Goal: Task Accomplishment & Management: Complete application form

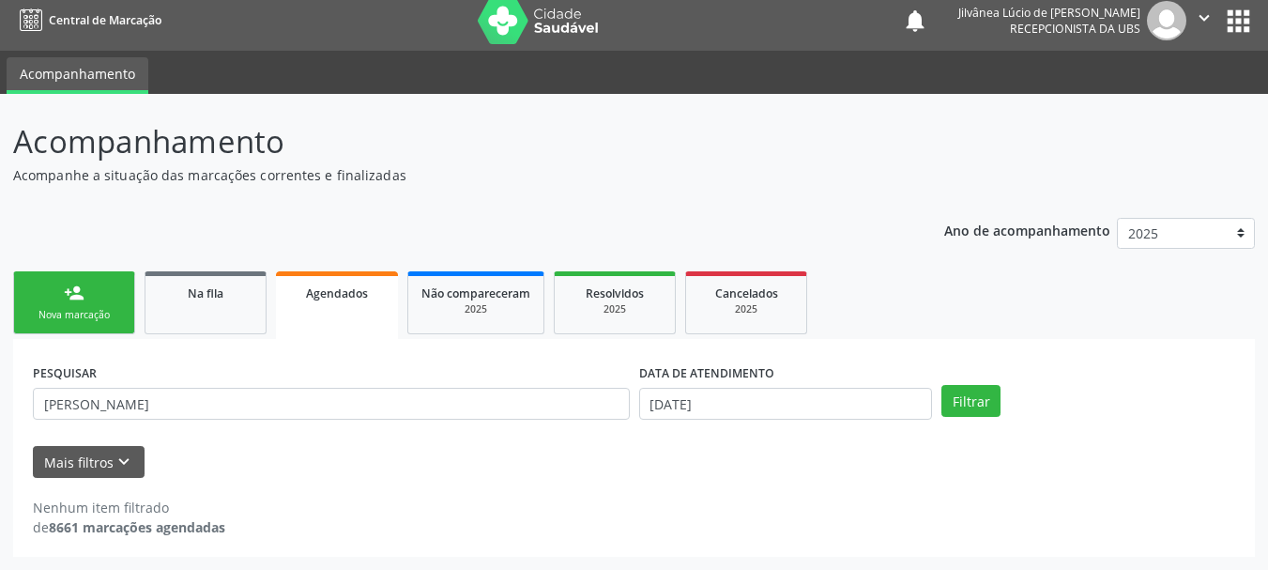
scroll to position [9, 0]
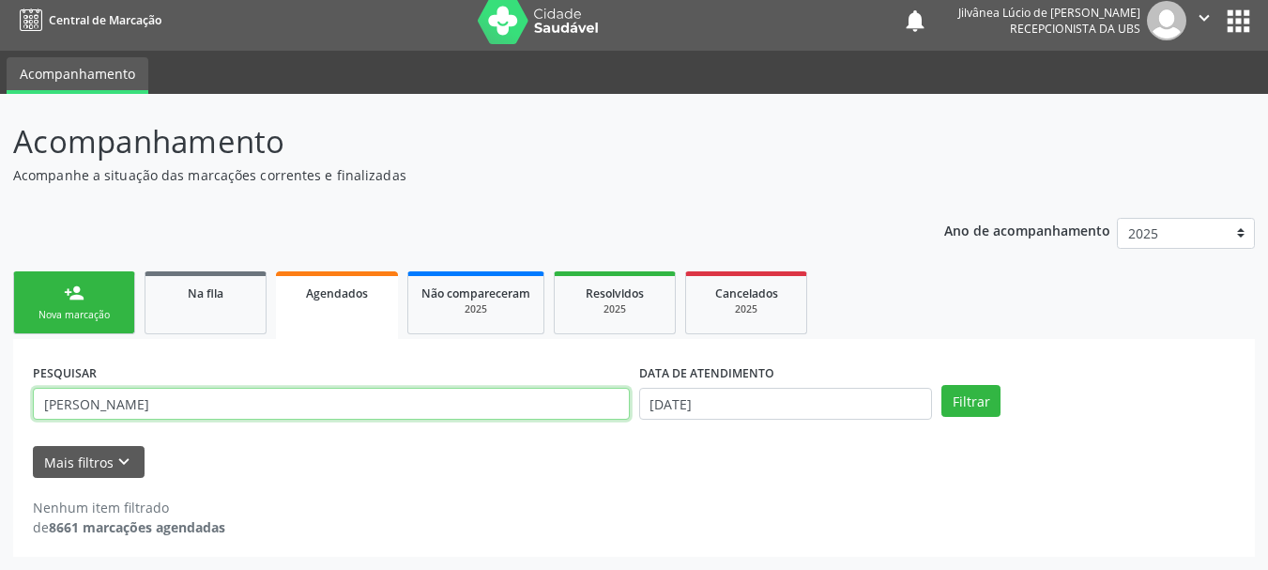
drag, startPoint x: 262, startPoint y: 417, endPoint x: 0, endPoint y: 425, distance: 261.9
click at [12, 425] on div "Acompanhamento Acompanhe a situação das marcações correntes e finalizadas Relat…" at bounding box center [634, 332] width 1268 height 476
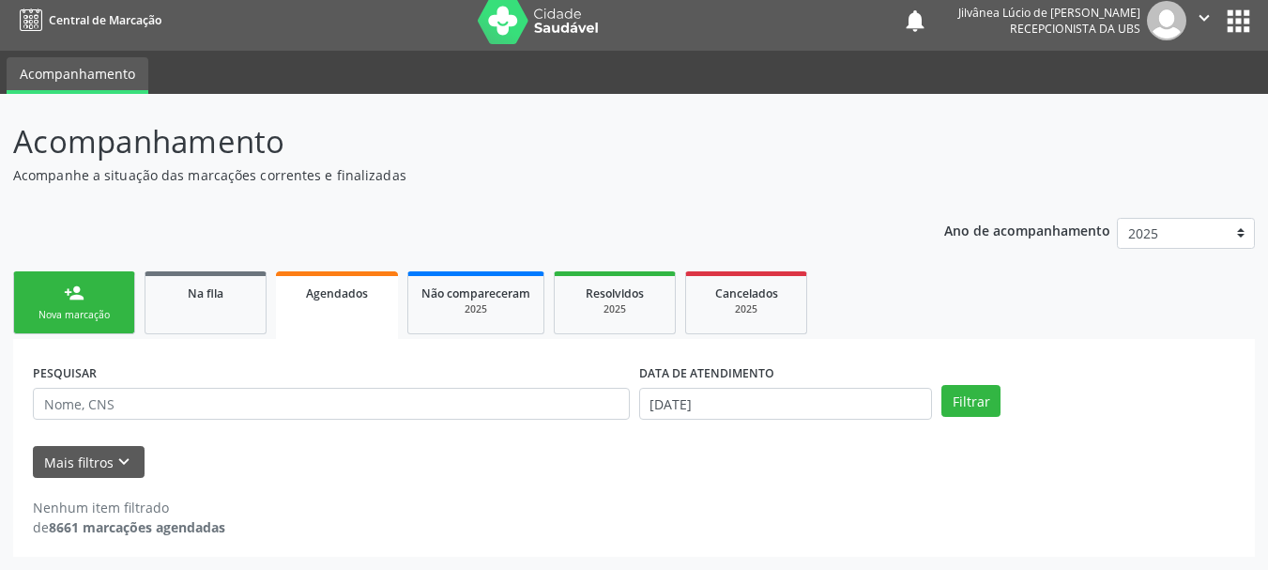
click at [72, 308] on div "Nova marcação" at bounding box center [74, 315] width 94 height 14
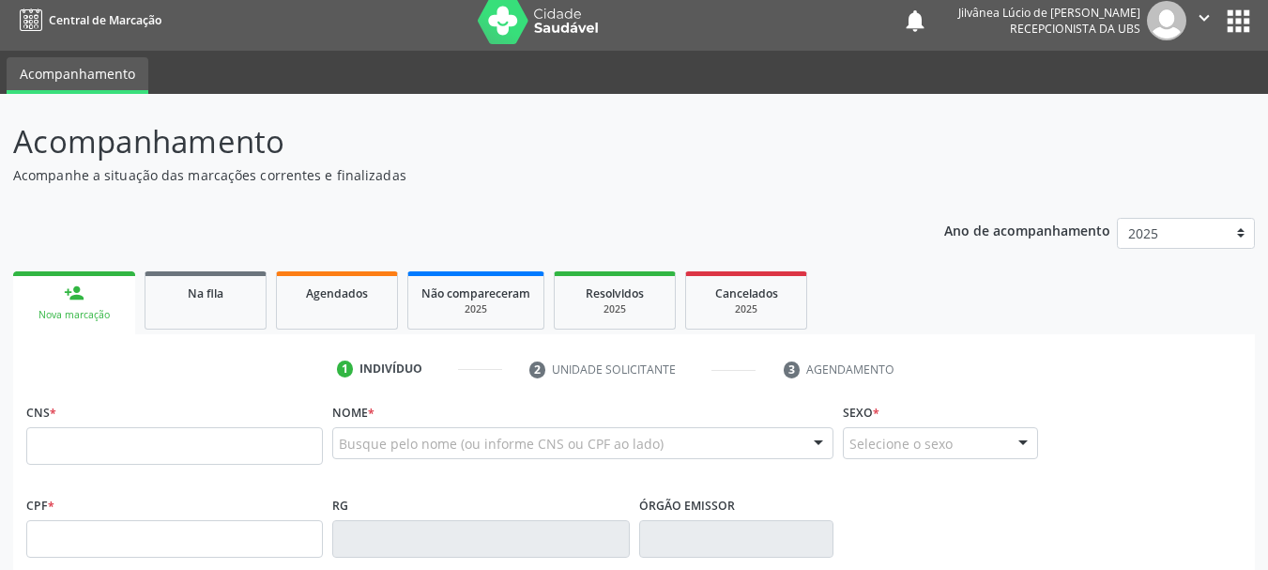
click at [619, 185] on div "Acompanhamento Acompanhe a situação das marcações correntes e finalizadas Relat…" at bounding box center [633, 556] width 1241 height 876
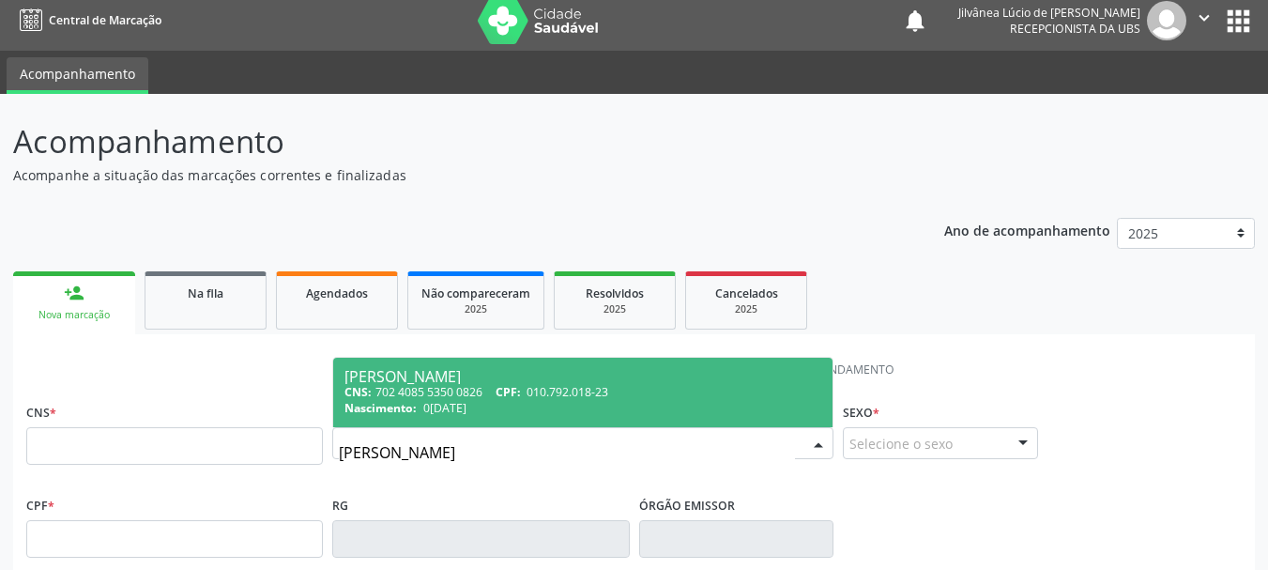
type input "[PERSON_NAME]"
click at [451, 394] on div "CNS: 702 4085 5350 0826 CPF: 010.792.018-23" at bounding box center [582, 392] width 477 height 16
type input "702 4085 5350 0826"
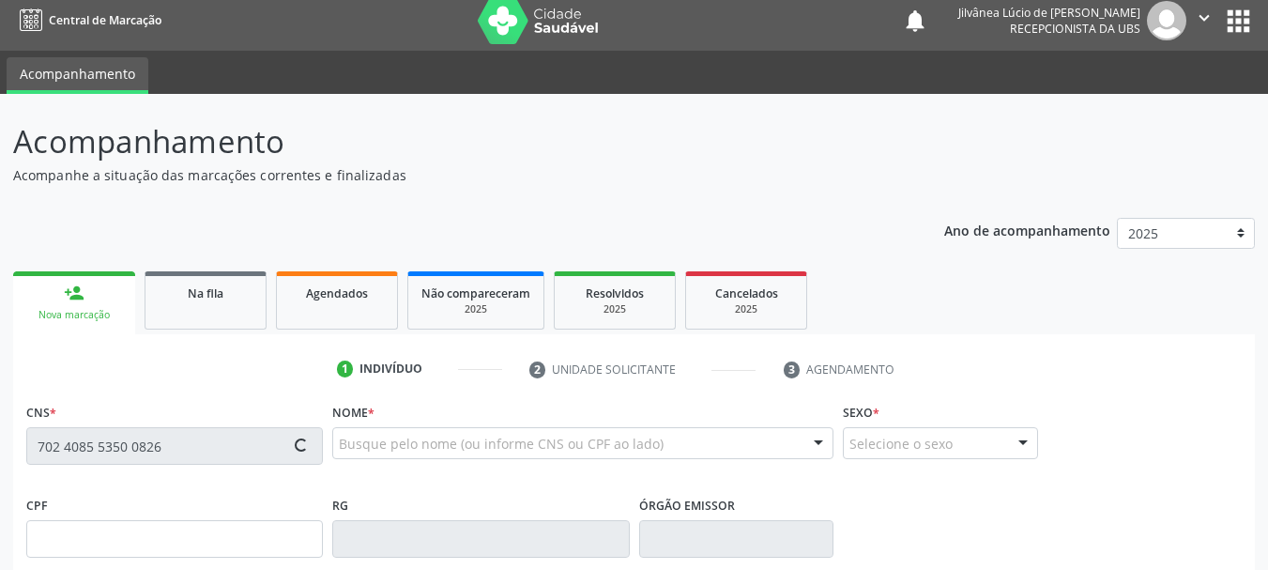
type input "010.792.018-23"
type input "0[DATE]"
type input "[PERSON_NAME]"
type input "[PHONE_NUMBER]"
type input "S/N"
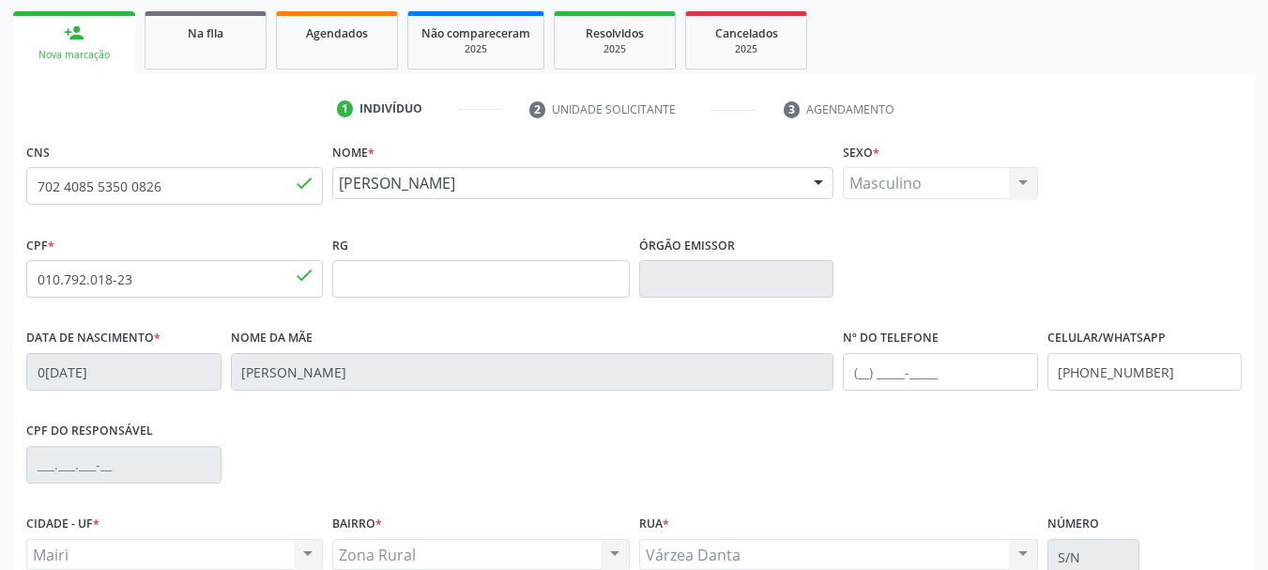
scroll to position [448, 0]
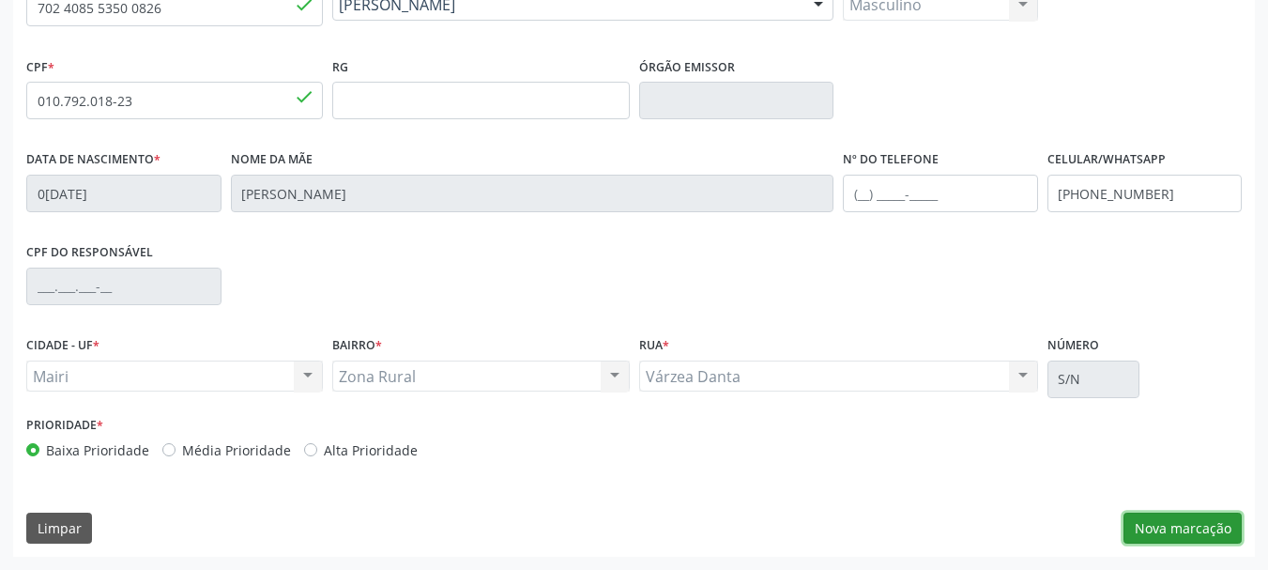
click at [1173, 535] on button "Nova marcação" at bounding box center [1182, 528] width 118 height 32
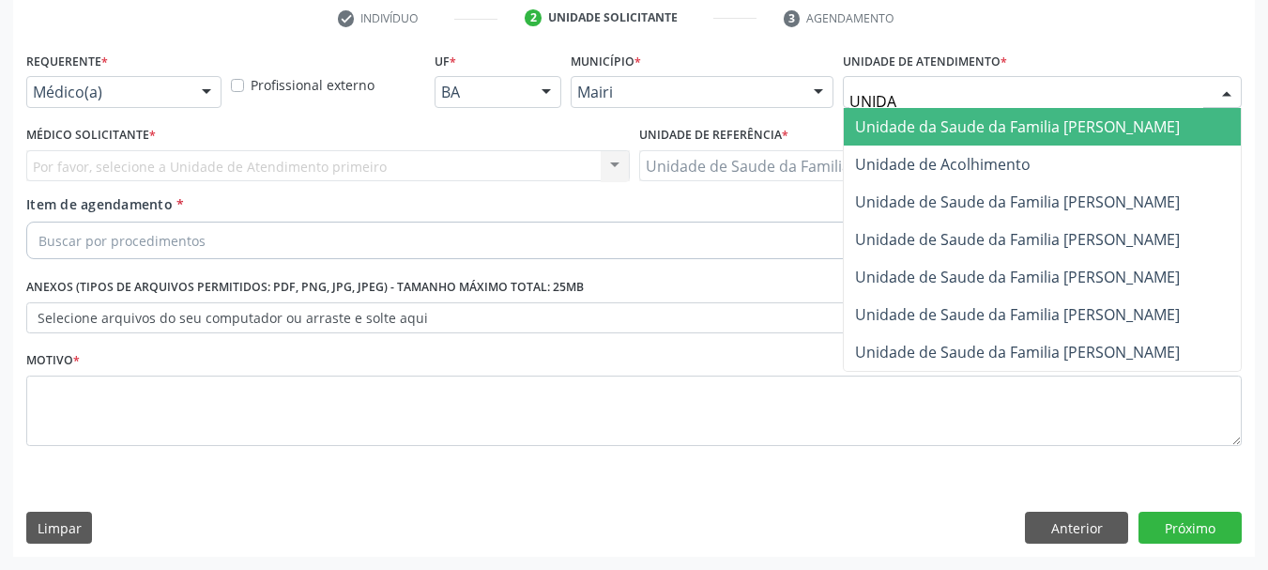
type input "UNIDAD"
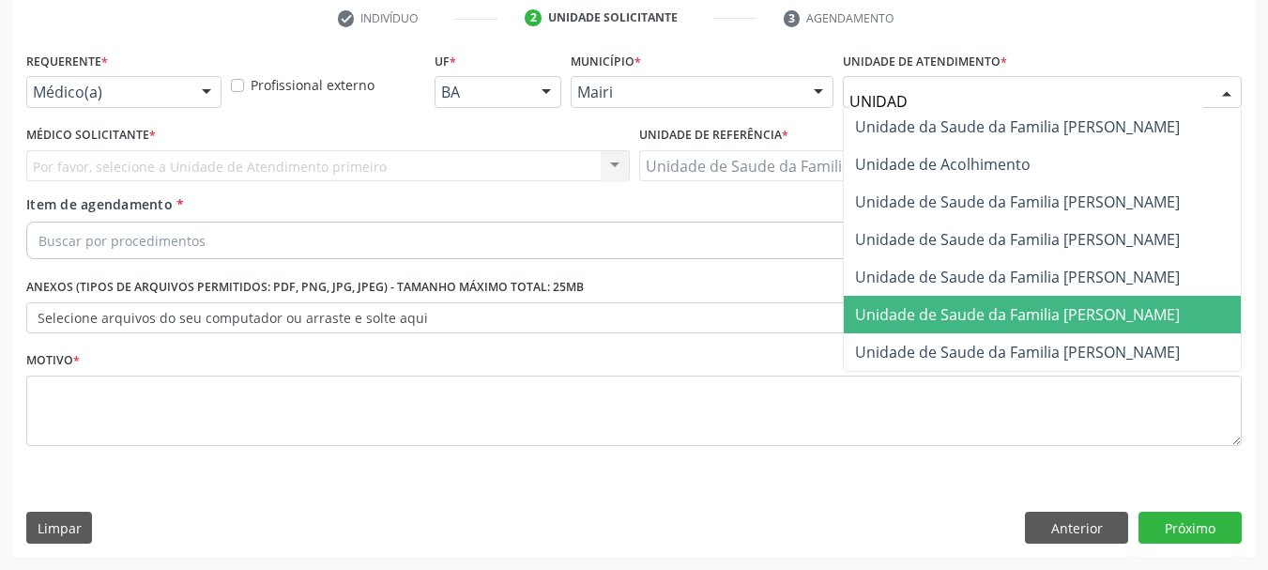
click at [1031, 309] on span "Unidade de Saude da Familia [PERSON_NAME]" at bounding box center [1017, 314] width 325 height 21
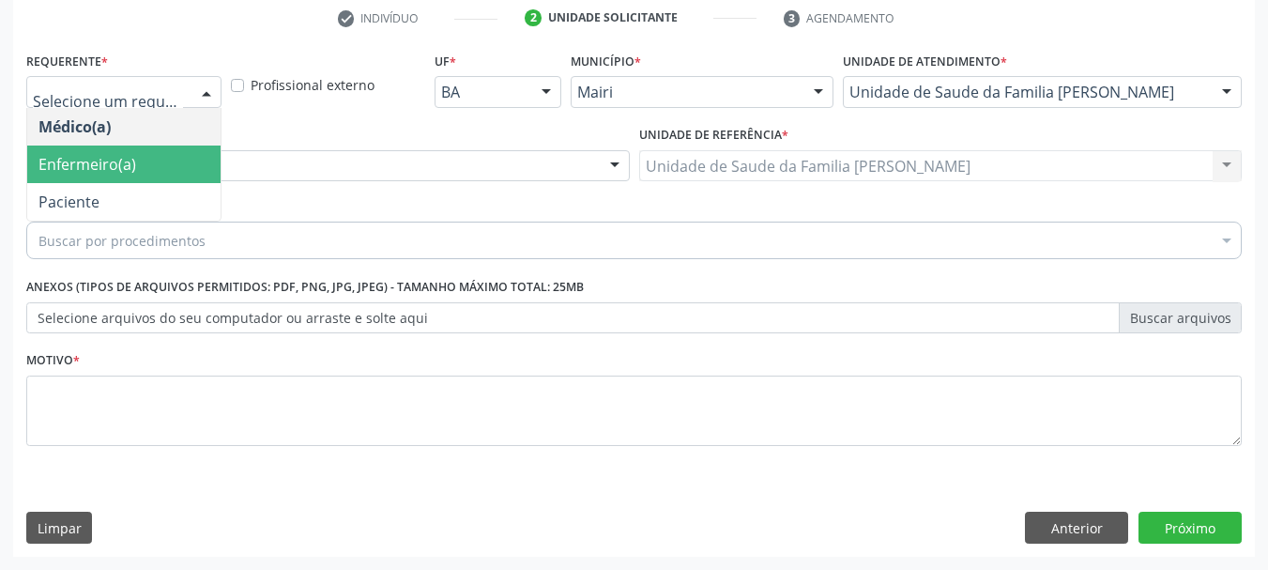
click at [110, 156] on span "Enfermeiro(a)" at bounding box center [87, 164] width 98 height 21
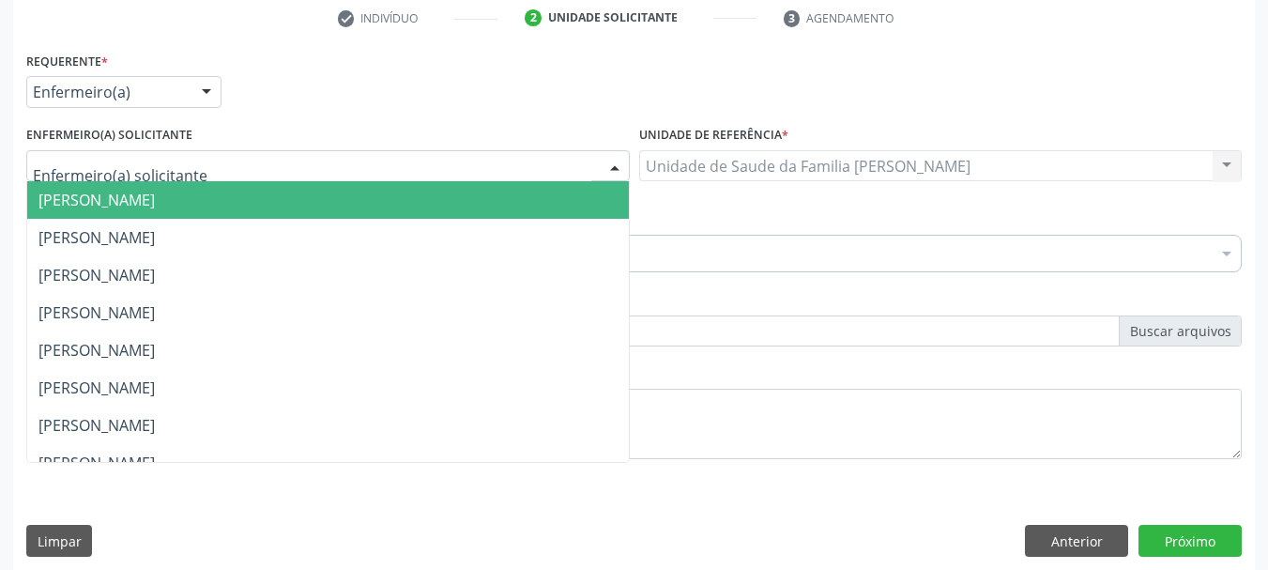
click at [231, 188] on span "[PERSON_NAME]" at bounding box center [327, 200] width 601 height 38
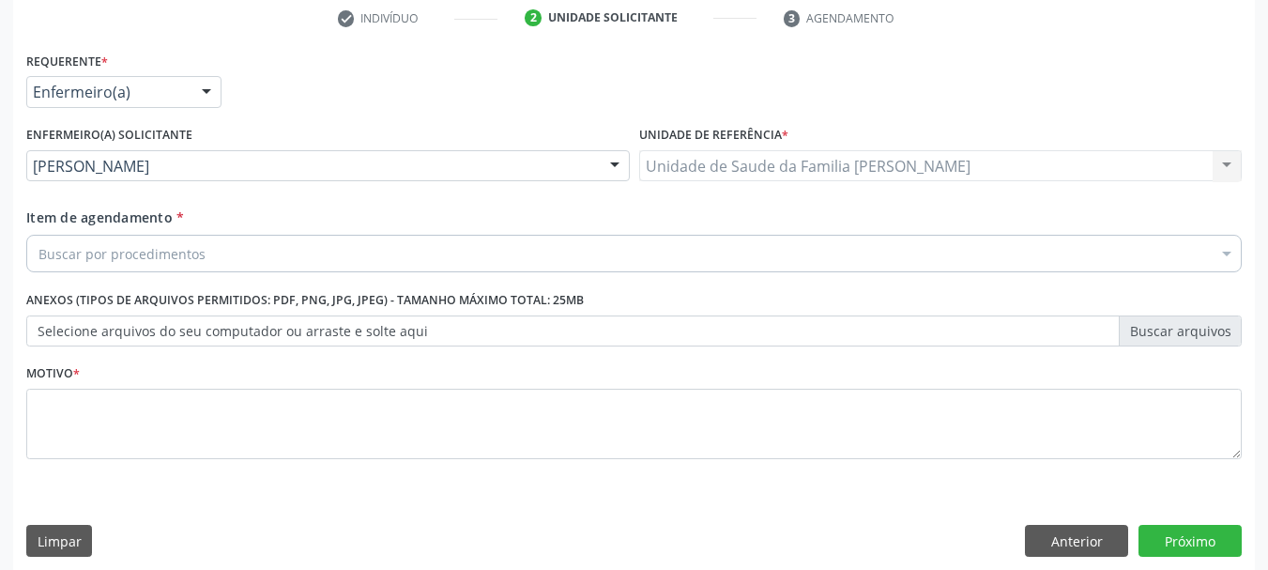
click at [260, 264] on div "Buscar por procedimentos" at bounding box center [633, 254] width 1215 height 38
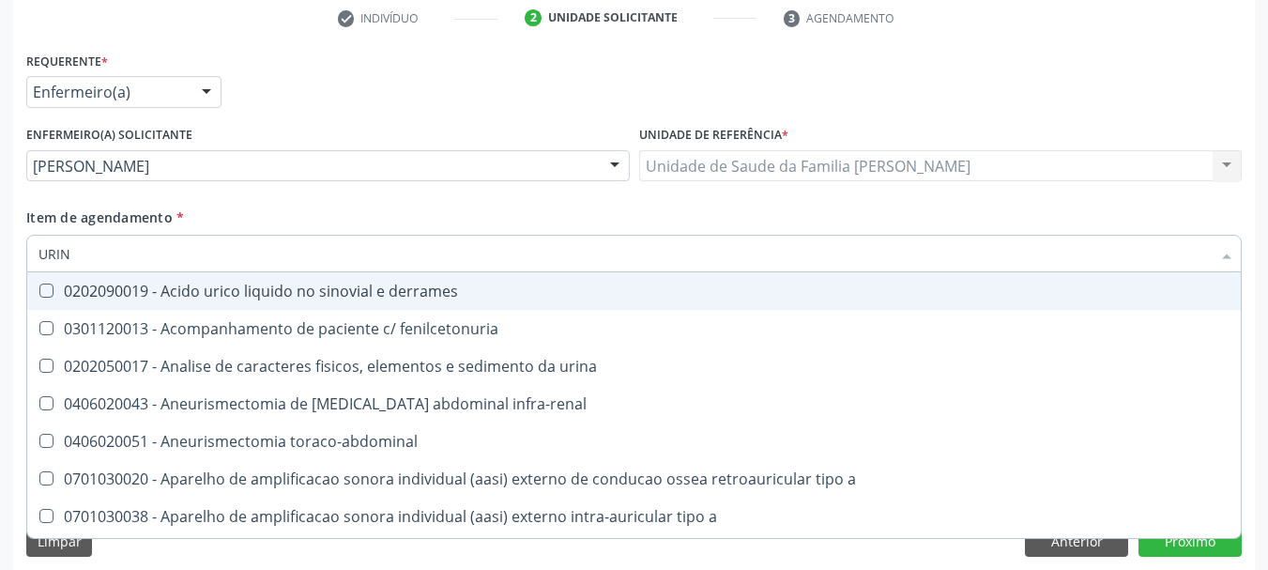
type input "URINA"
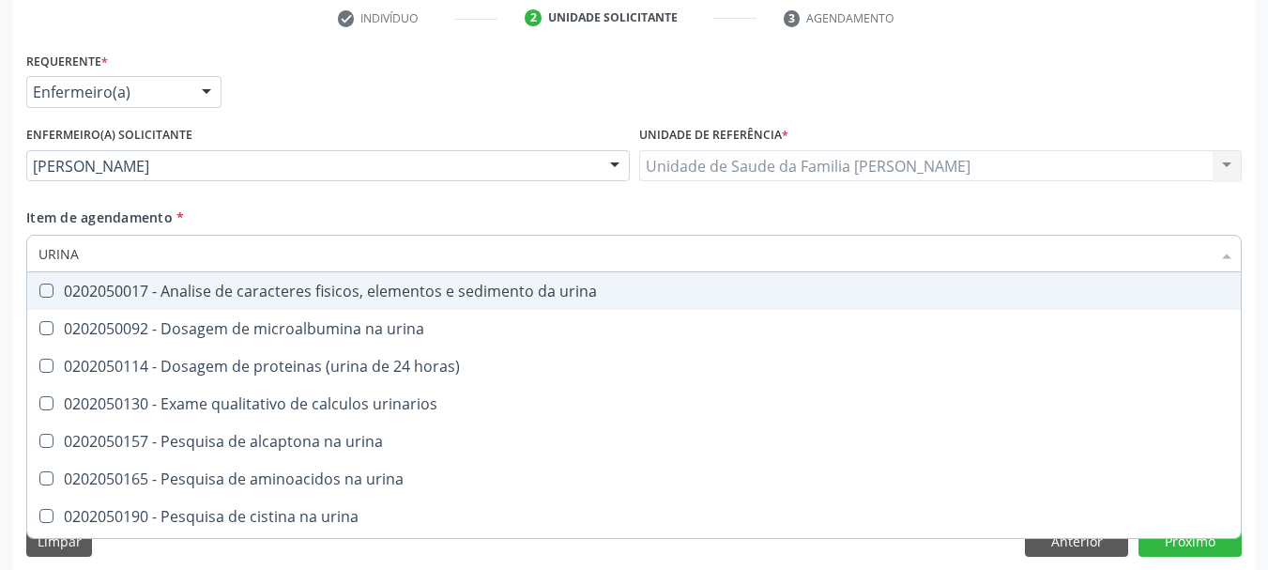
click at [205, 293] on div "0202050017 - Analise de caracteres fisicos, elementos e sedimento da urina" at bounding box center [633, 290] width 1191 height 15
checkbox urina "true"
drag, startPoint x: 112, startPoint y: 243, endPoint x: 0, endPoint y: 258, distance: 112.7
click at [0, 258] on div "Acompanhamento Acompanhe a situação das marcações correntes e finalizadas Relat…" at bounding box center [634, 163] width 1268 height 840
type input "COLE"
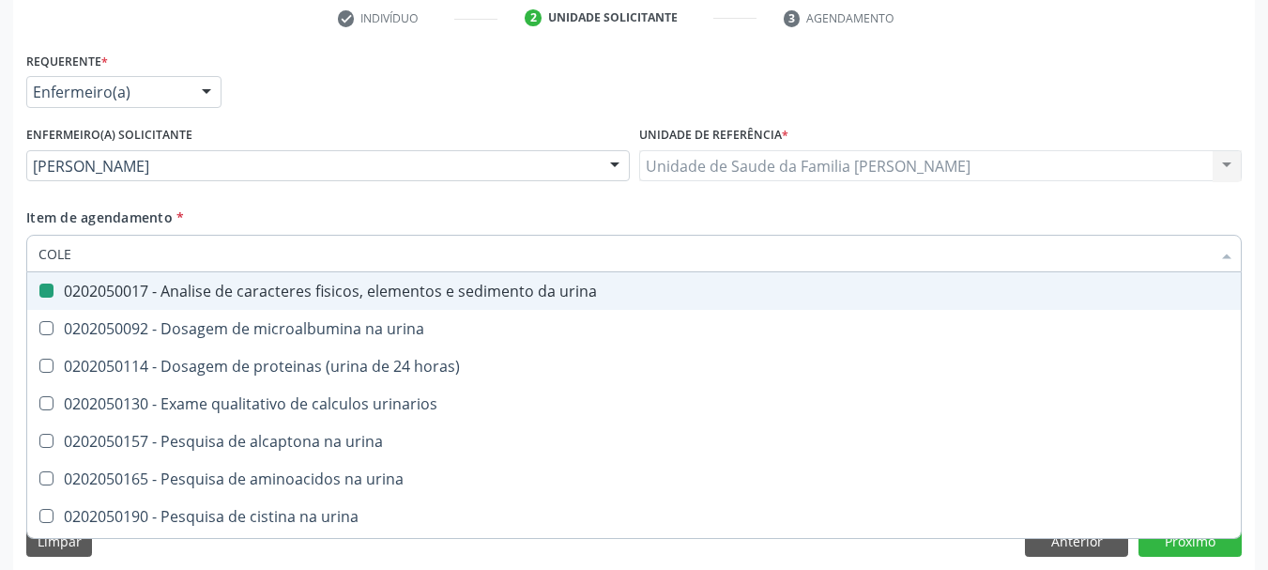
checkbox urina "false"
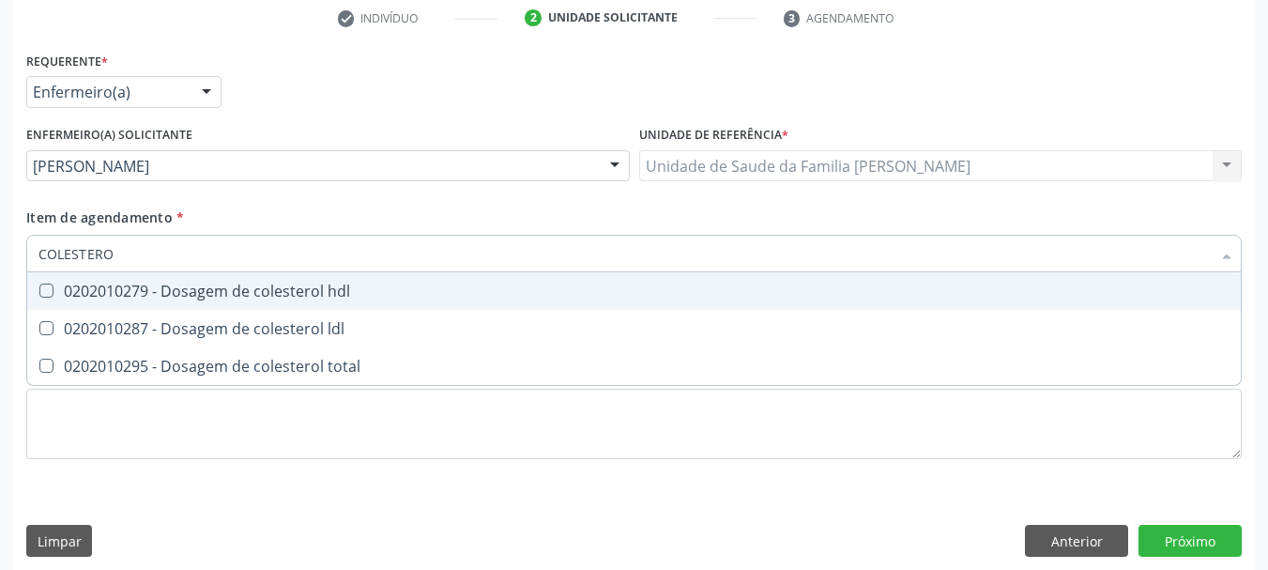
type input "COLESTEROL"
click at [43, 289] on hdl at bounding box center [46, 290] width 14 height 14
click at [39, 289] on hdl "checkbox" at bounding box center [33, 290] width 12 height 12
checkbox hdl "true"
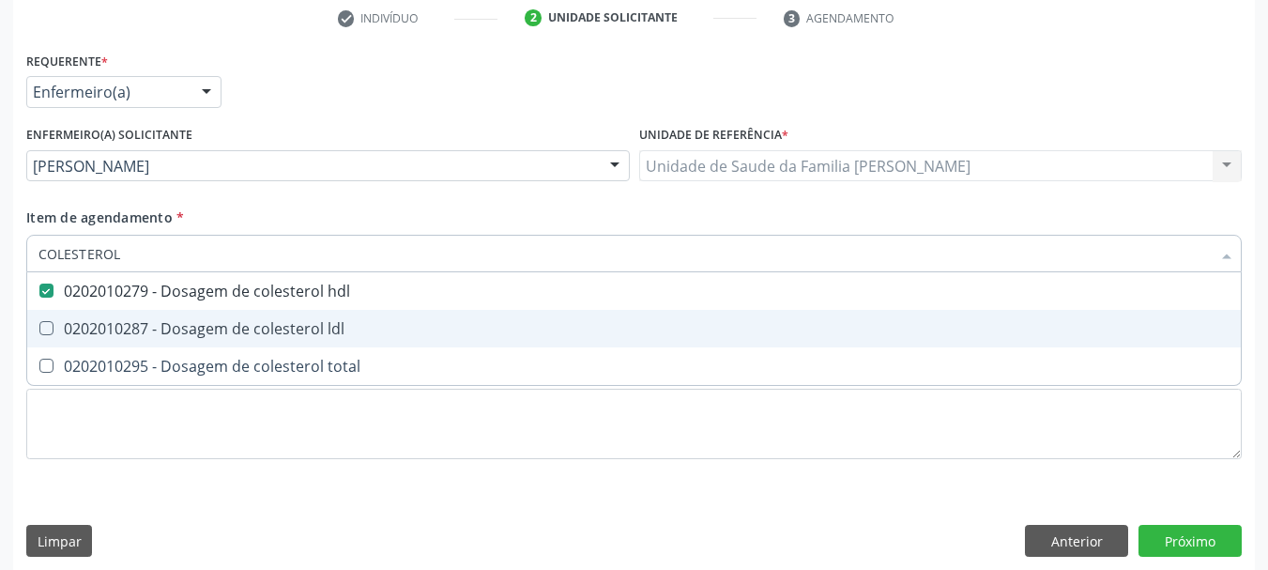
click at [90, 330] on div "0202010287 - Dosagem de colesterol ldl" at bounding box center [633, 328] width 1191 height 15
checkbox ldl "true"
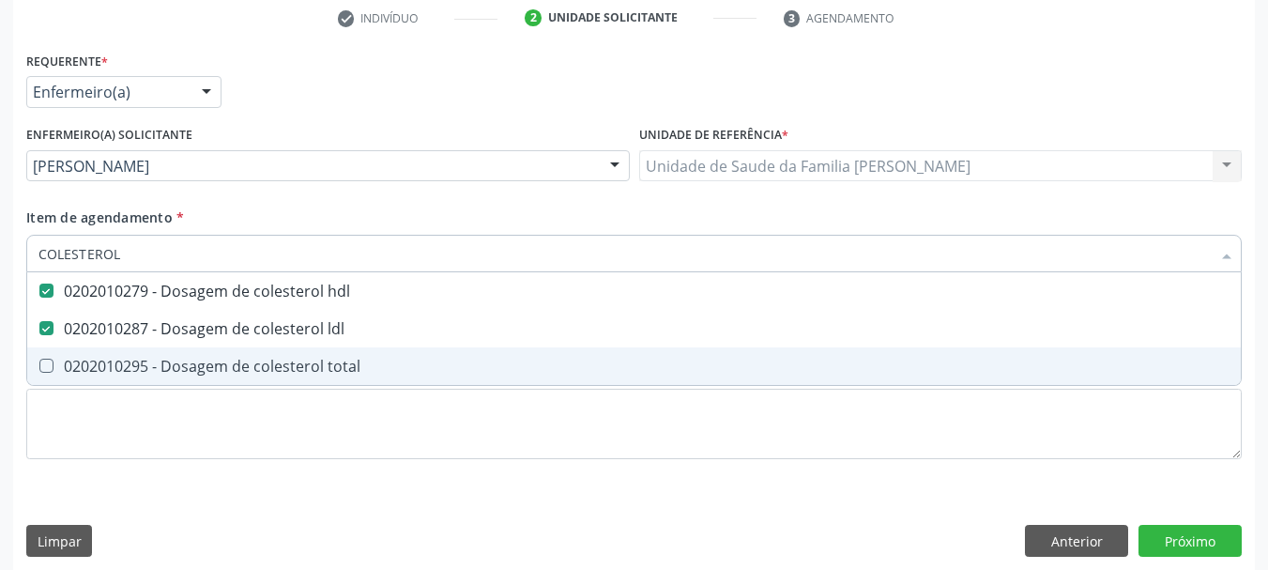
click at [104, 355] on span "0202010295 - Dosagem de colesterol total" at bounding box center [633, 366] width 1213 height 38
checkbox total "true"
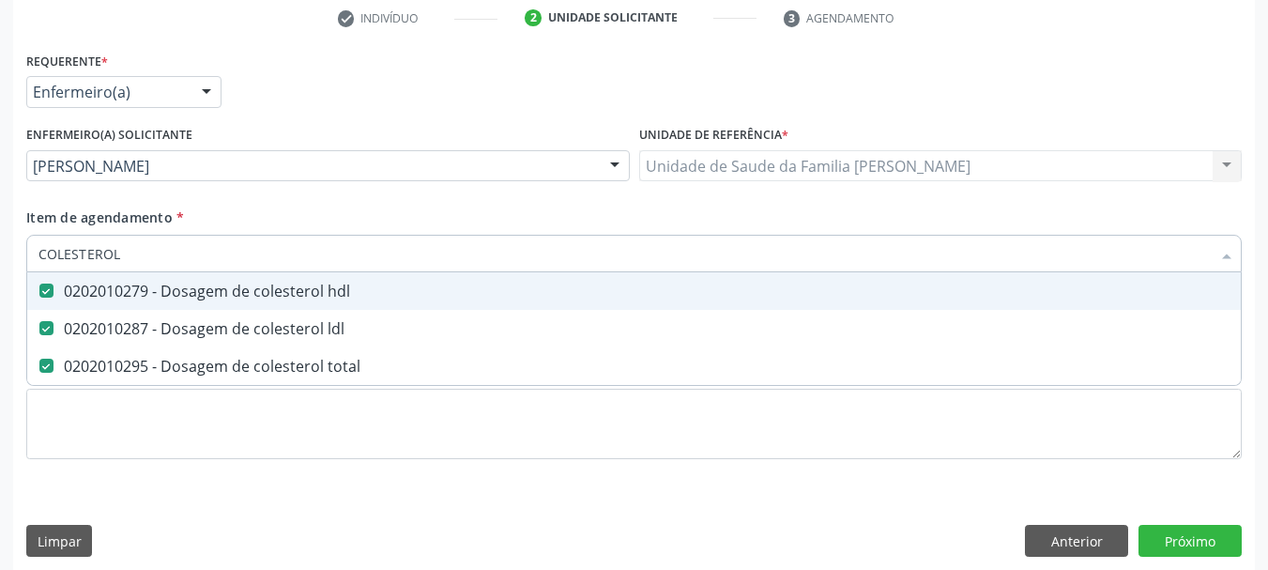
drag, startPoint x: 129, startPoint y: 255, endPoint x: 0, endPoint y: 271, distance: 129.5
click at [0, 271] on div "Acompanhamento Acompanhe a situação das marcações correntes e finalizadas Relat…" at bounding box center [634, 163] width 1268 height 840
type input "TRI"
checkbox hdl "false"
checkbox ldl "false"
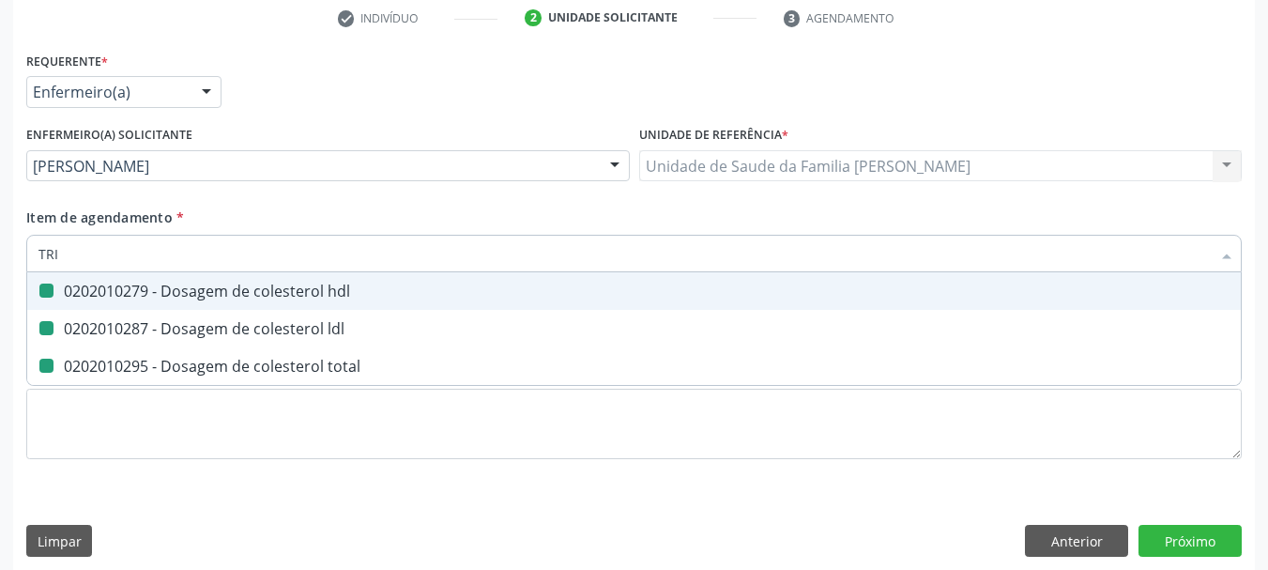
checkbox total "false"
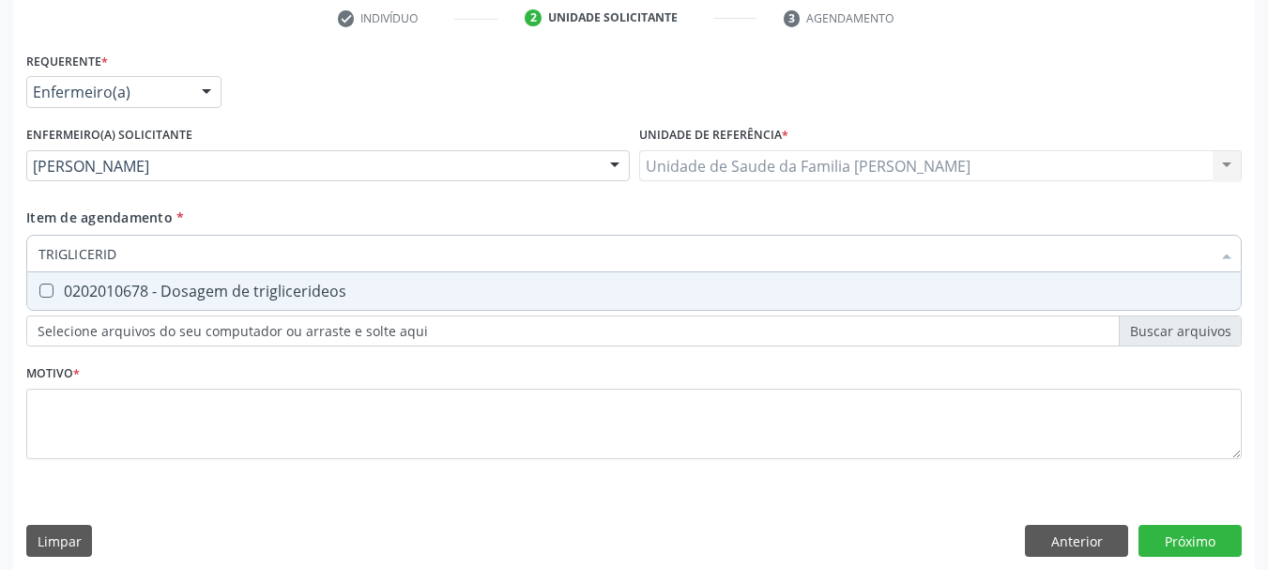
type input "TRIGLICERIDE"
click at [62, 287] on div "0202010678 - Dosagem de triglicerideos" at bounding box center [633, 290] width 1191 height 15
checkbox triglicerideos "true"
drag, startPoint x: 150, startPoint y: 259, endPoint x: 0, endPoint y: 266, distance: 150.3
click at [0, 266] on div "Acompanhamento Acompanhe a situação das marcações correntes e finalizadas Relat…" at bounding box center [634, 163] width 1268 height 840
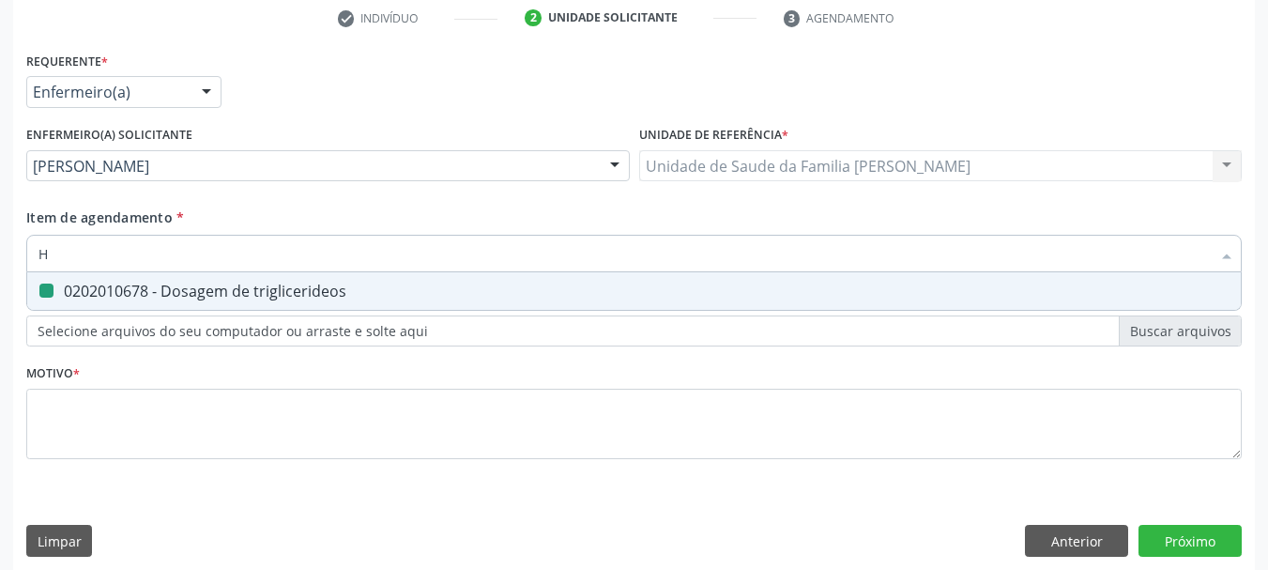
type input "HE"
checkbox triglicerideos "false"
type input "HEMOGRA"
click at [66, 298] on div "0202020380 - Hemograma completo" at bounding box center [633, 290] width 1191 height 15
checkbox completo "true"
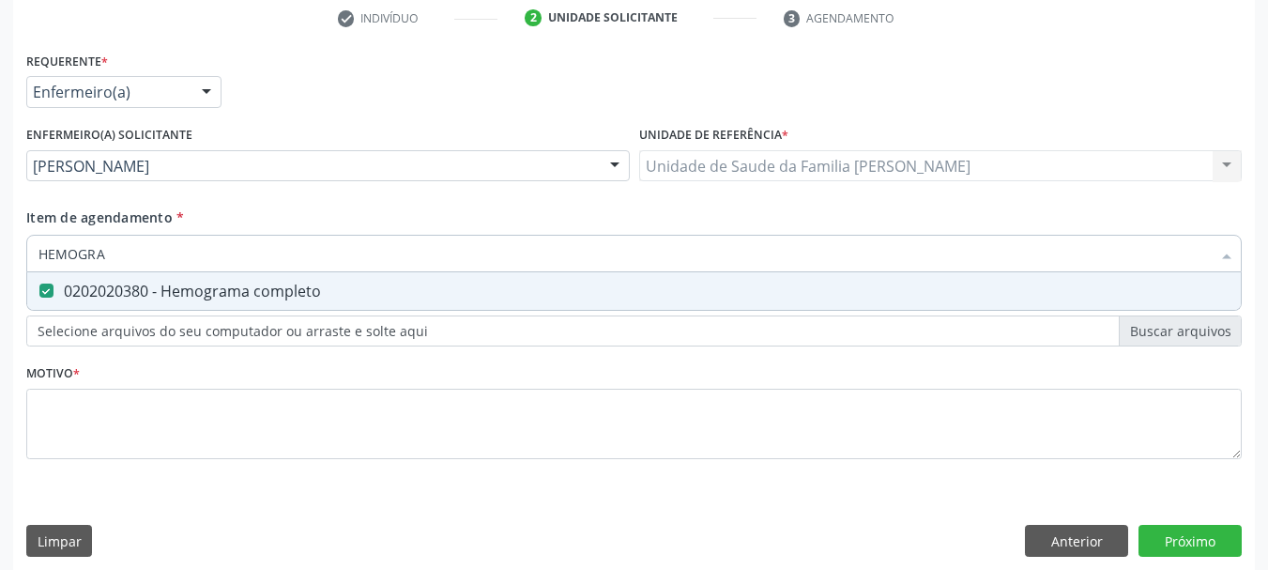
drag, startPoint x: 116, startPoint y: 242, endPoint x: 0, endPoint y: 259, distance: 117.6
click at [0, 259] on div "Acompanhamento Acompanhe a situação das marcações correntes e finalizadas Relat…" at bounding box center [634, 163] width 1268 height 840
type input "GL"
checkbox completo "false"
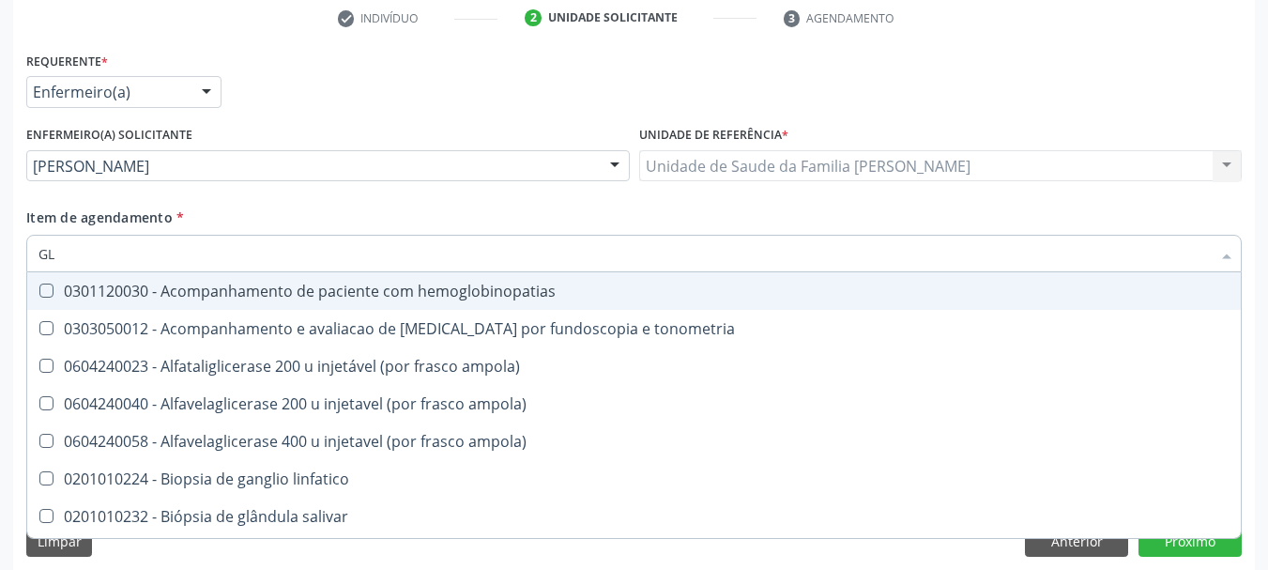
type input "GLI"
checkbox globular "true"
type input "GLIC"
checkbox \(confirmatorio\) "true"
checkbox globular "false"
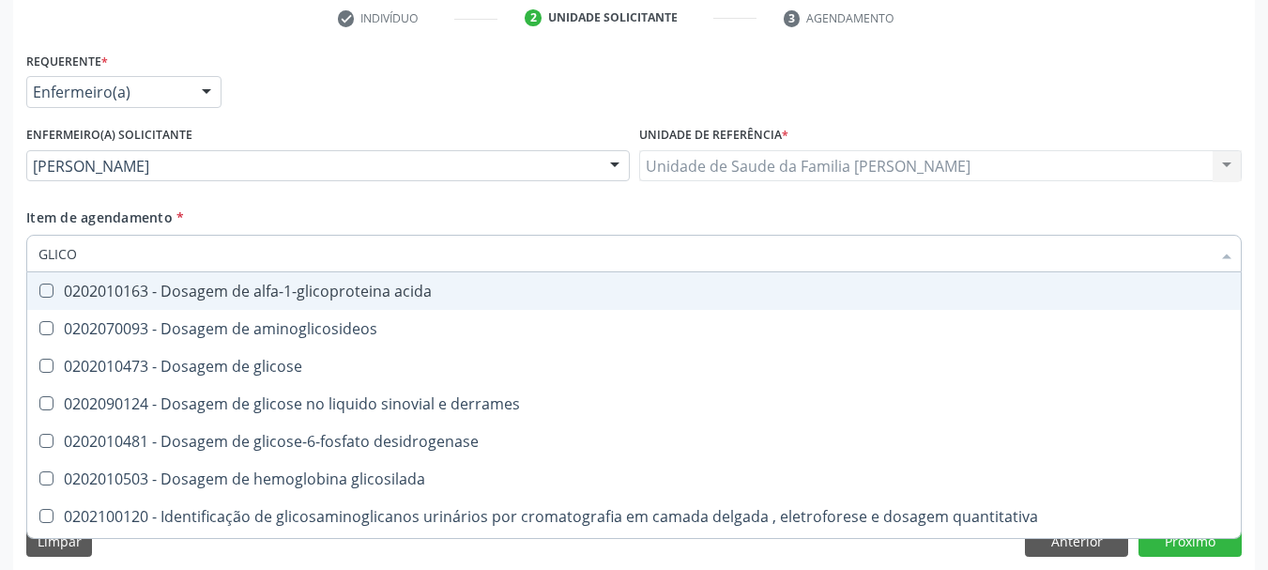
type input "GLICOS"
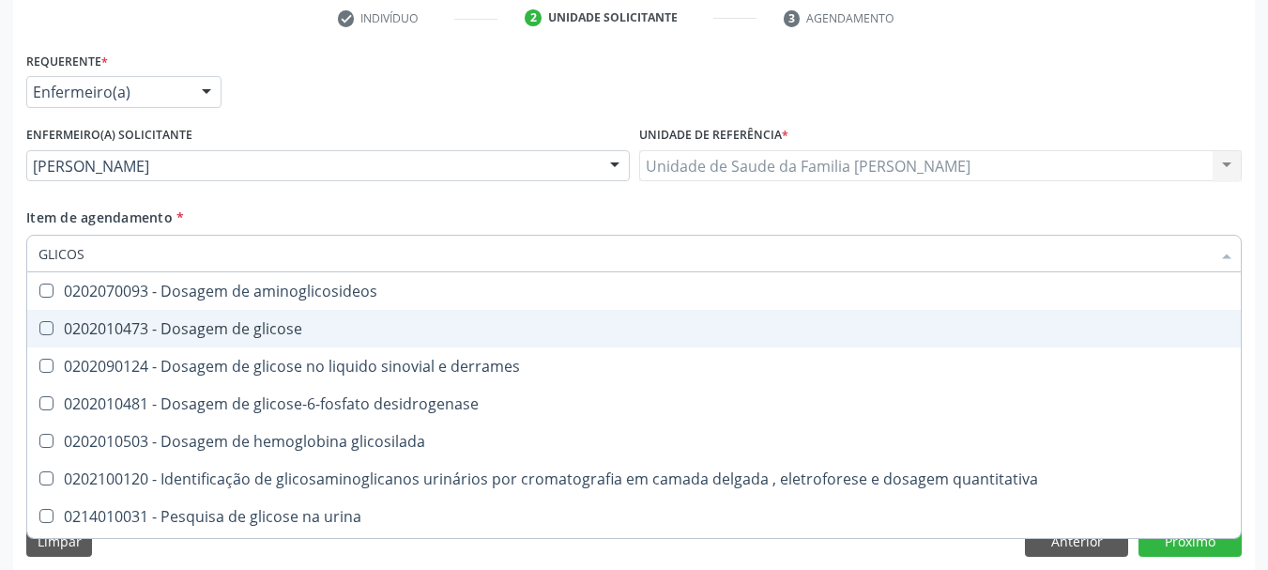
click at [187, 336] on div "0202010473 - Dosagem de glicose" at bounding box center [633, 328] width 1191 height 15
checkbox glicose "true"
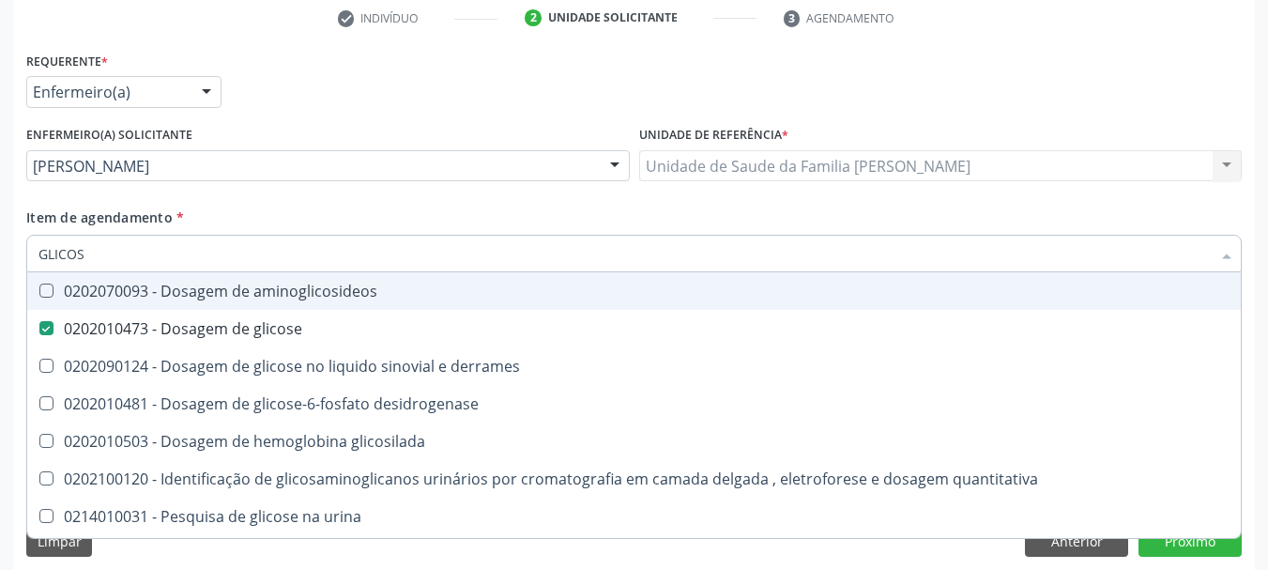
drag, startPoint x: 91, startPoint y: 258, endPoint x: 0, endPoint y: 270, distance: 91.8
click at [0, 270] on div "Acompanhamento Acompanhe a situação das marcações correntes e finalizadas Relat…" at bounding box center [634, 163] width 1268 height 840
type input "GL"
checkbox glicose "false"
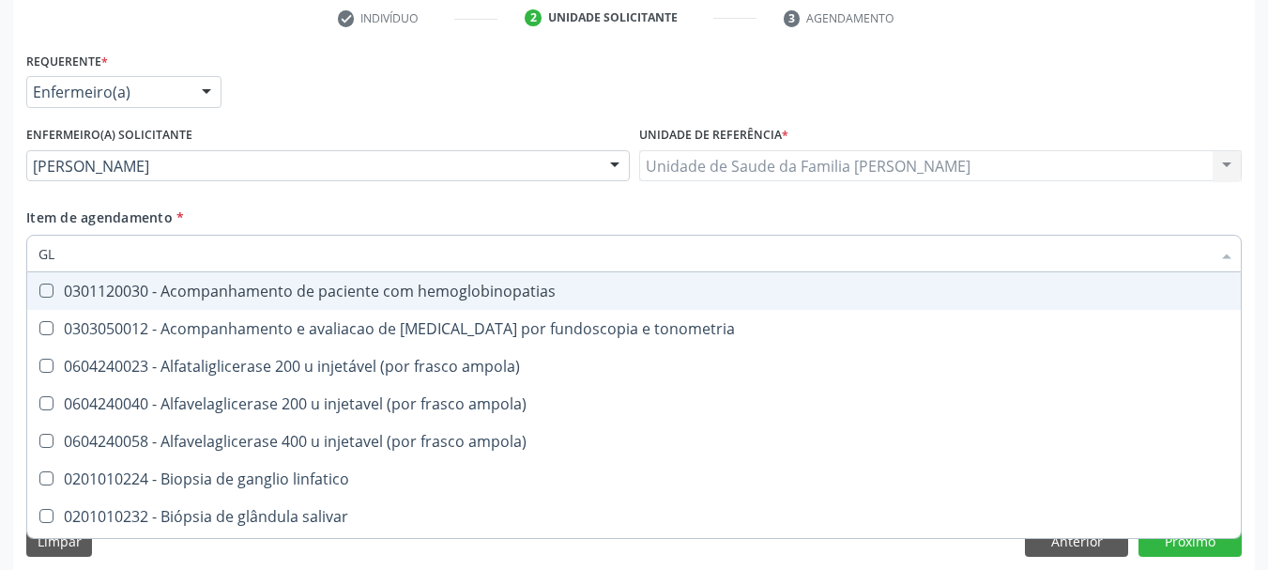
type input "GLI"
checkbox campimetria\) "true"
checkbox globular "true"
type input "GLIC"
checkbox glenoidal "true"
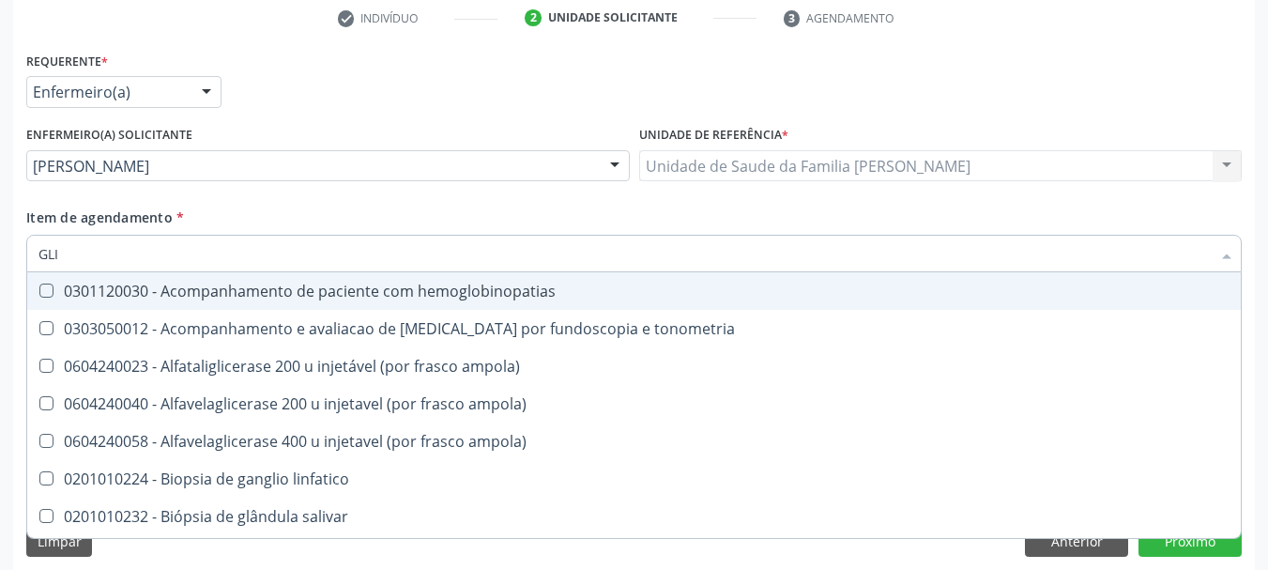
checkbox campimetria\) "false"
checkbox \(confirmatorio\) "true"
checkbox globular "false"
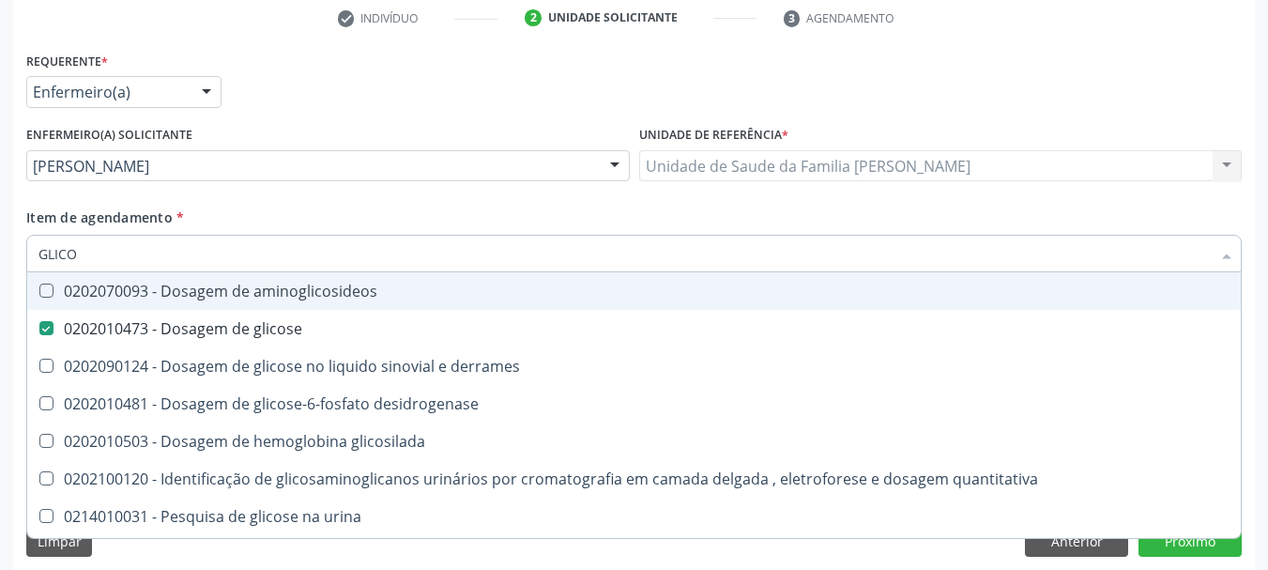
type input "GLICOS"
checkbox glicose "true"
checkbox derrames "false"
type input "GLICOSI"
checkbox glicose "false"
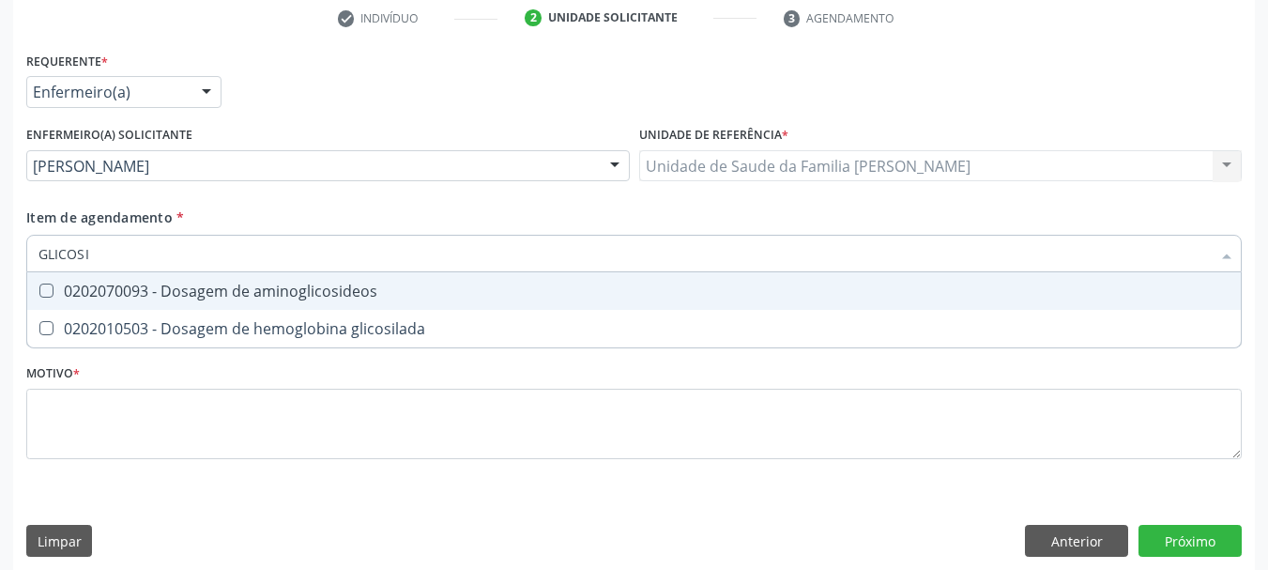
type input "GLICOSIL"
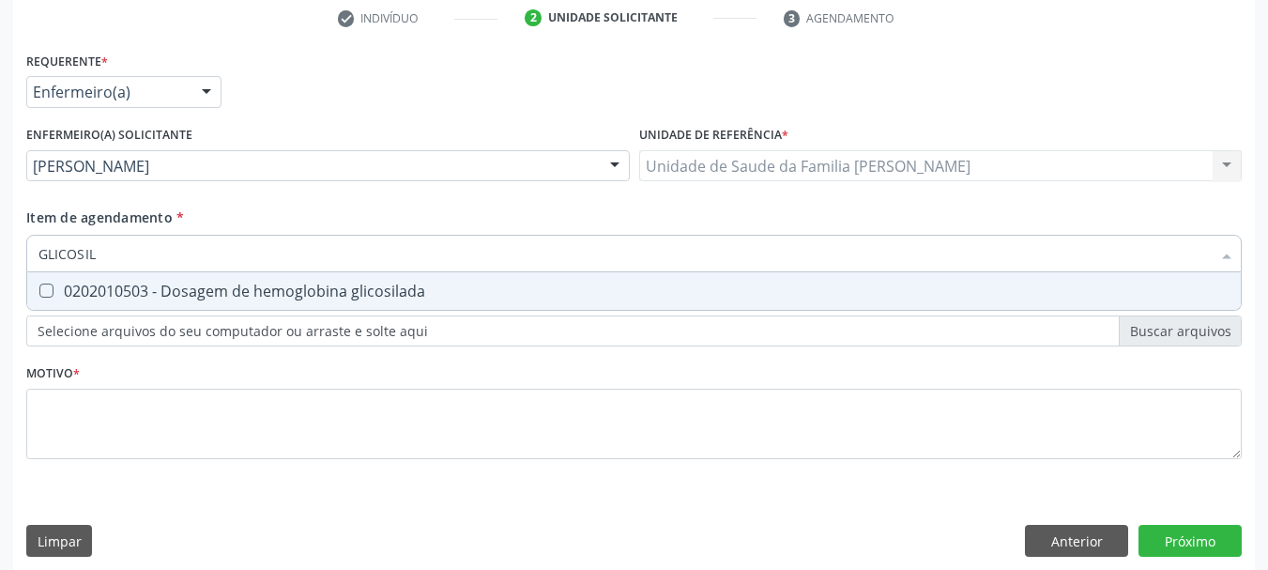
click at [62, 293] on div "0202010503 - Dosagem de hemoglobina glicosilada" at bounding box center [633, 290] width 1191 height 15
checkbox glicosilada "true"
drag, startPoint x: 117, startPoint y: 251, endPoint x: 0, endPoint y: 266, distance: 118.4
click at [0, 266] on div "Acompanhamento Acompanhe a situação das marcações correntes e finalizadas Relat…" at bounding box center [634, 163] width 1268 height 840
type input "CR"
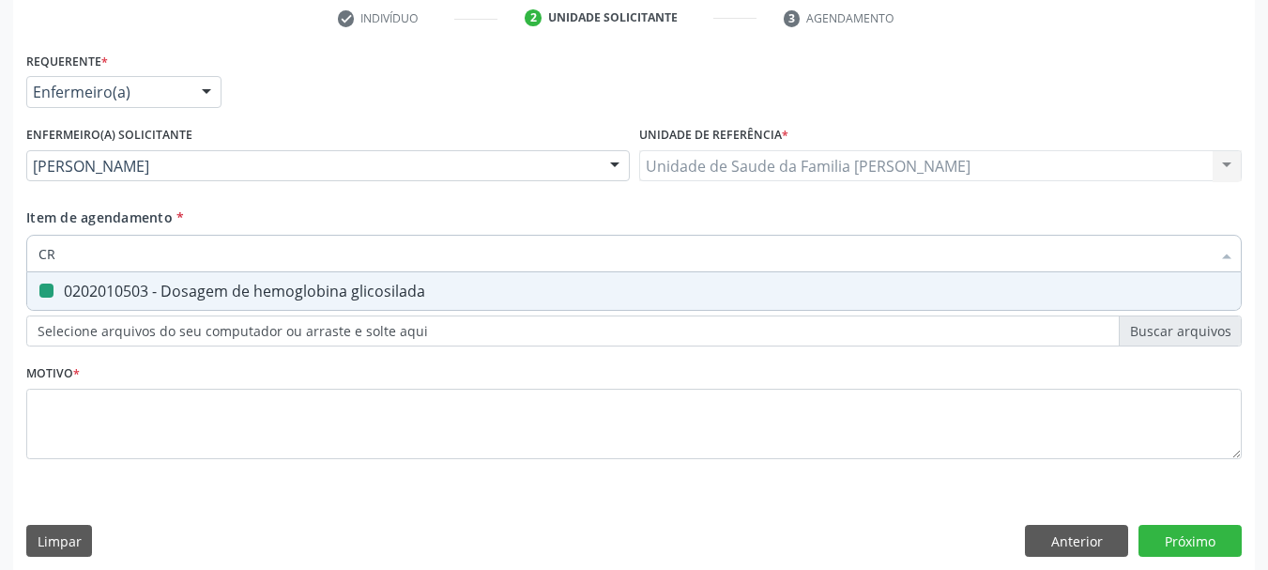
checkbox glicosilada "false"
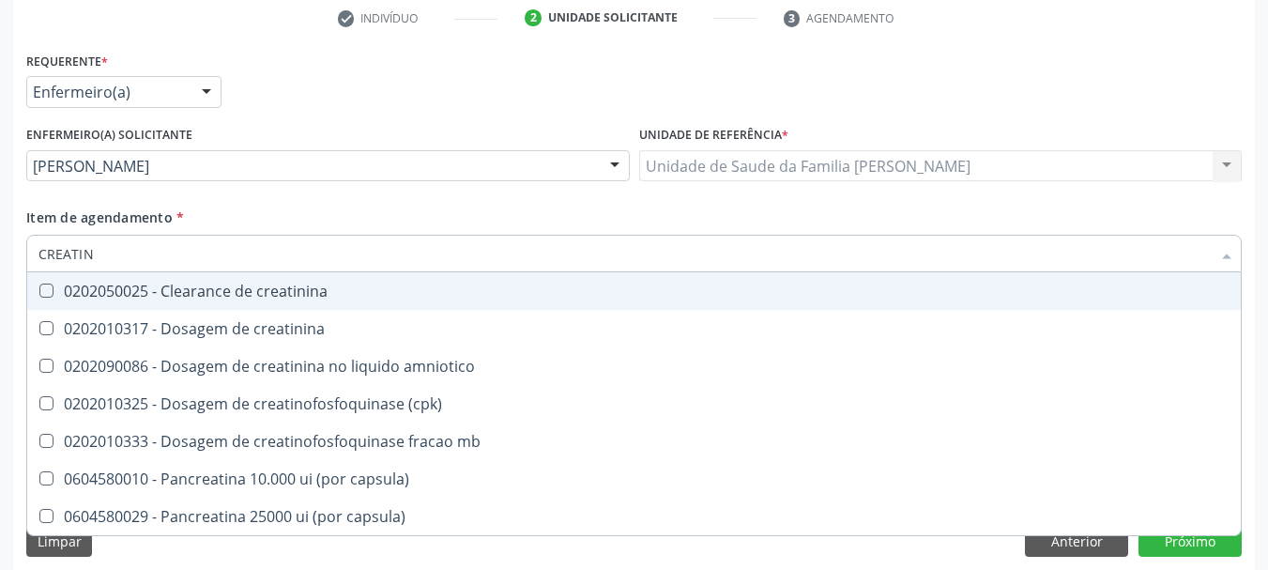
type input "CREATINI"
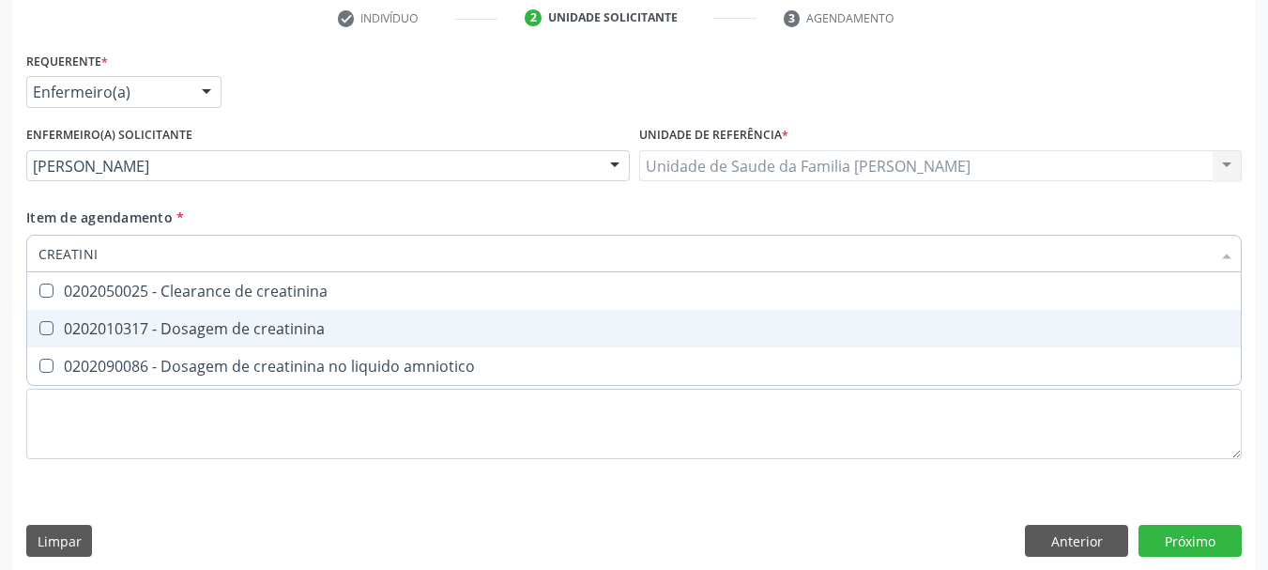
click at [150, 329] on div "0202010317 - Dosagem de creatinina" at bounding box center [633, 328] width 1191 height 15
checkbox creatinina "true"
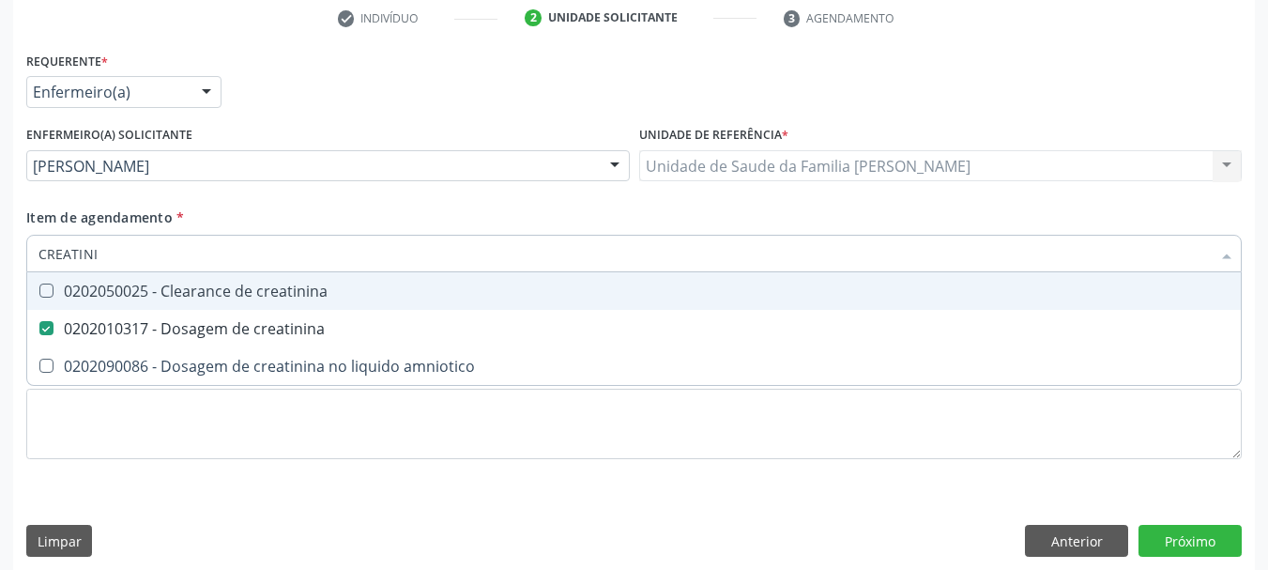
drag, startPoint x: 145, startPoint y: 260, endPoint x: 0, endPoint y: 241, distance: 146.6
click at [0, 241] on div "Acompanhamento Acompanhe a situação das marcações correntes e finalizadas Relat…" at bounding box center [634, 163] width 1268 height 840
type input "POT"
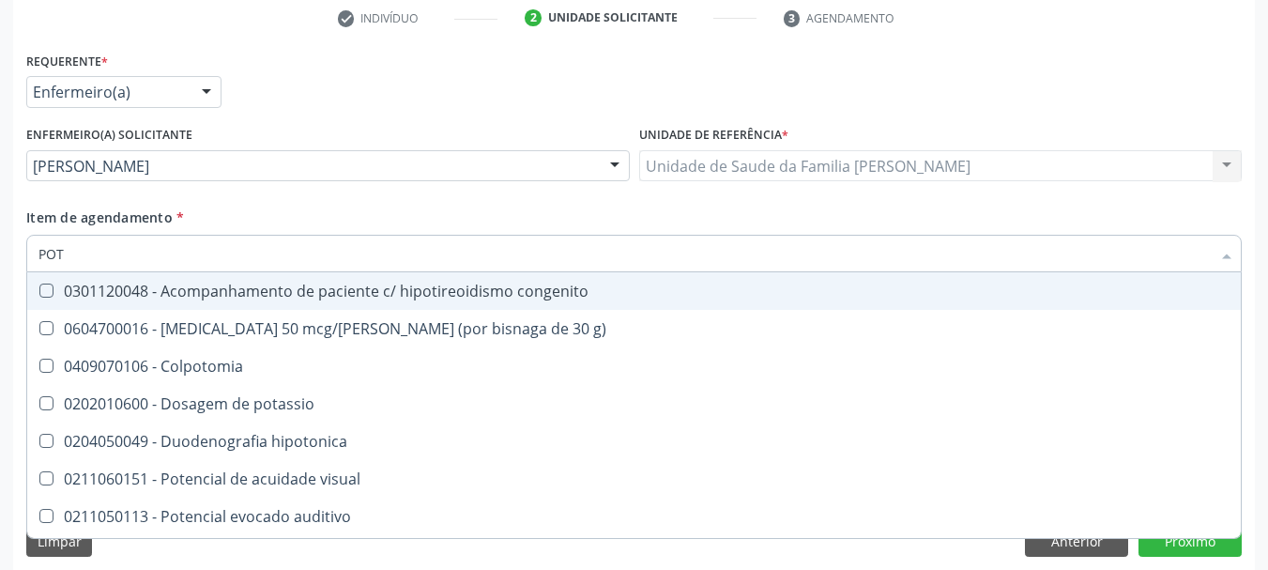
checkbox g\) "false"
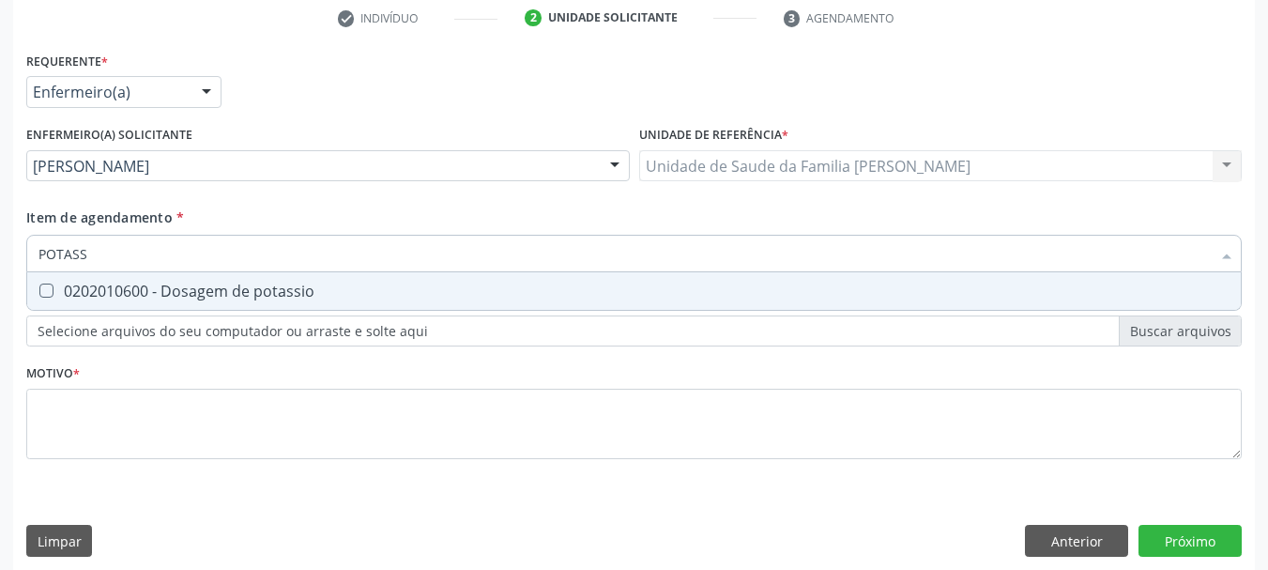
type input "POTASSI"
click at [86, 288] on div "0202010600 - Dosagem de potassio" at bounding box center [633, 290] width 1191 height 15
checkbox potassio "true"
drag, startPoint x: 102, startPoint y: 269, endPoint x: 0, endPoint y: 291, distance: 104.5
click at [0, 309] on div "Acompanhamento Acompanhe a situação das marcações correntes e finalizadas Relat…" at bounding box center [634, 163] width 1268 height 840
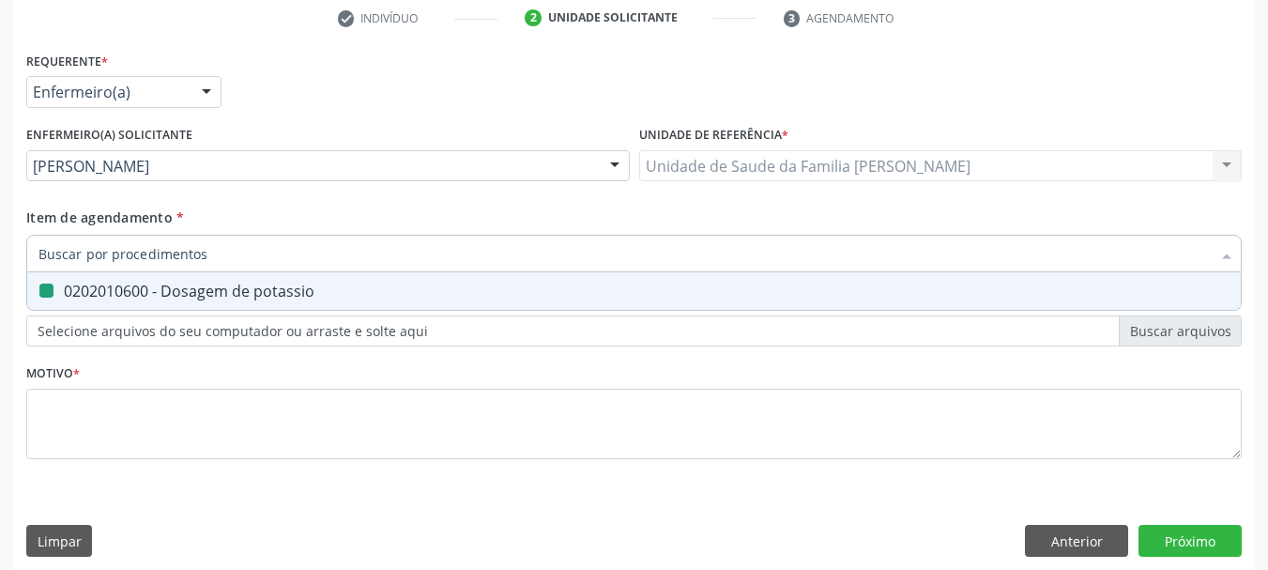
checkbox potassio "false"
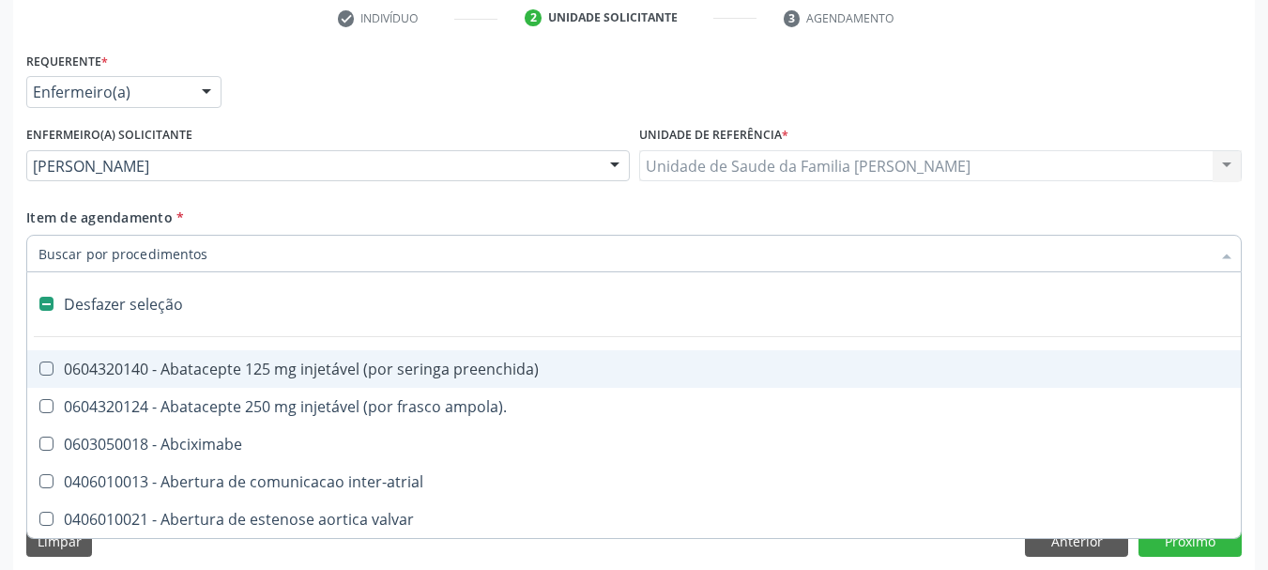
click at [15, 285] on div "Requerente * Enfermeiro(a) Médico(a) Enfermeiro(a) Paciente Nenhum resultado en…" at bounding box center [633, 308] width 1241 height 523
checkbox ampola\)\ "true"
checkbox Abciximabe "true"
checkbox inter-atrial "true"
checkbox valvar "true"
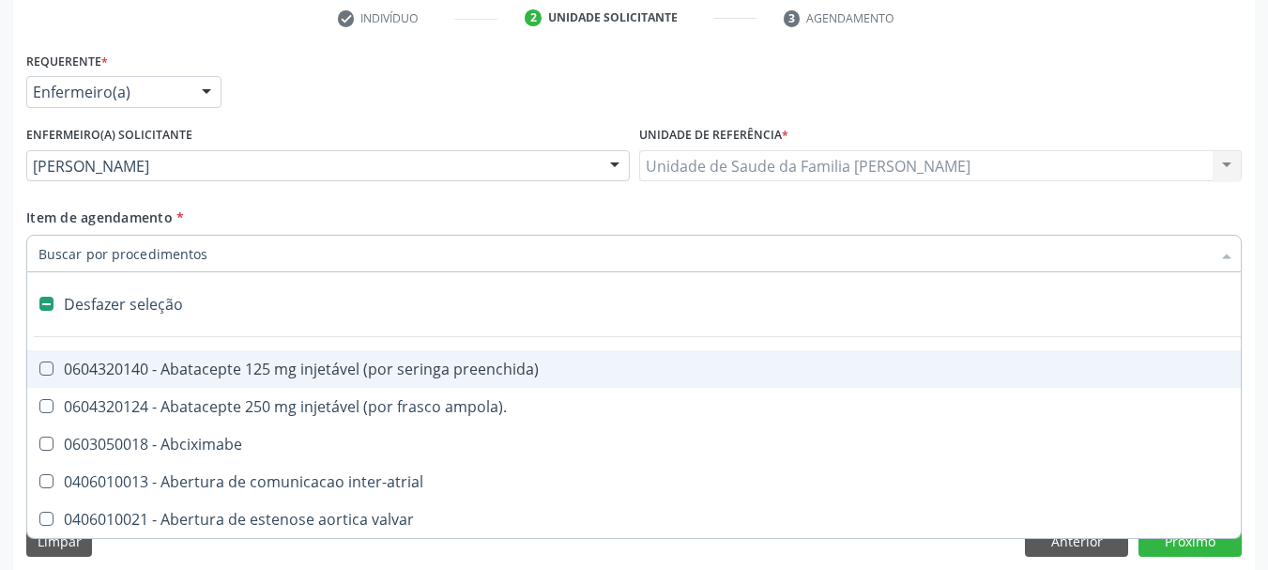
checkbox adolescente\) "true"
checkbox valvar "true"
checkbox adolescente\) "true"
checkbox paciente\) "true"
checkbox dente\) "true"
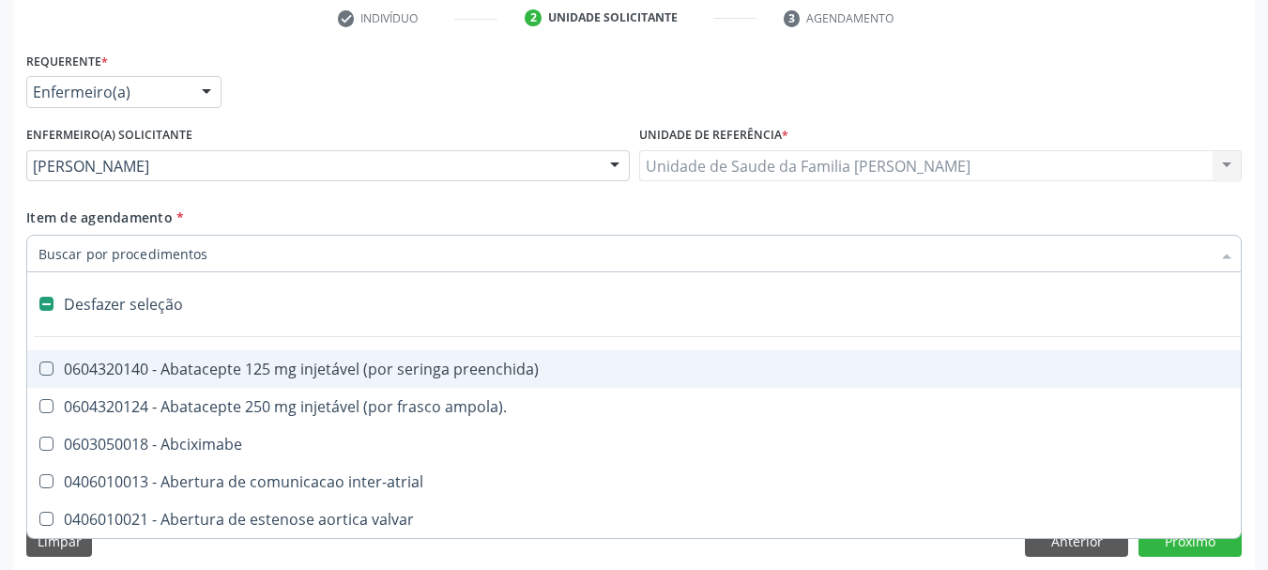
checkbox comprimido\) "true"
checkbox urina "false"
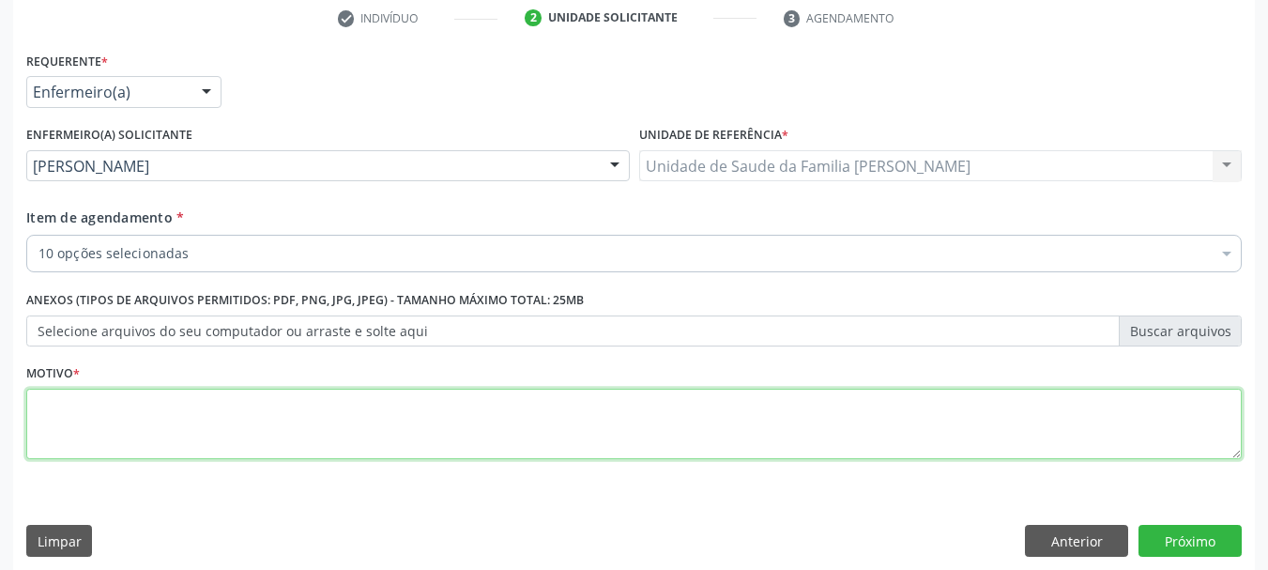
click at [96, 443] on textarea at bounding box center [633, 423] width 1215 height 71
type textarea "a"
type textarea "Avaliação do Risco Cardiovascular."
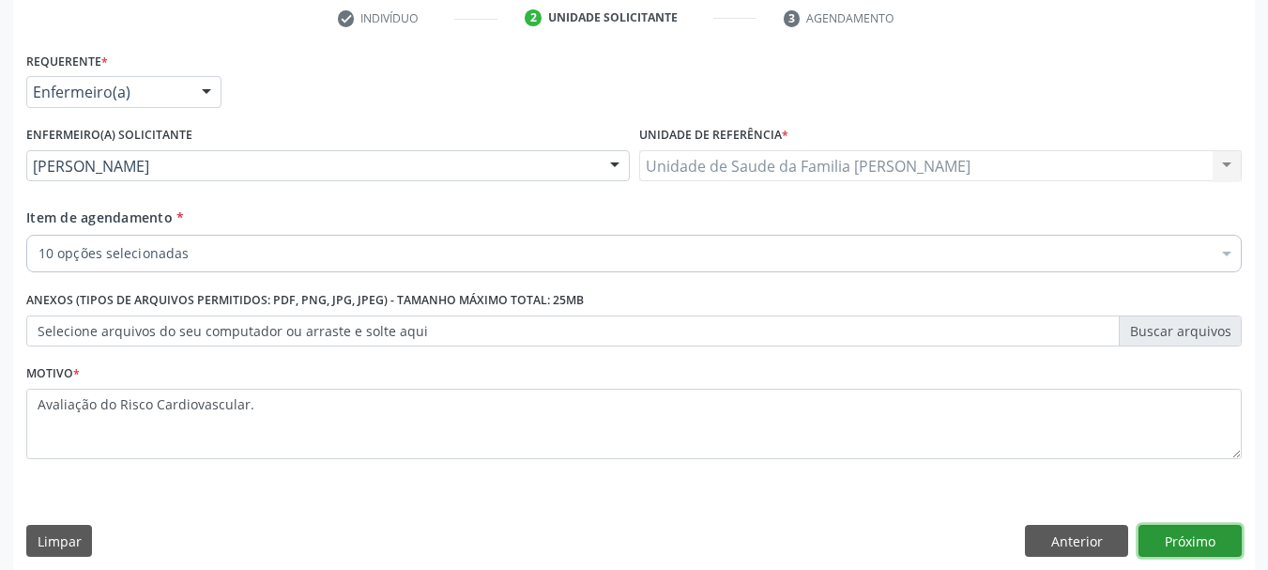
click at [1164, 540] on button "Próximo" at bounding box center [1189, 541] width 103 height 32
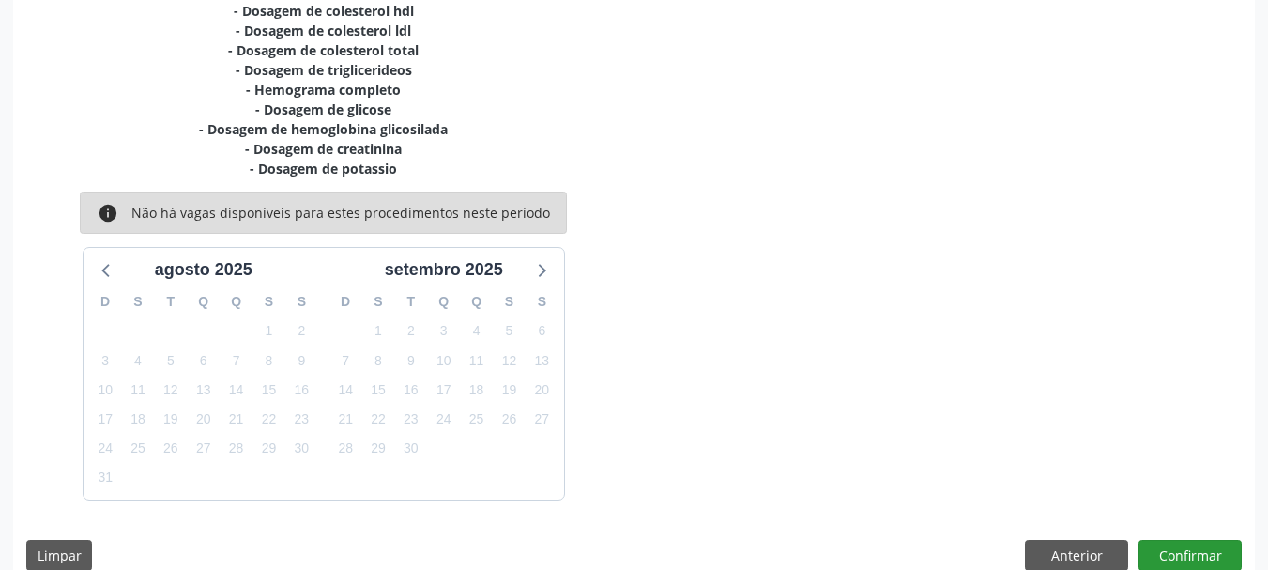
scroll to position [479, 0]
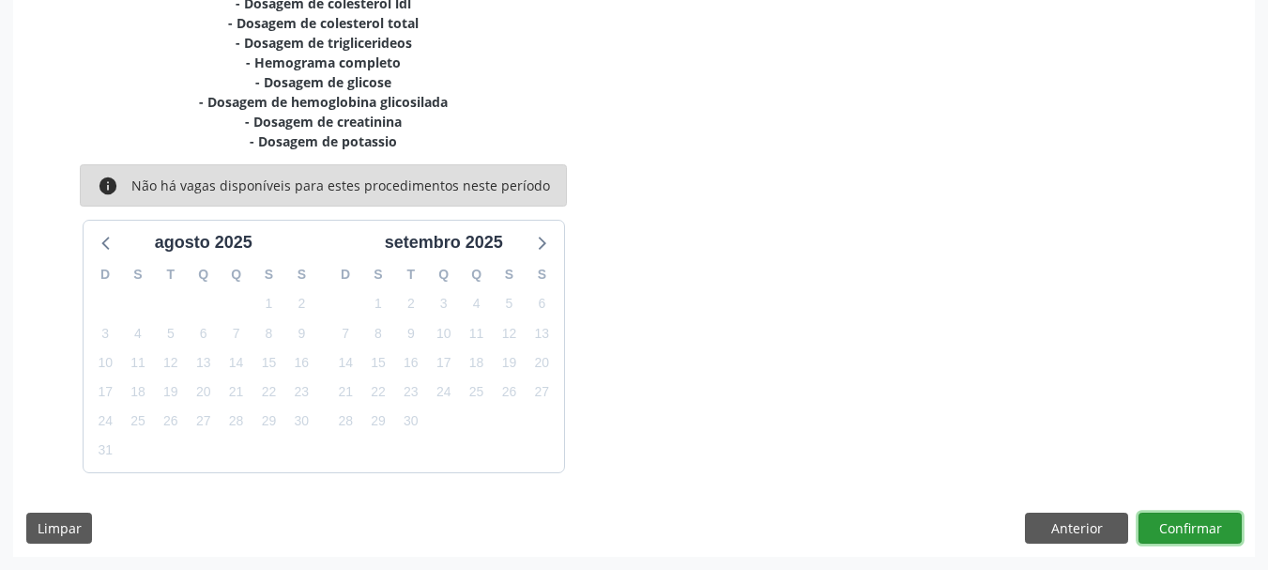
click at [1164, 521] on button "Confirmar" at bounding box center [1189, 528] width 103 height 32
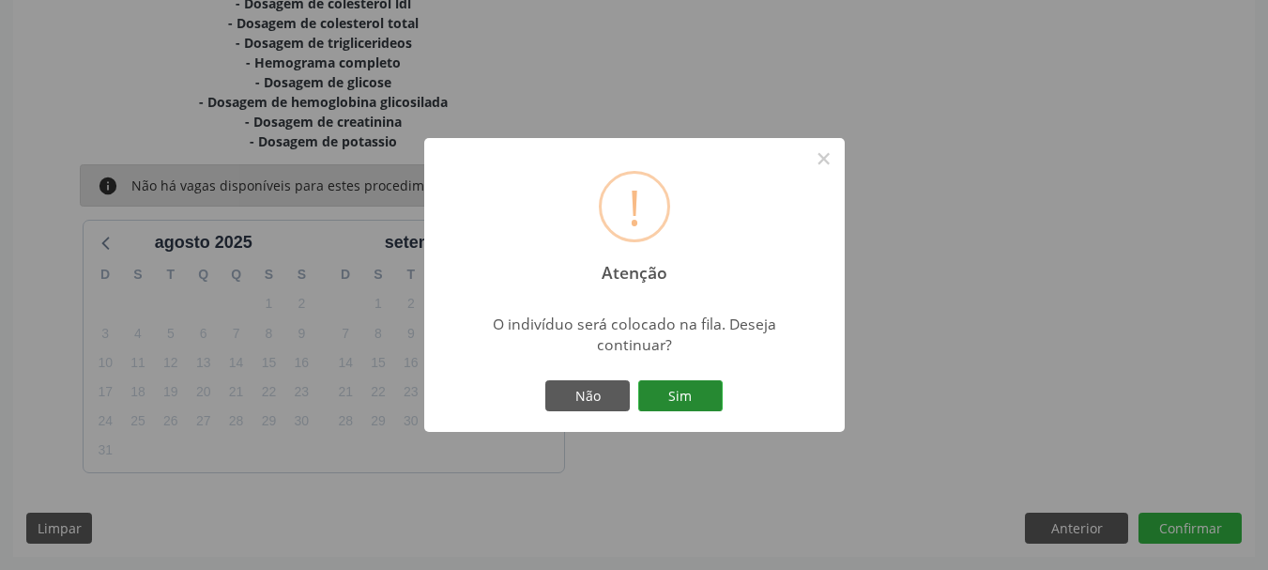
click at [676, 380] on button "Sim" at bounding box center [680, 396] width 84 height 32
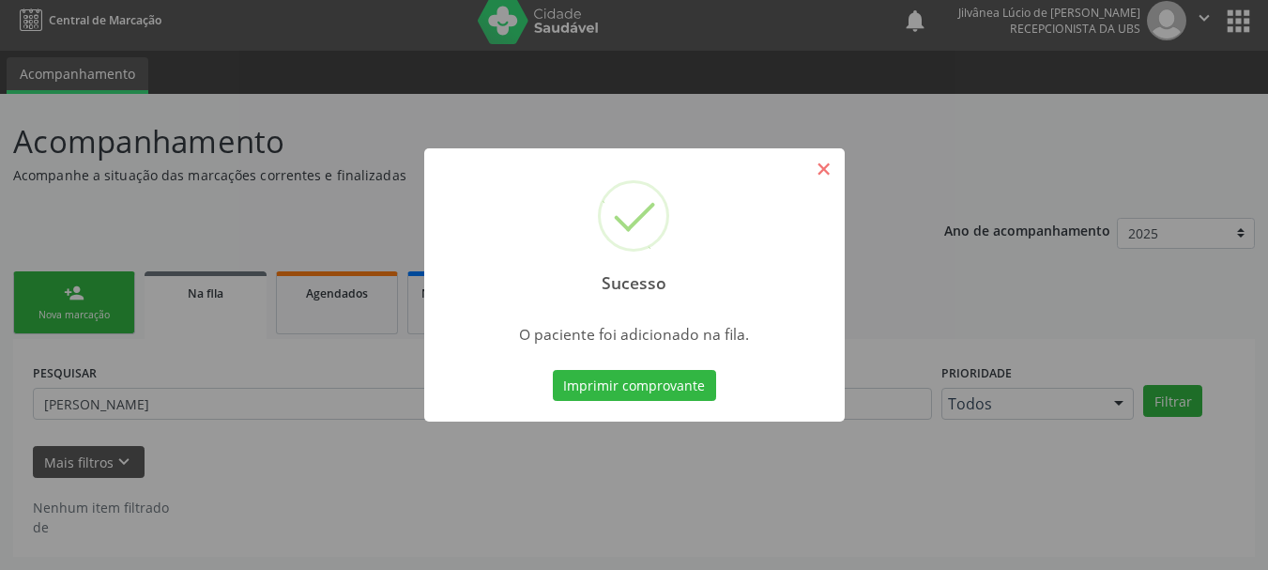
scroll to position [9, 0]
click at [826, 169] on button "×" at bounding box center [824, 169] width 32 height 32
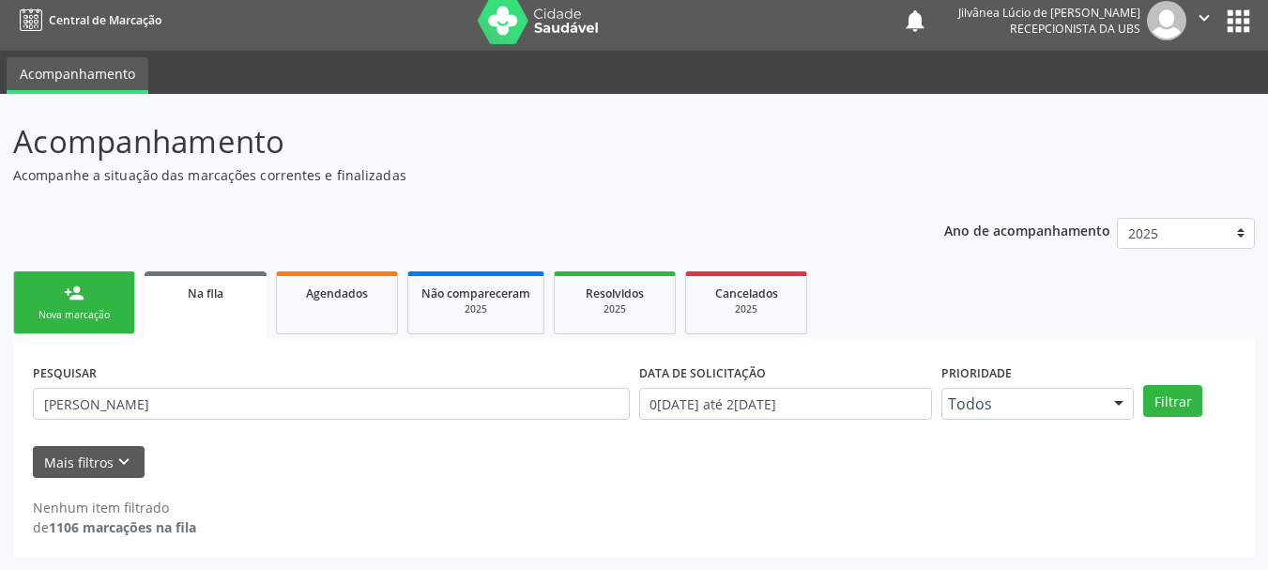
drag, startPoint x: 713, startPoint y: 190, endPoint x: 721, endPoint y: 76, distance: 114.7
click at [713, 190] on div "Acompanhamento Acompanhe a situação das marcações correntes e finalizadas Relat…" at bounding box center [633, 337] width 1241 height 438
click at [83, 296] on div "person_add" at bounding box center [74, 292] width 21 height 21
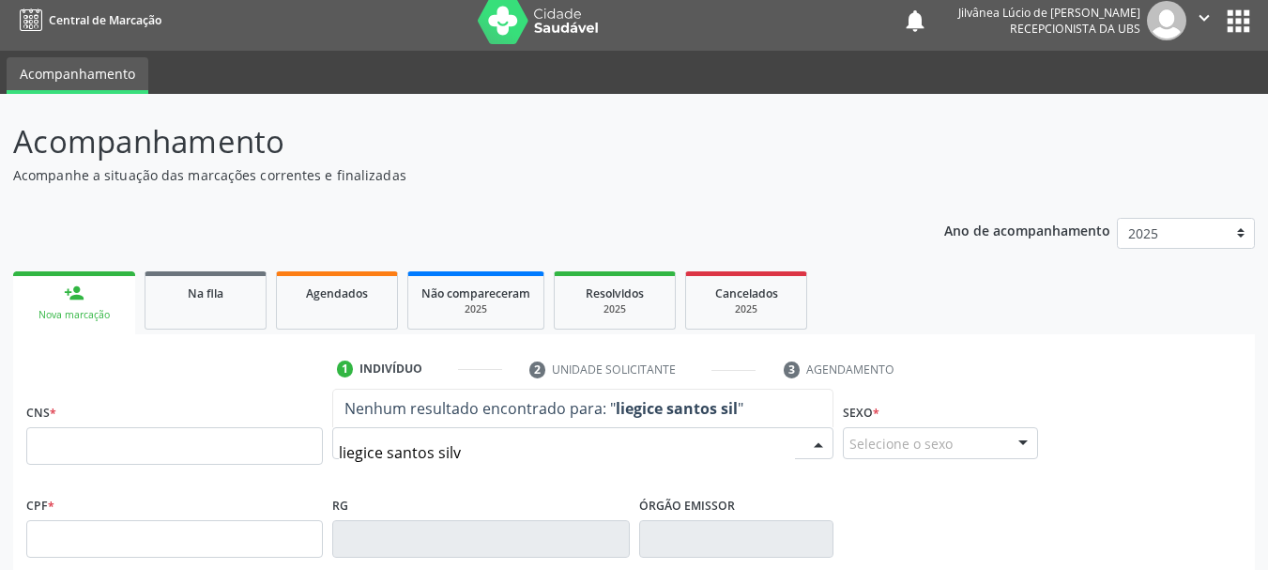
type input "[PERSON_NAME]"
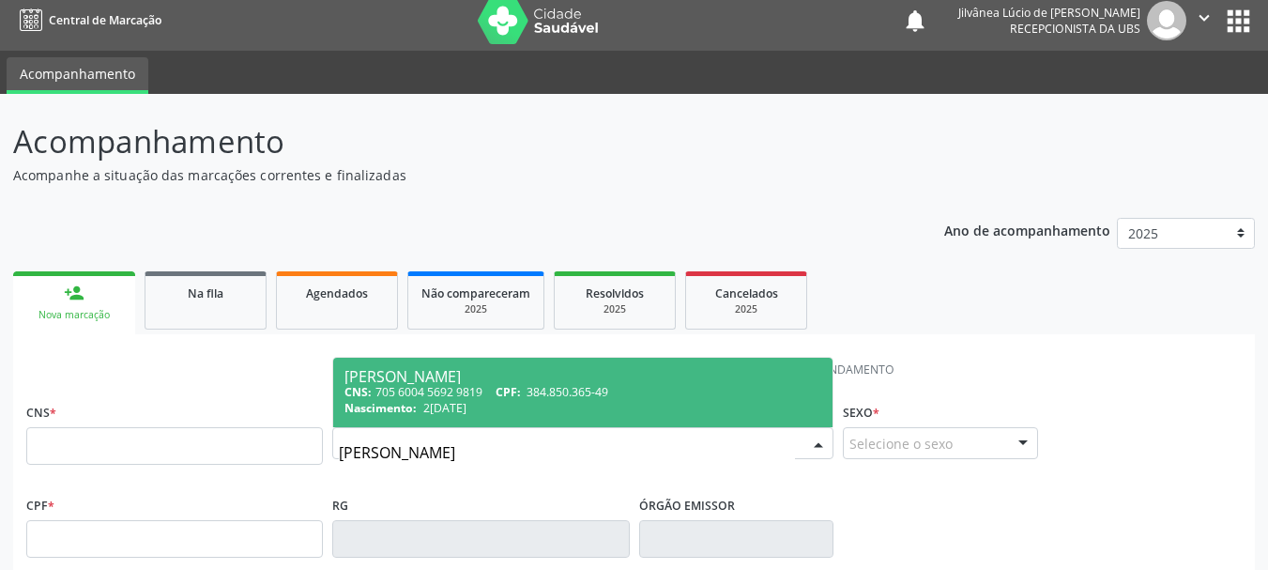
click at [434, 392] on div "CNS: 705 6004 5692 9819 CPF: 384.850.365-49" at bounding box center [582, 392] width 477 height 16
type input "705 6004 5692 9819"
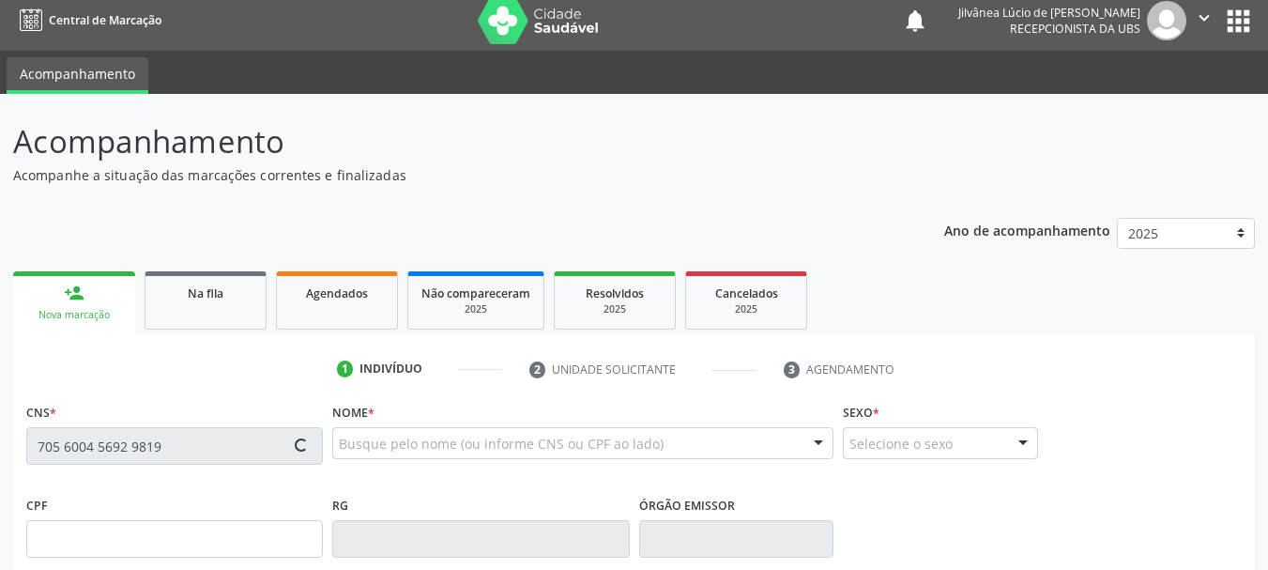
type input "384.850.365-49"
type input "2[DATE]"
type input "[PERSON_NAME]"
type input "[PHONE_NUMBER]"
type input "54"
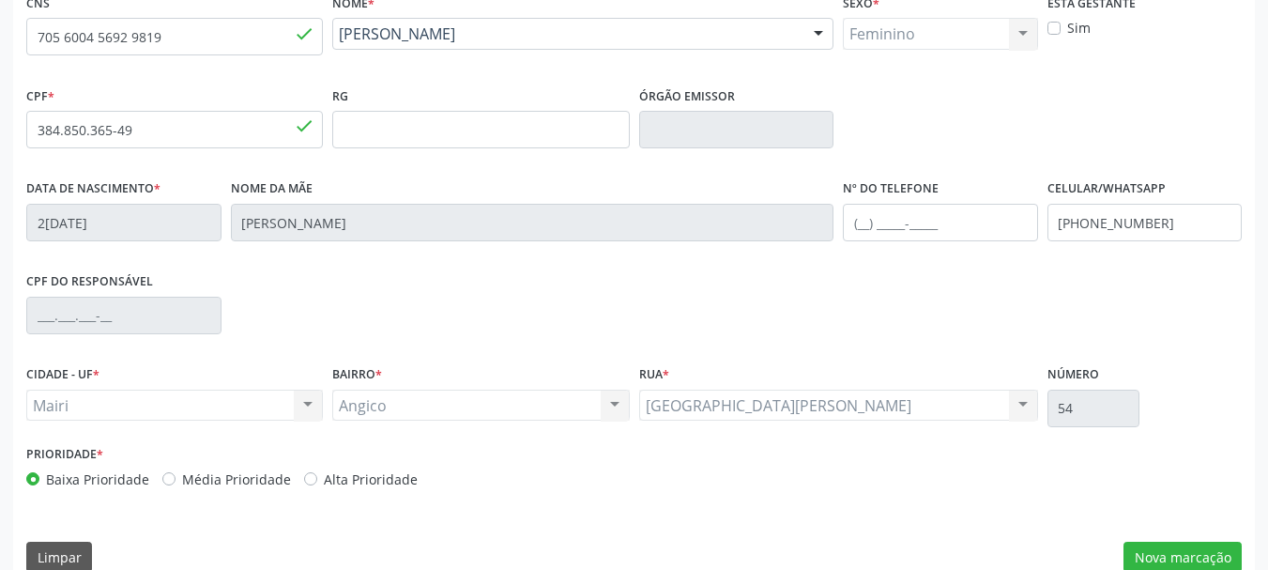
scroll to position [448, 0]
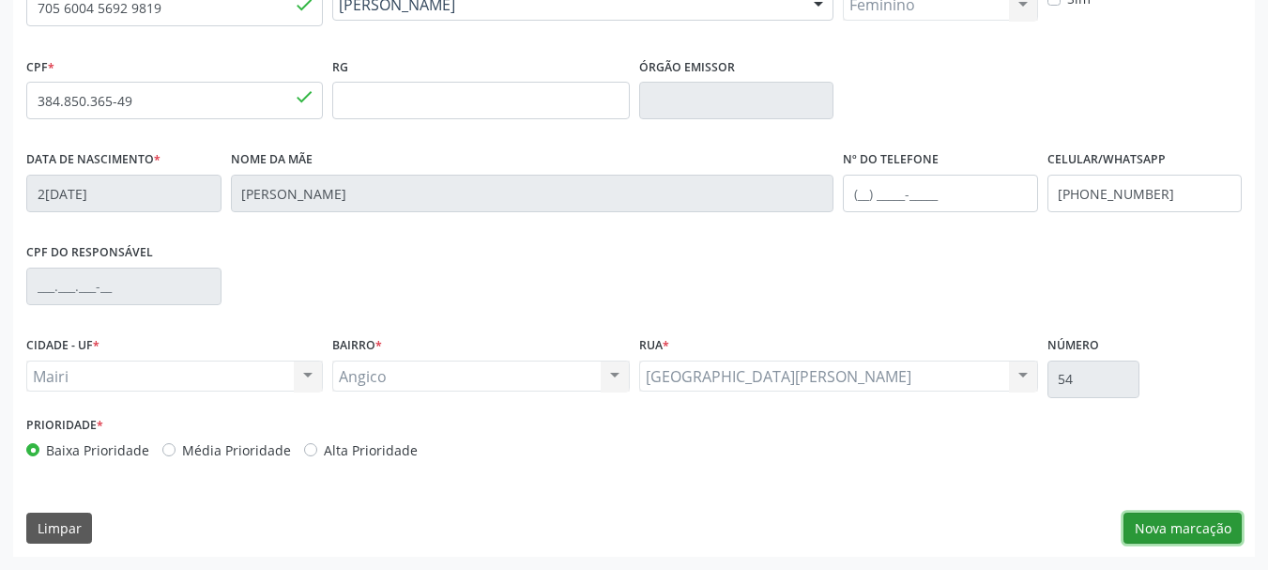
click at [1160, 535] on button "Nova marcação" at bounding box center [1182, 528] width 118 height 32
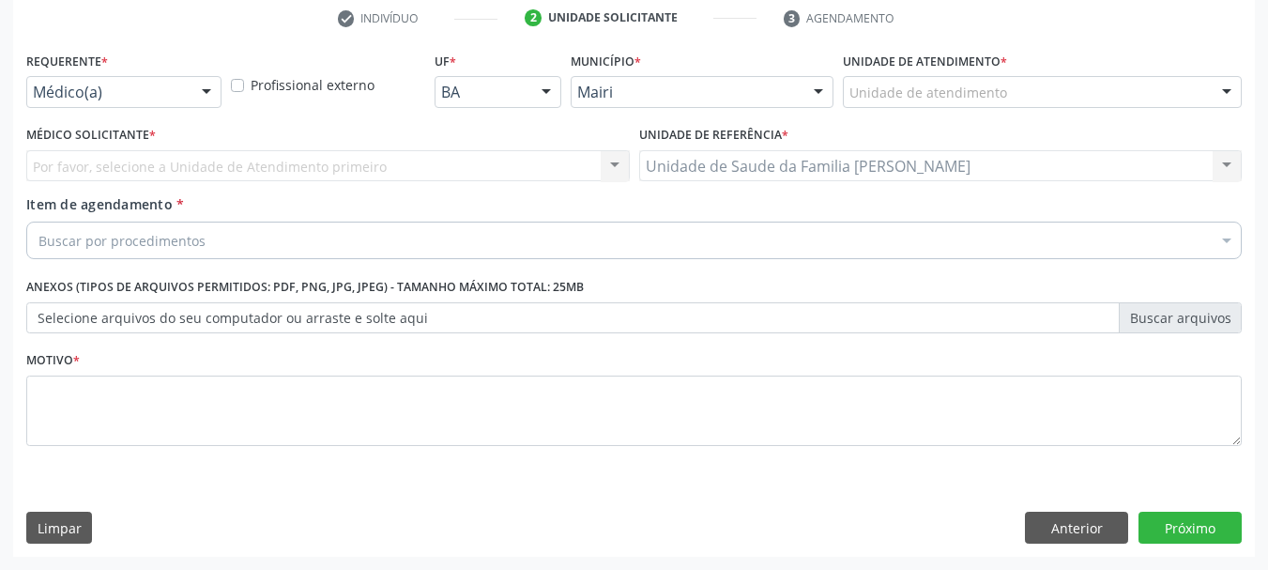
scroll to position [360, 0]
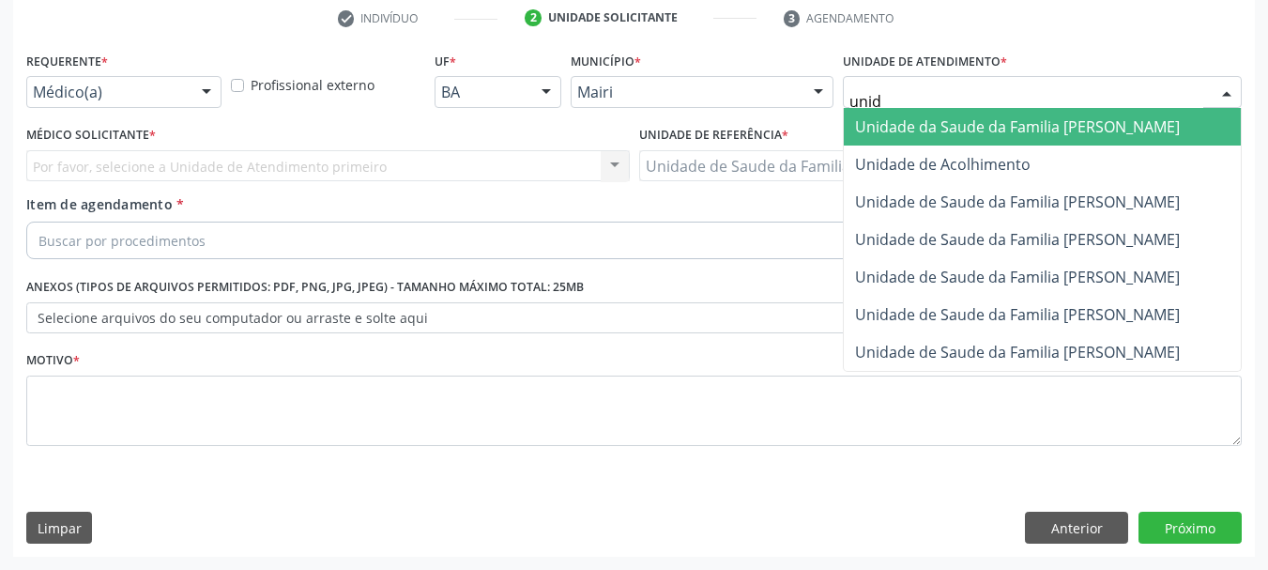
type input "unida"
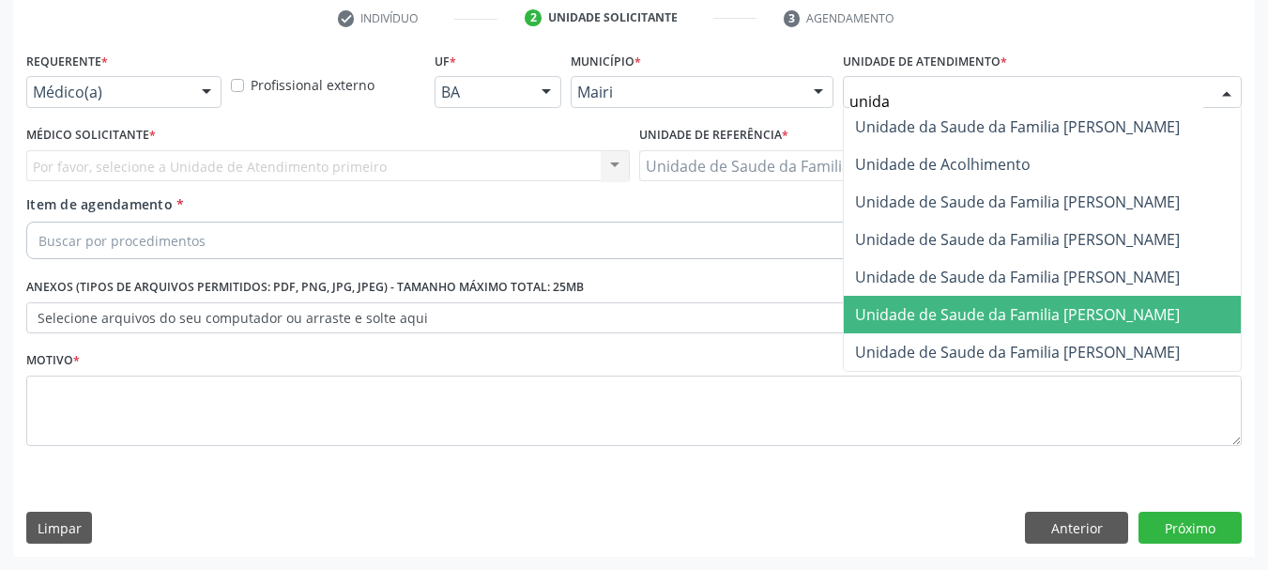
click at [1022, 300] on span "Unidade de Saude da Familia [PERSON_NAME]" at bounding box center [1042, 315] width 397 height 38
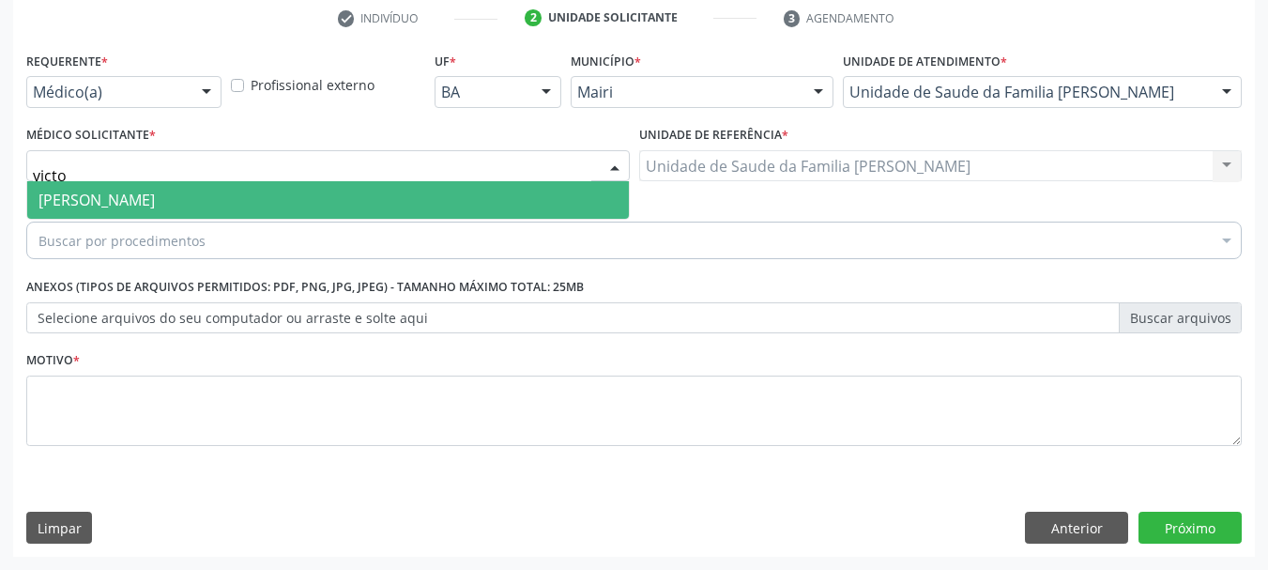
type input "victor"
click at [101, 206] on span "[PERSON_NAME]" at bounding box center [96, 200] width 116 height 21
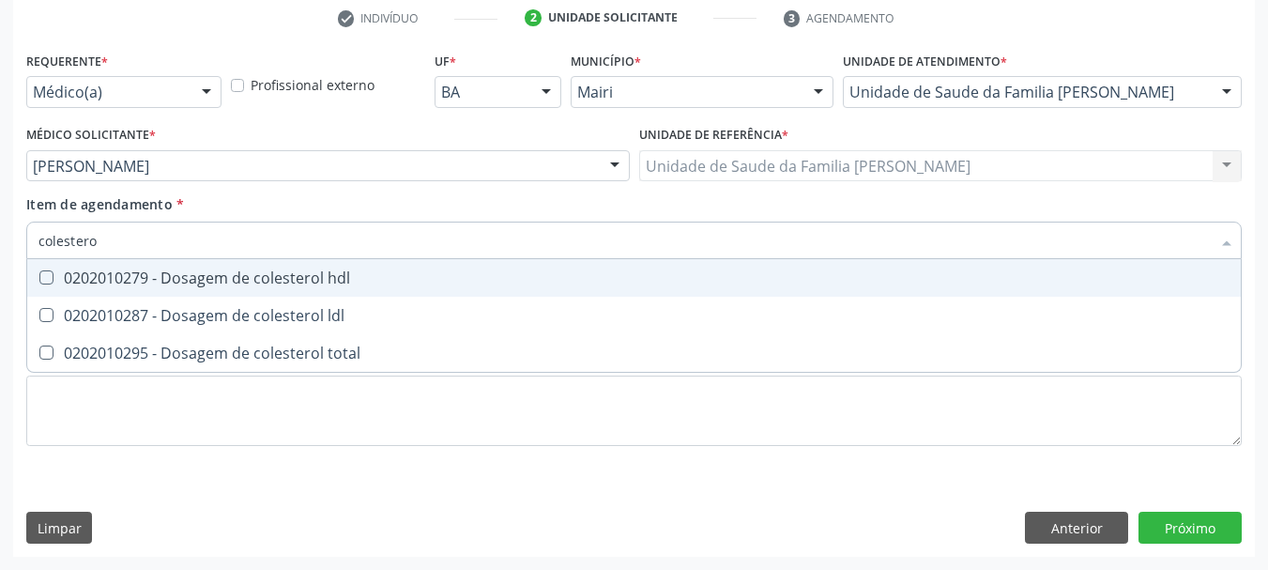
type input "colesterol"
click at [212, 285] on div "0202010279 - Dosagem de colesterol hdl" at bounding box center [633, 277] width 1191 height 15
checkbox hdl "true"
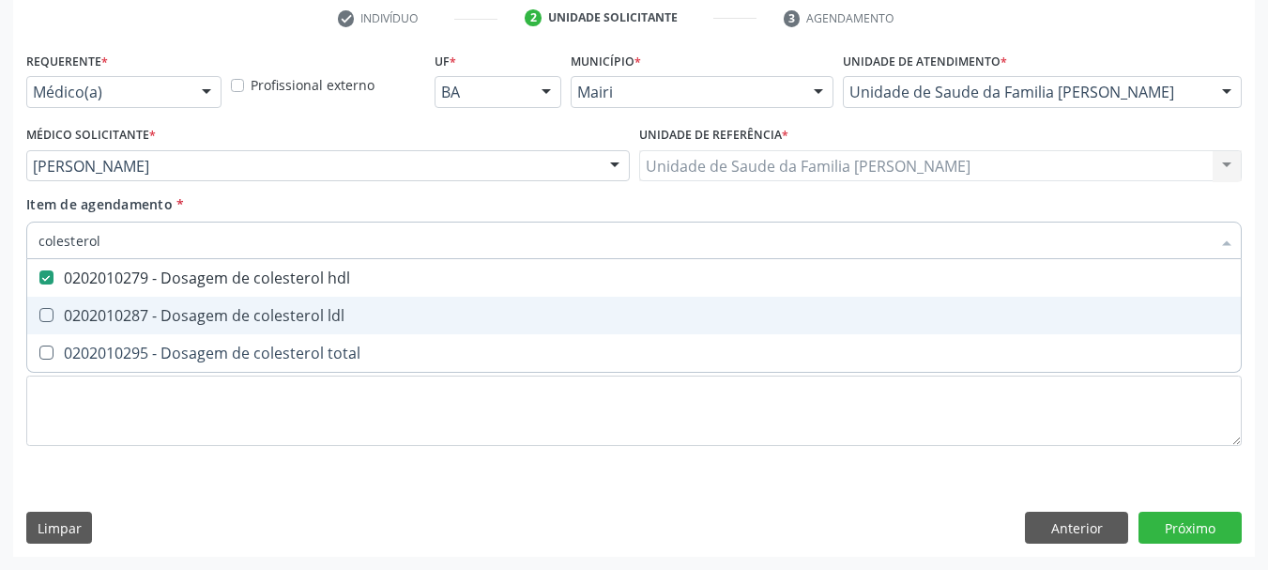
click at [232, 316] on div "0202010287 - Dosagem de colesterol ldl" at bounding box center [633, 315] width 1191 height 15
checkbox ldl "true"
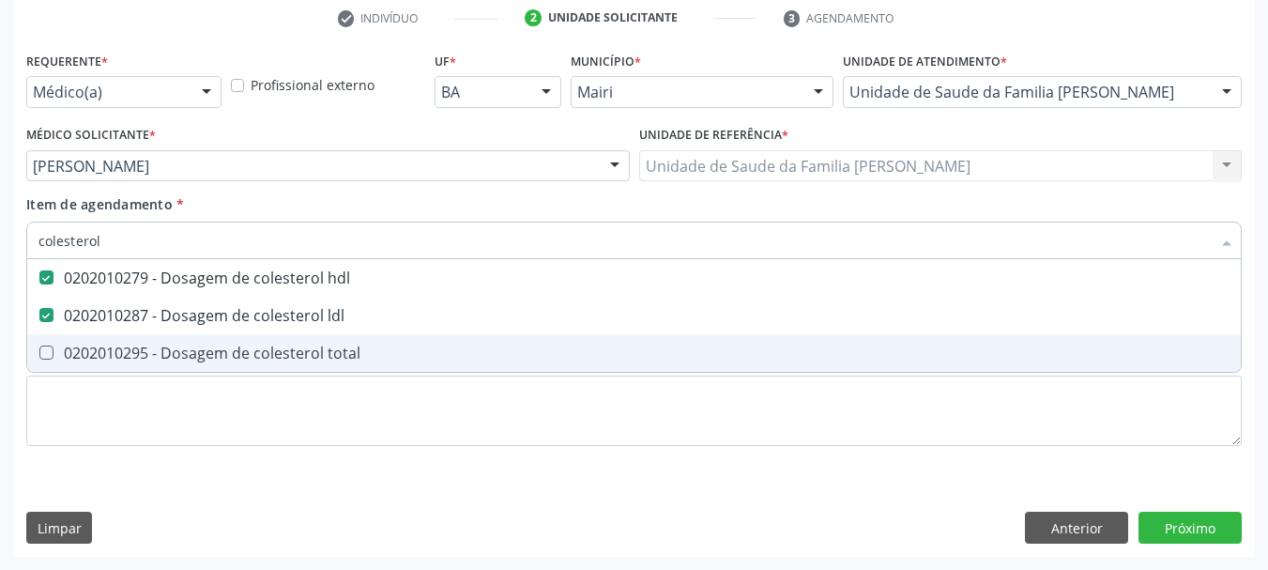
click at [251, 350] on div "0202010295 - Dosagem de colesterol total" at bounding box center [633, 352] width 1191 height 15
checkbox total "true"
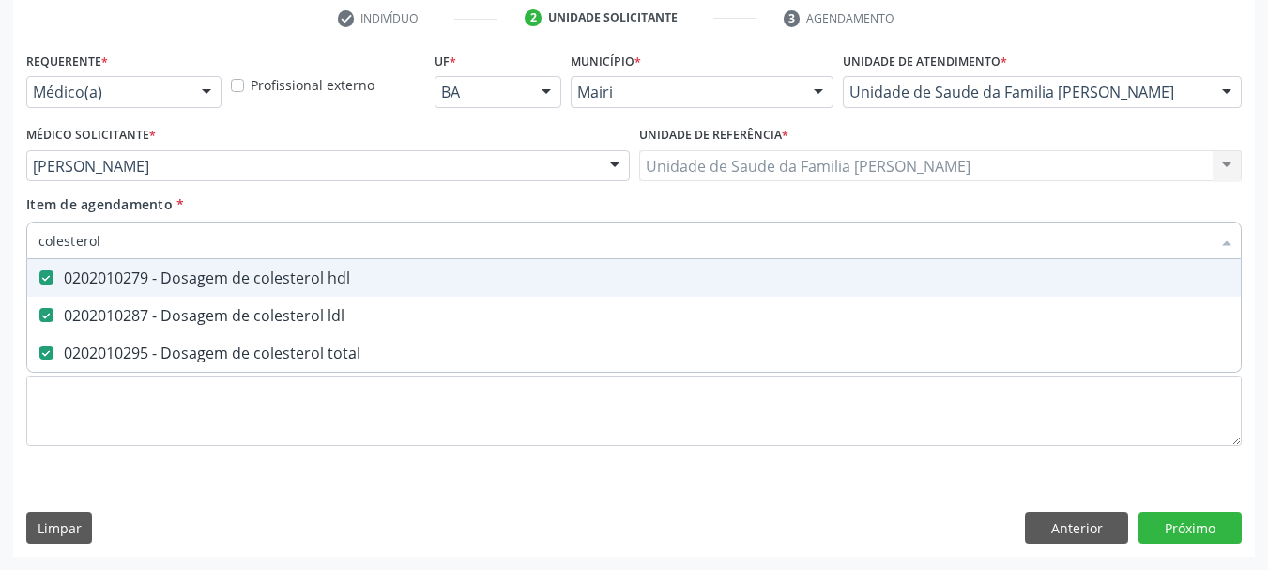
drag, startPoint x: 66, startPoint y: 252, endPoint x: 0, endPoint y: 253, distance: 65.7
click at [0, 253] on div "Acompanhamento Acompanhe a situação das marcações correntes e finalizadas Relat…" at bounding box center [634, 156] width 1268 height 827
type input "c"
checkbox hdl "false"
checkbox ldl "false"
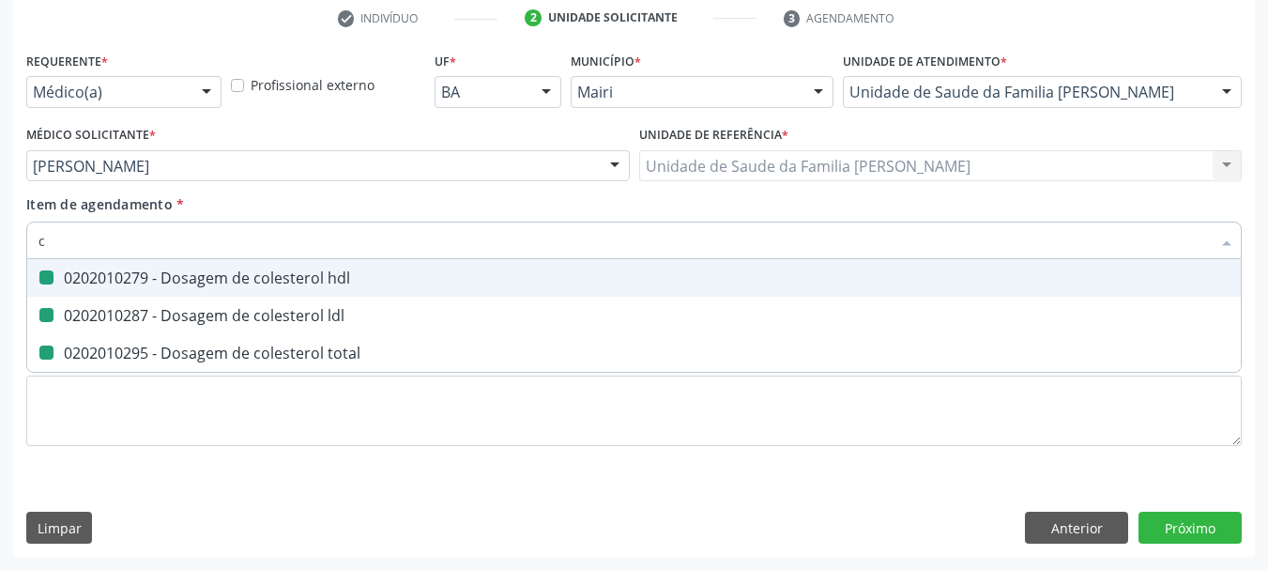
checkbox total "false"
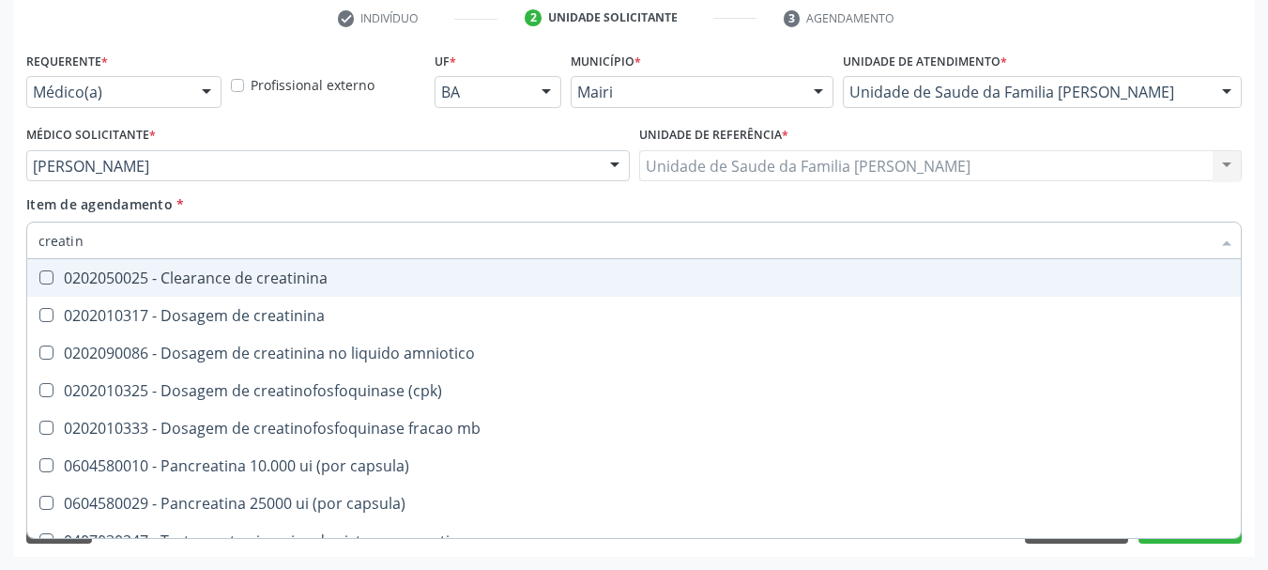
type input "creatini"
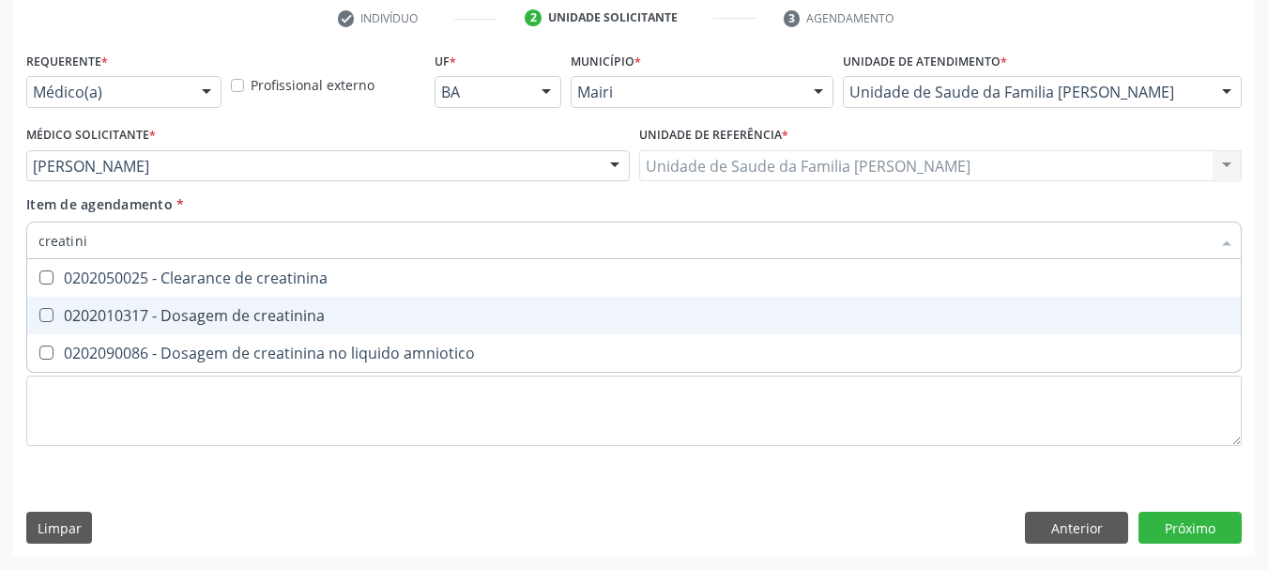
click at [151, 329] on span "0202010317 - Dosagem de creatinina" at bounding box center [633, 316] width 1213 height 38
checkbox creatinina "true"
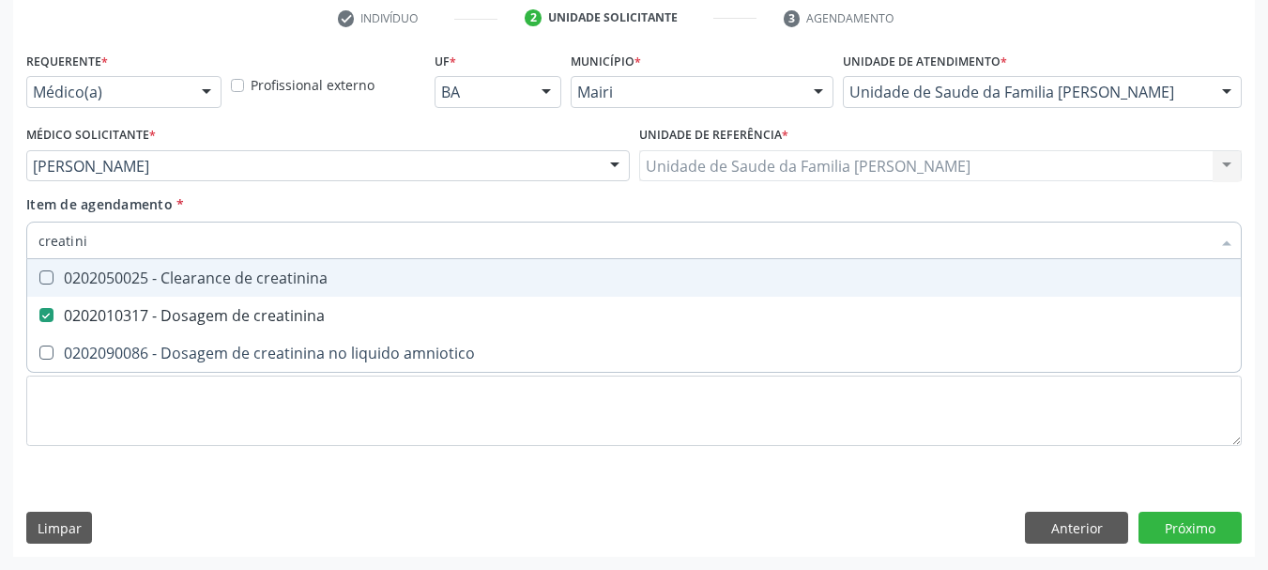
drag, startPoint x: 109, startPoint y: 234, endPoint x: 0, endPoint y: 250, distance: 110.0
click at [0, 250] on div "Acompanhamento Acompanhe a situação das marcações correntes e finalizadas Relat…" at bounding box center [634, 156] width 1268 height 827
type input "po"
checkbox creatinina "false"
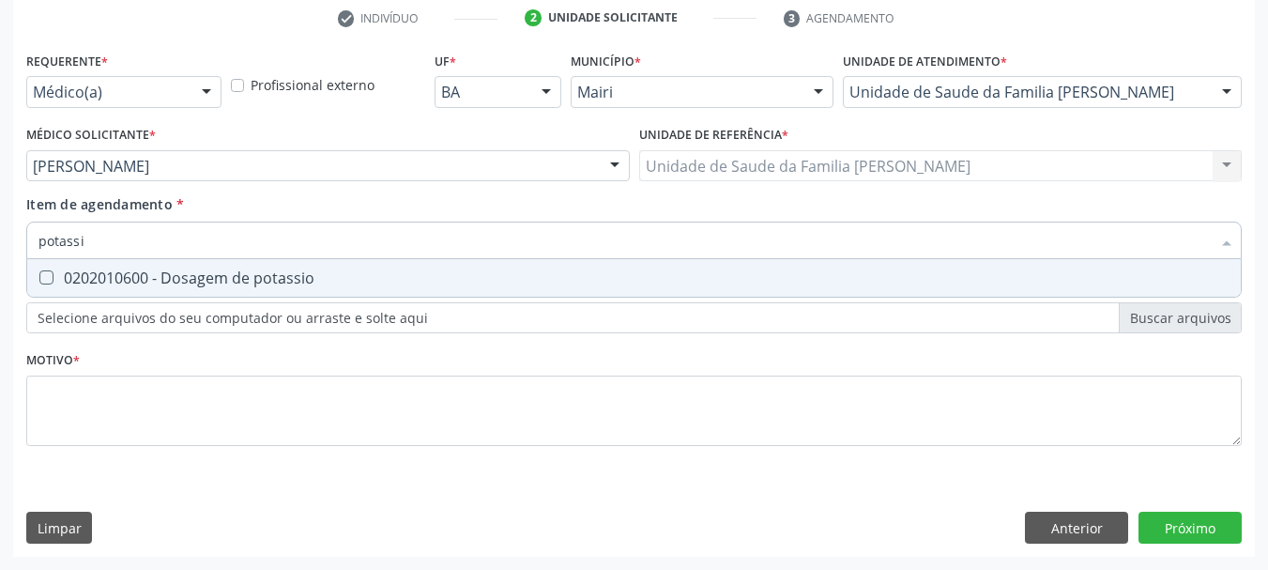
type input "potassio"
click at [75, 270] on div "0202010600 - Dosagem de potassio" at bounding box center [633, 277] width 1191 height 15
checkbox potassio "true"
drag, startPoint x: 103, startPoint y: 247, endPoint x: 0, endPoint y: 253, distance: 103.4
click at [0, 253] on div "Acompanhamento Acompanhe a situação das marcações correntes e finalizadas Relat…" at bounding box center [634, 156] width 1268 height 827
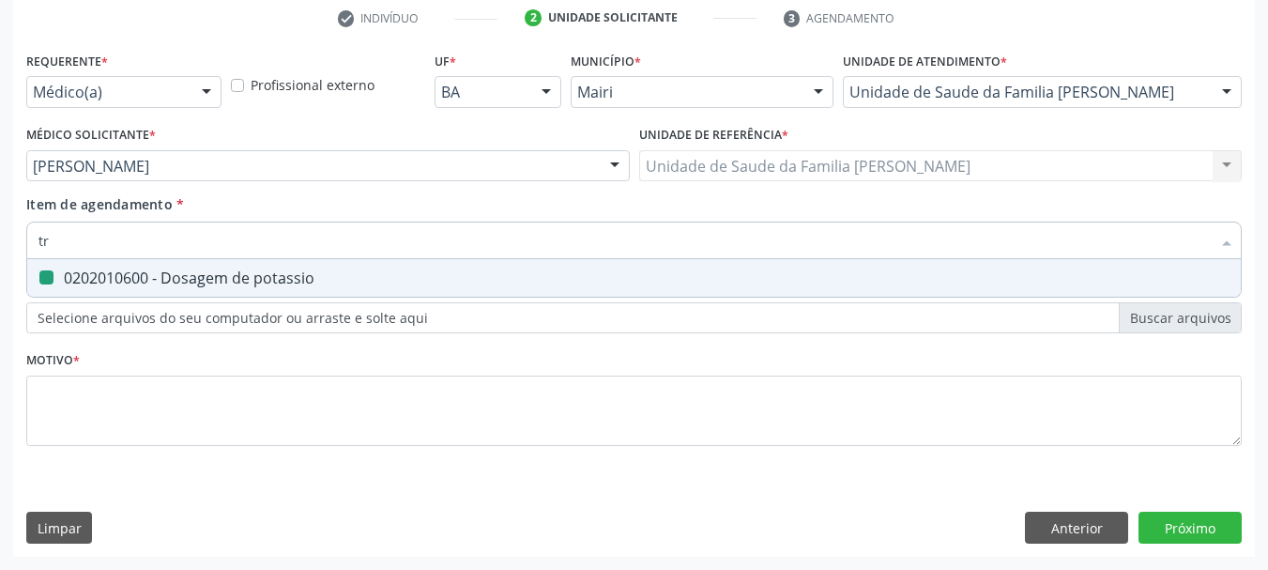
type input "tri"
checkbox potassio "false"
type input "trigliceride"
click at [99, 279] on div "0202010678 - Dosagem de triglicerideos" at bounding box center [633, 277] width 1191 height 15
checkbox triglicerideos "true"
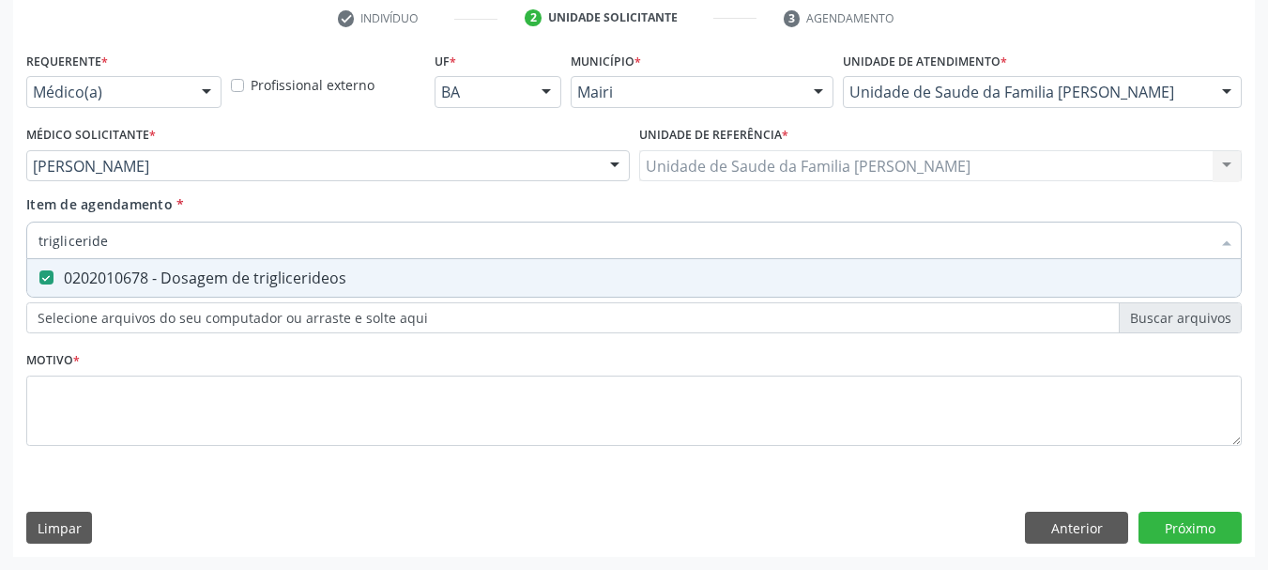
drag, startPoint x: 118, startPoint y: 234, endPoint x: 0, endPoint y: 248, distance: 119.1
click at [0, 248] on div "Acompanhamento Acompanhe a situação das marcações correntes e finalizadas Relat…" at bounding box center [634, 156] width 1268 height 827
type input "uri"
checkbox triglicerideos "false"
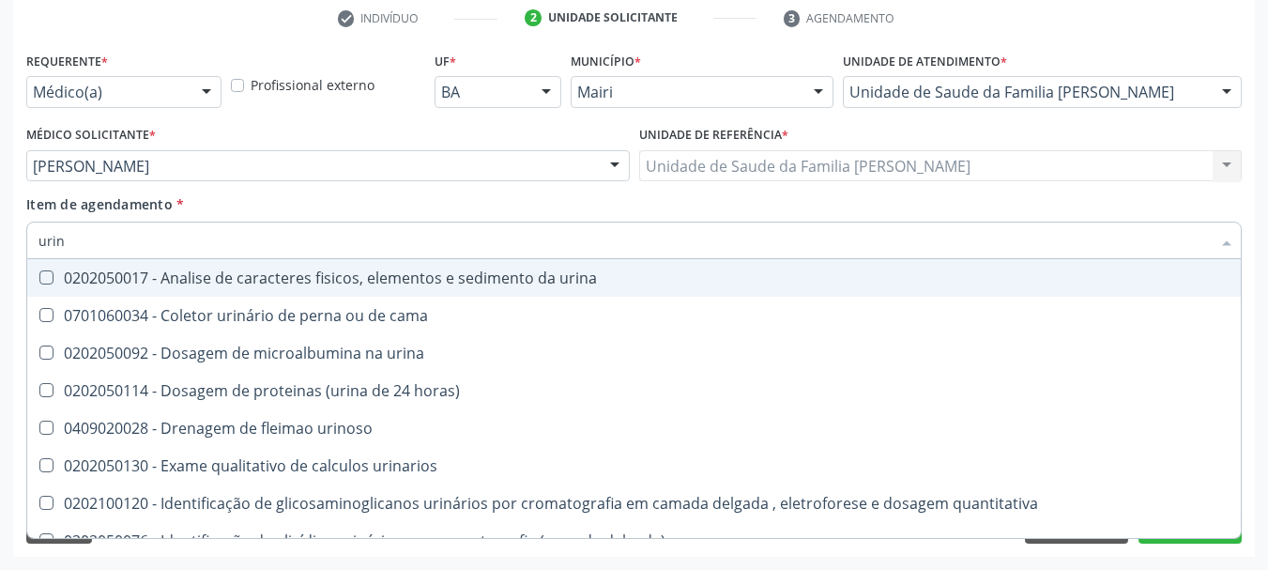
type input "urina"
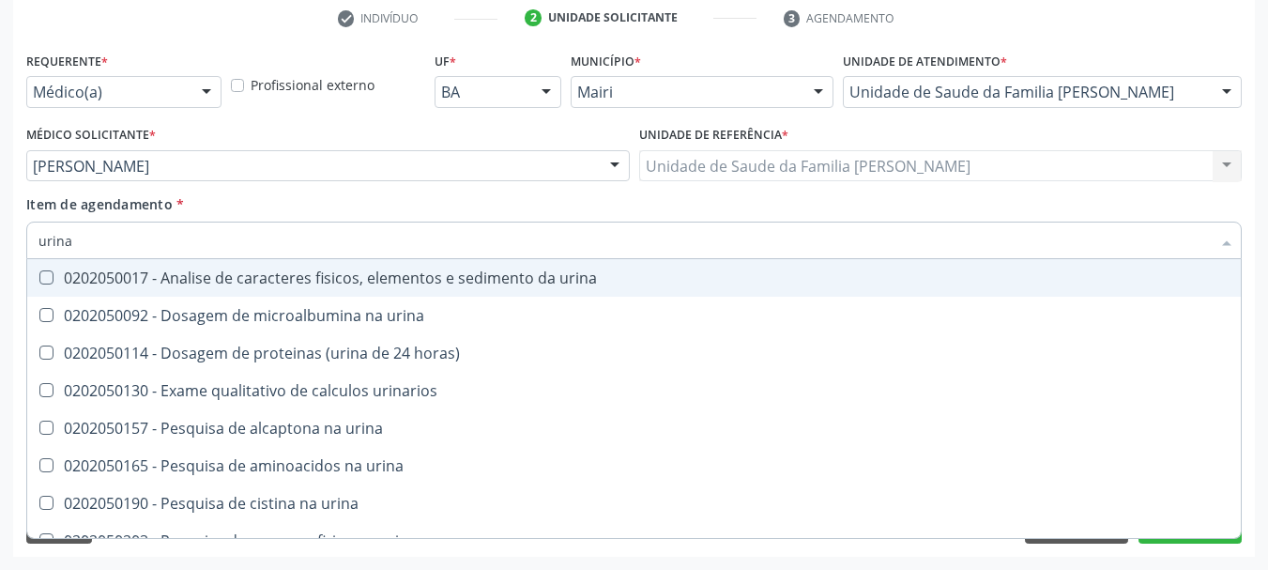
click at [100, 285] on div "0202050017 - Analise de caracteres fisicos, elementos e sedimento da urina" at bounding box center [633, 277] width 1191 height 15
checkbox urina "true"
drag, startPoint x: 87, startPoint y: 233, endPoint x: 0, endPoint y: 248, distance: 88.5
click at [0, 248] on div "Acompanhamento Acompanhe a situação das marcações correntes e finalizadas Relat…" at bounding box center [634, 156] width 1268 height 827
type input "gl"
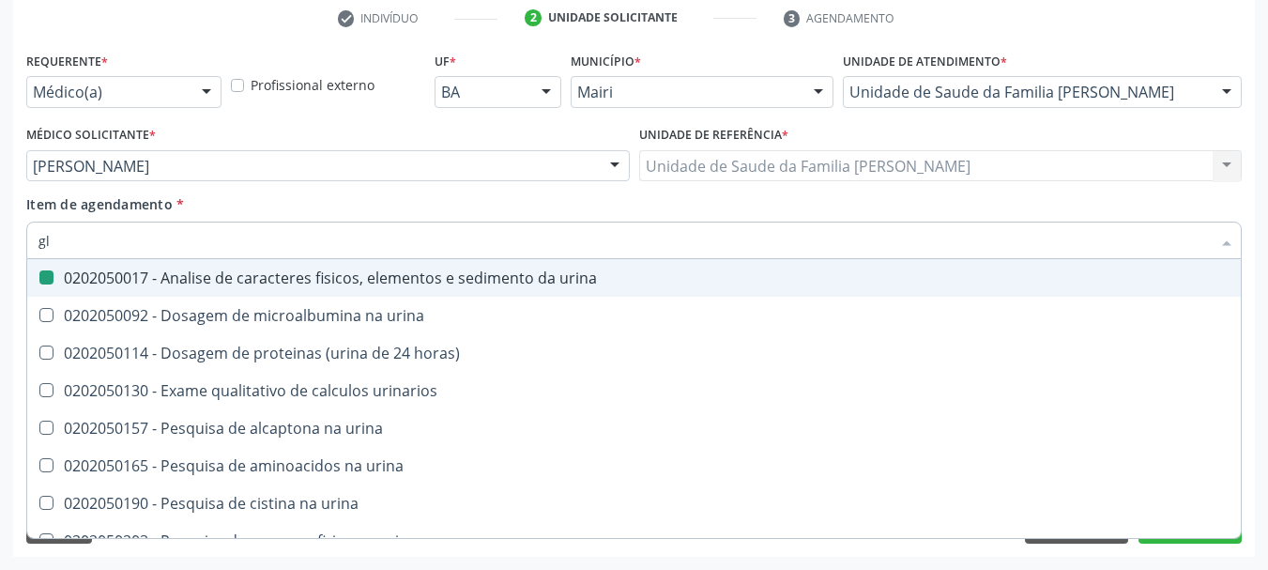
checkbox urina "false"
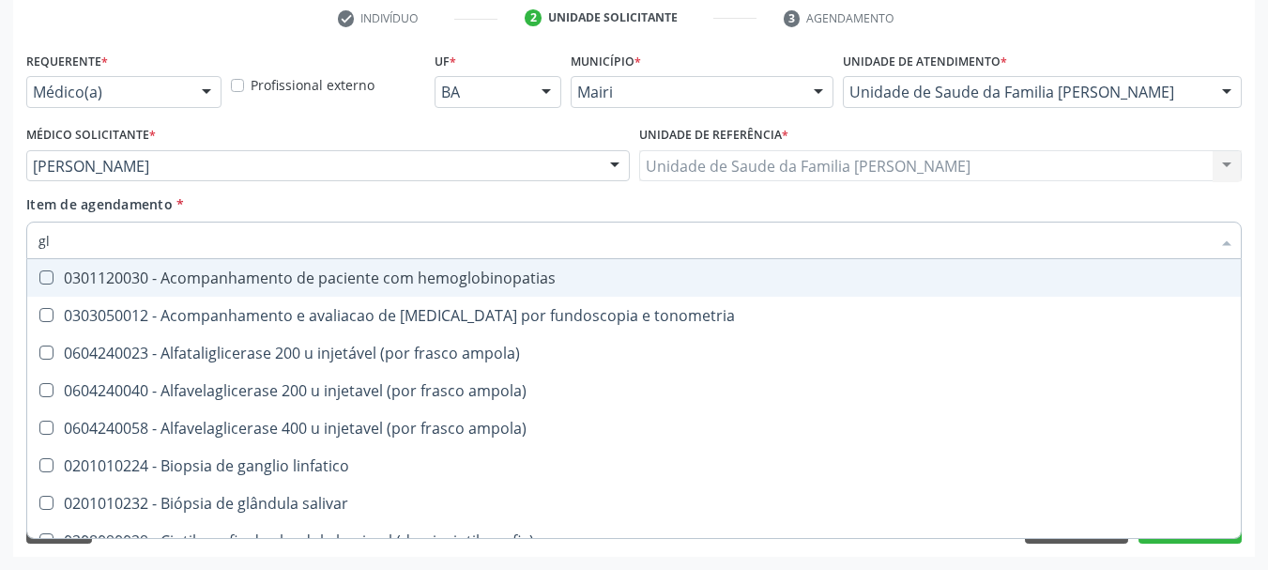
type input "gli"
checkbox globular "true"
type input "glic"
checkbox \(confirmatorio\) "true"
checkbox globular "false"
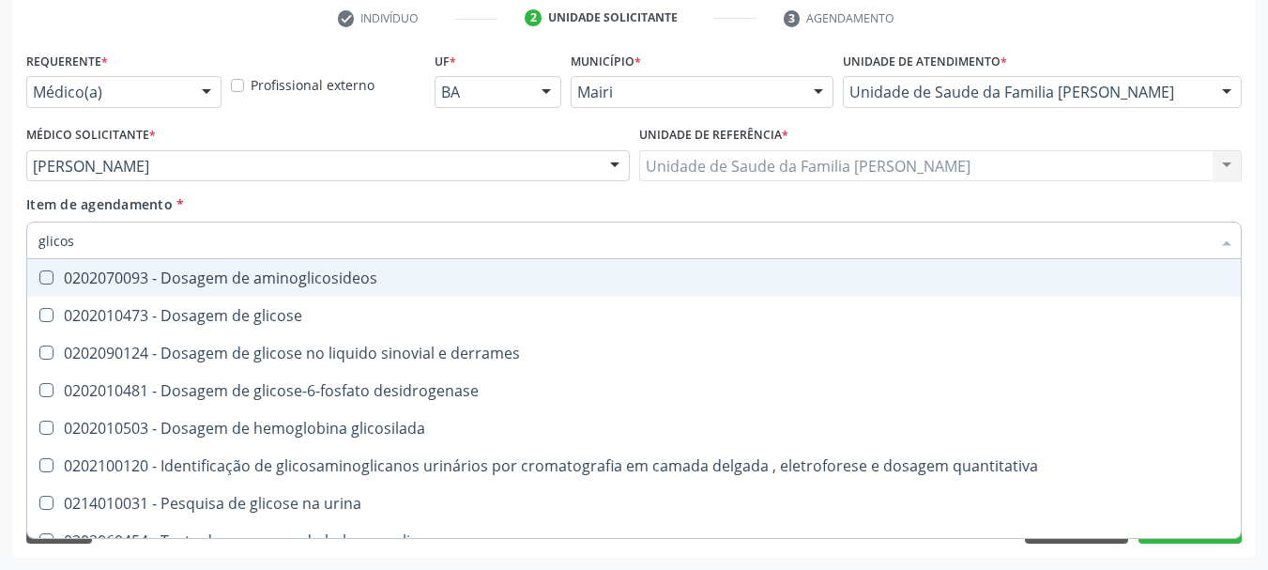
type input "glicose"
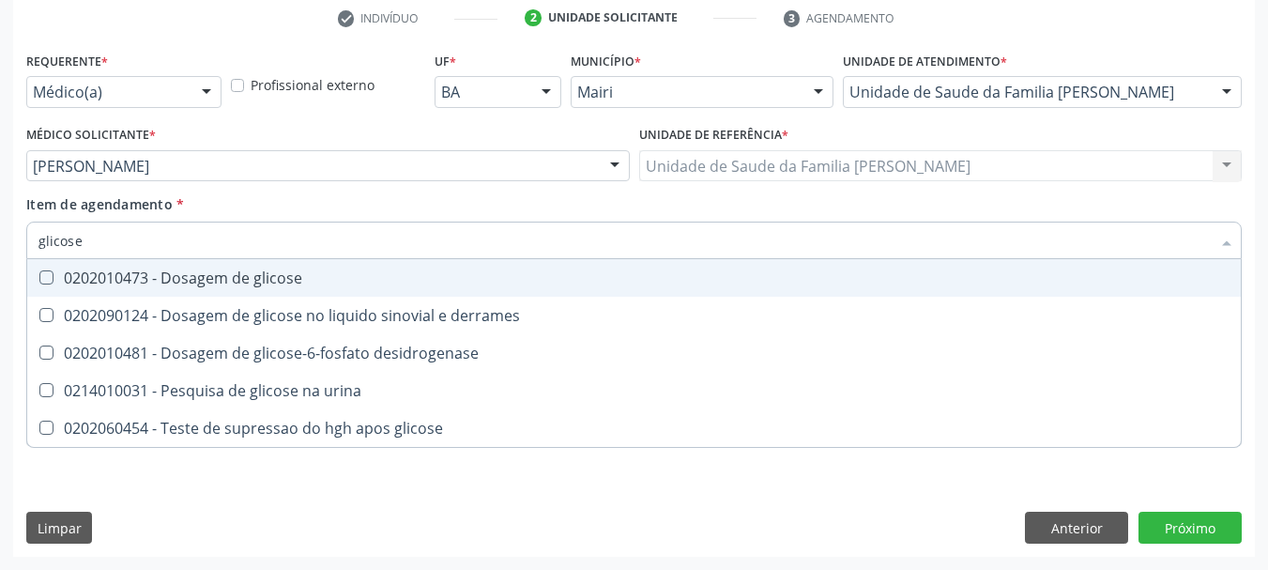
click at [73, 278] on div "0202010473 - Dosagem de glicose" at bounding box center [633, 277] width 1191 height 15
checkbox glicose "true"
drag, startPoint x: 90, startPoint y: 246, endPoint x: 0, endPoint y: 253, distance: 90.4
click at [0, 253] on div "Acompanhamento Acompanhe a situação das marcações correntes e finalizadas Relat…" at bounding box center [634, 156] width 1268 height 827
type input "gl"
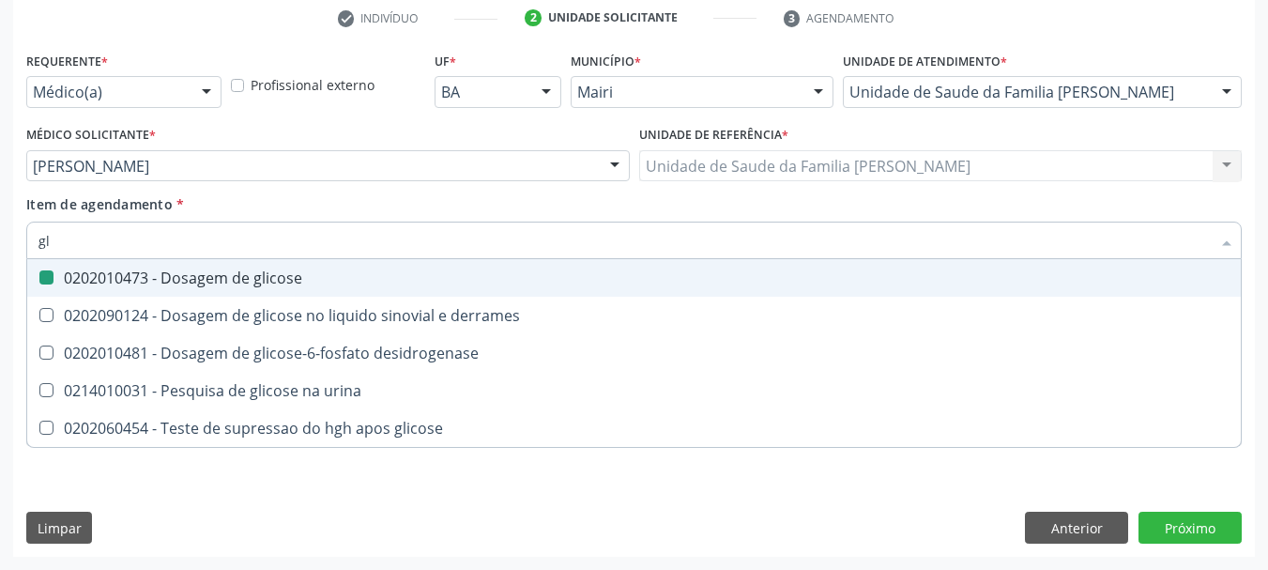
checkbox glicose "false"
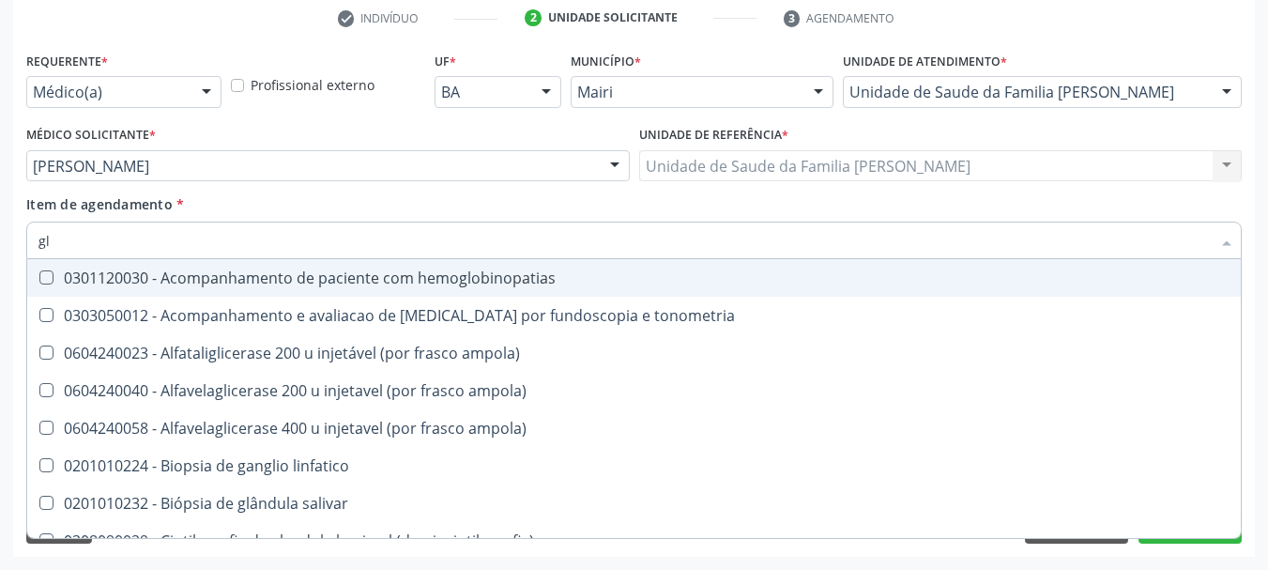
type input "gli"
checkbox campimetria\) "true"
checkbox globular "true"
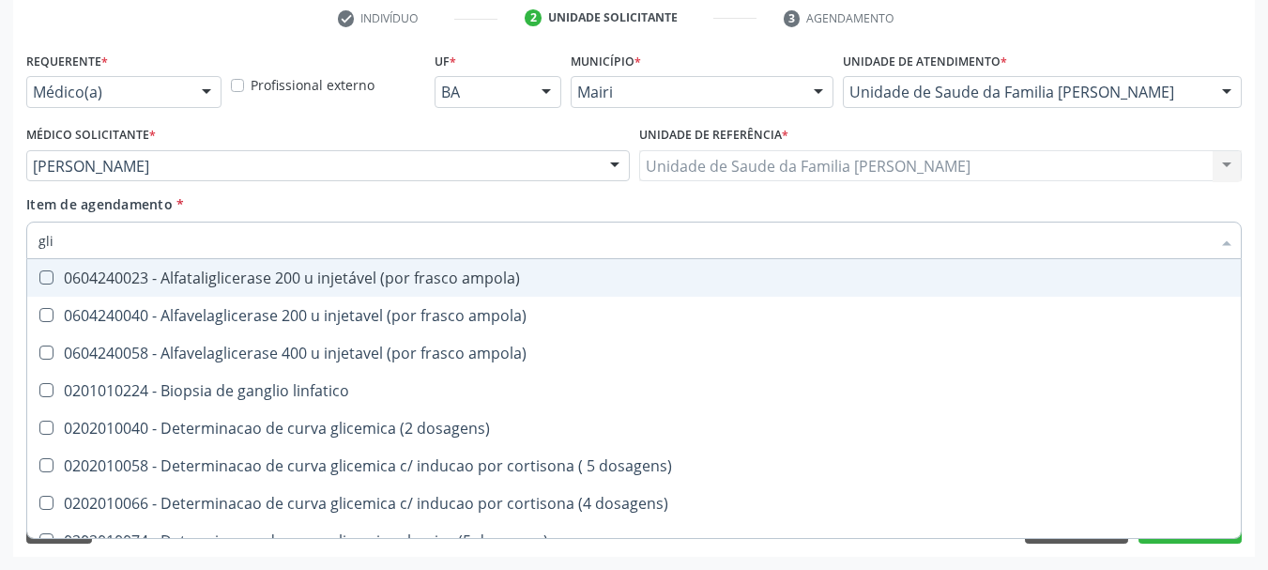
type input "glic"
checkbox aminoglicosideos "true"
checkbox glicose "false"
checkbox glicosilada "true"
checkbox triglicerideos "false"
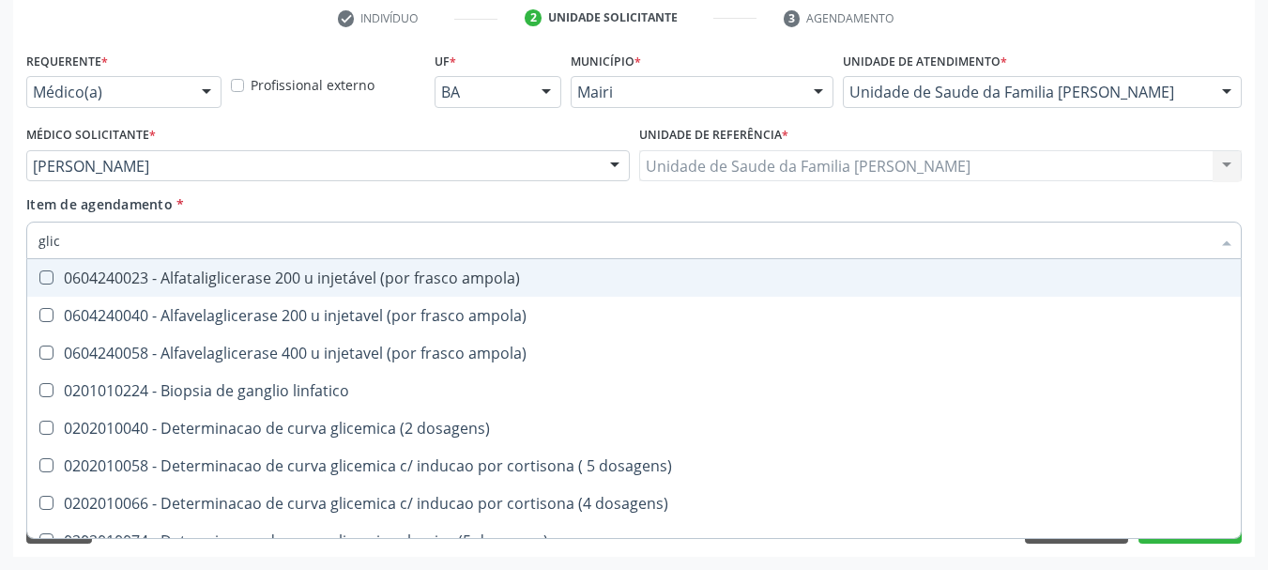
type input "glico"
checkbox ampola\) "true"
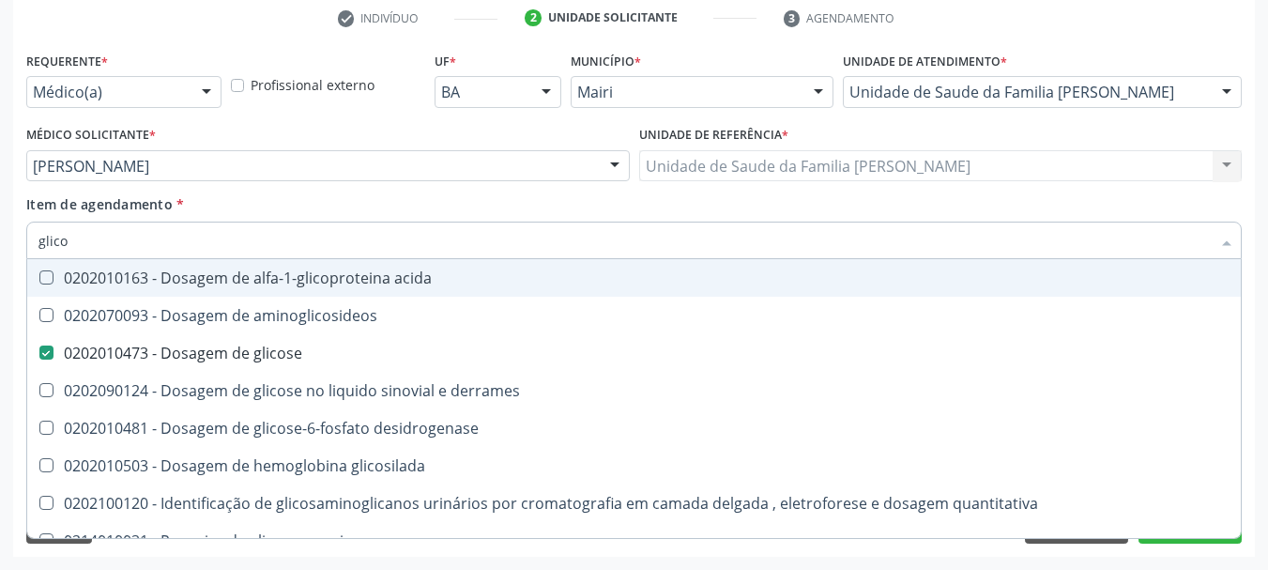
type input "glicos"
checkbox aminoglicosideos "true"
checkbox glicose "false"
type input "glicosi"
checkbox aminoglicosideos "false"
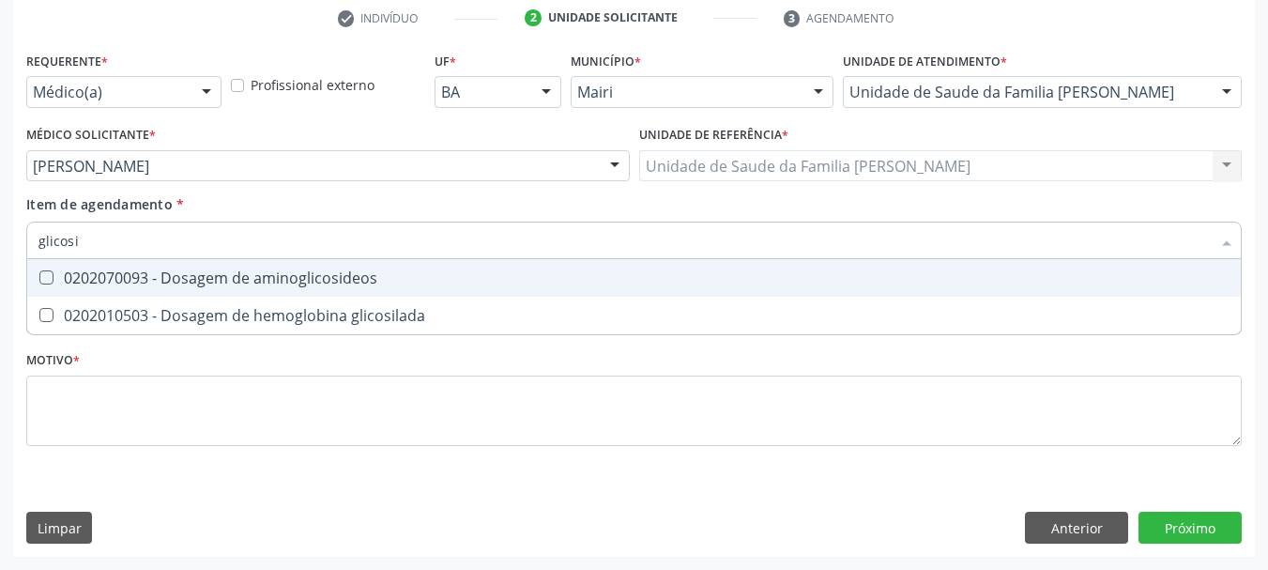
type input "glicosil"
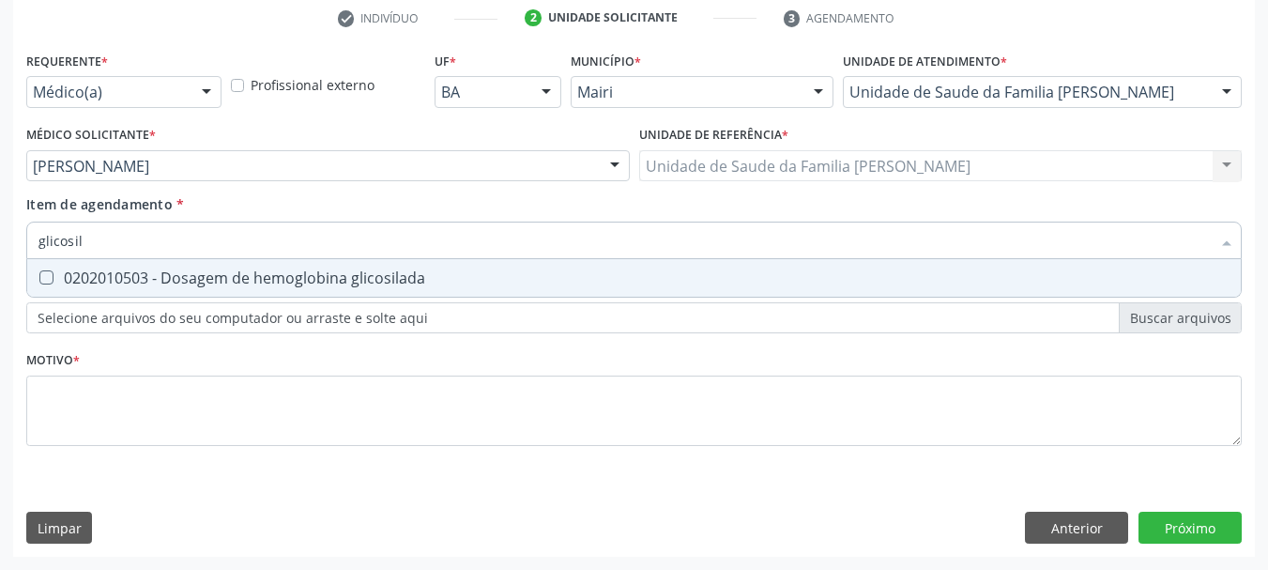
click at [39, 261] on span "0202010503 - Dosagem de hemoglobina glicosilada" at bounding box center [633, 278] width 1213 height 38
checkbox glicosilada "true"
drag, startPoint x: 109, startPoint y: 236, endPoint x: 0, endPoint y: 244, distance: 109.2
click at [0, 244] on div "Acompanhamento Acompanhe a situação das marcações correntes e finalizadas Relat…" at bounding box center [634, 156] width 1268 height 827
type input "h"
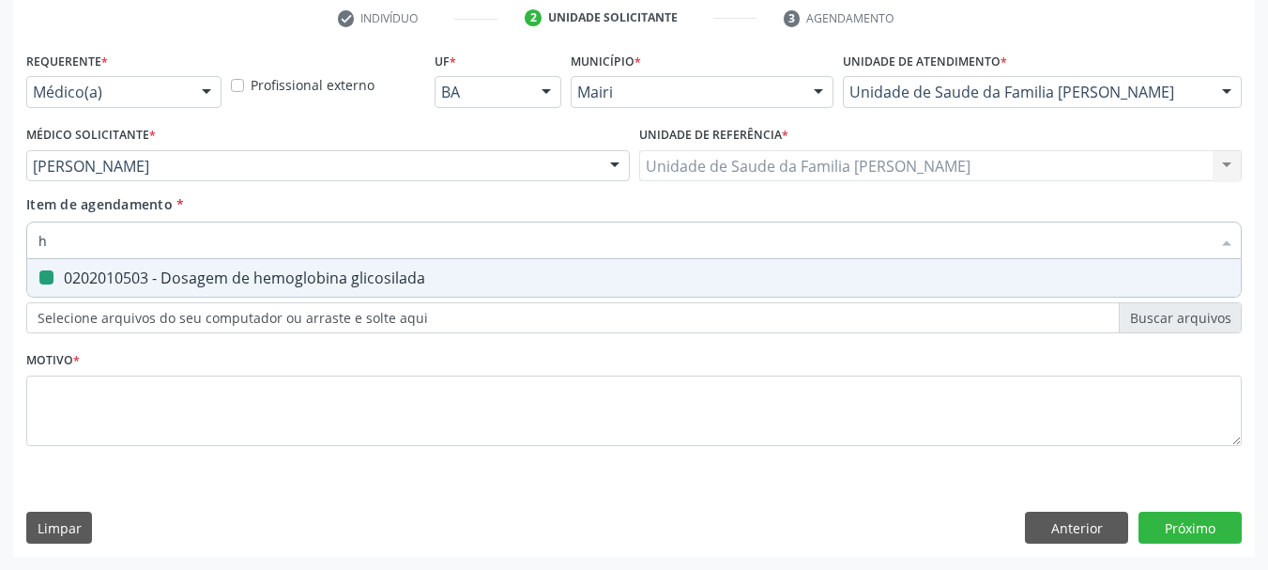
checkbox glicosilada "false"
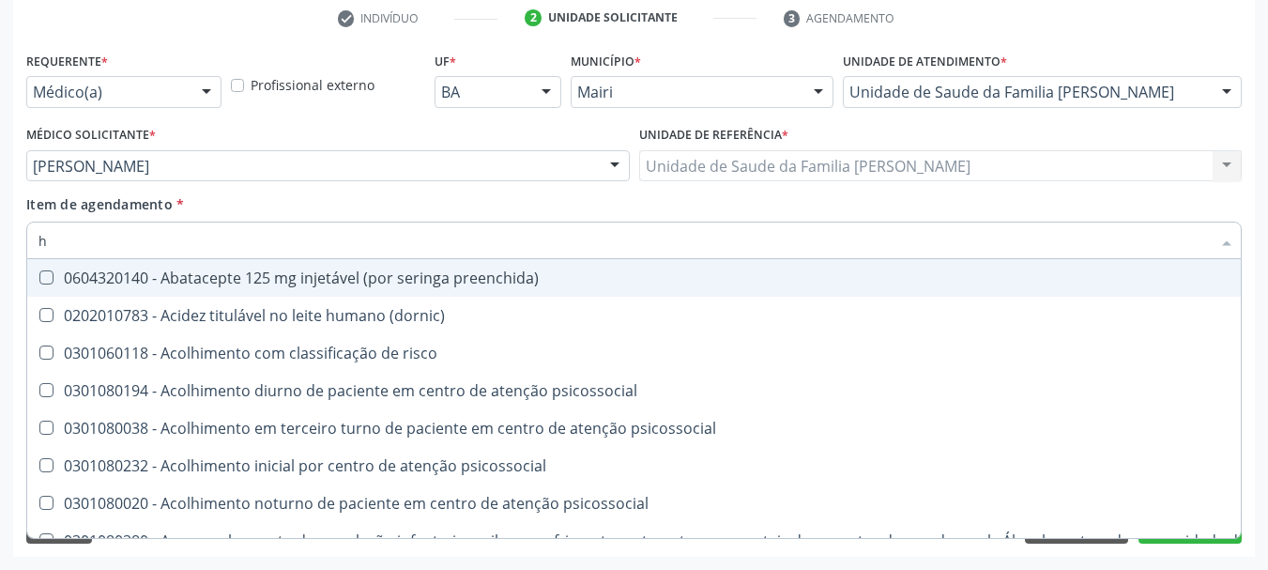
type input "he"
checkbox genético "true"
checkbox hdl "false"
checkbox glicosilada "false"
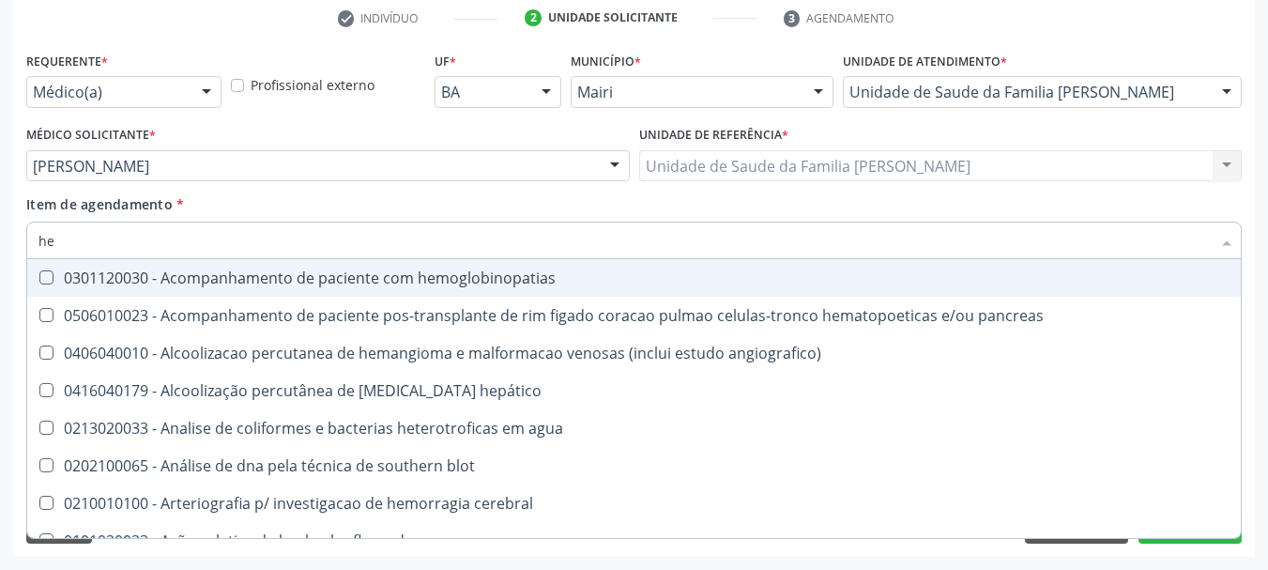
type input "hem"
checkbox radiosotopos\) "true"
checkbox glicosilada "false"
type input "hemo"
checkbox transplante "true"
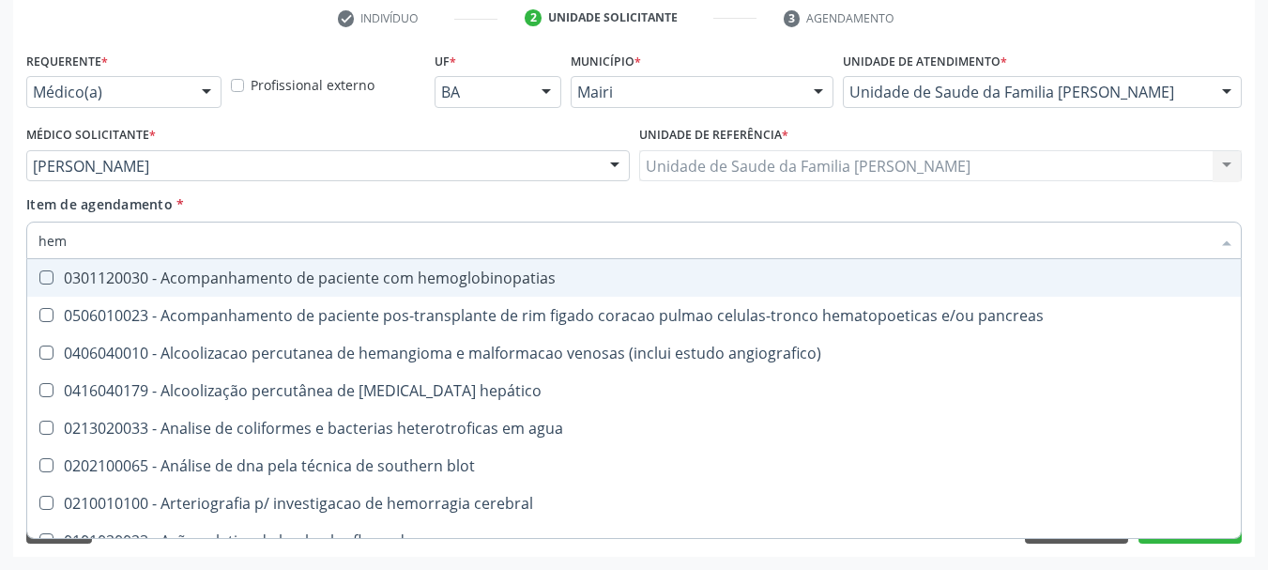
checkbox radiosotopos\) "false"
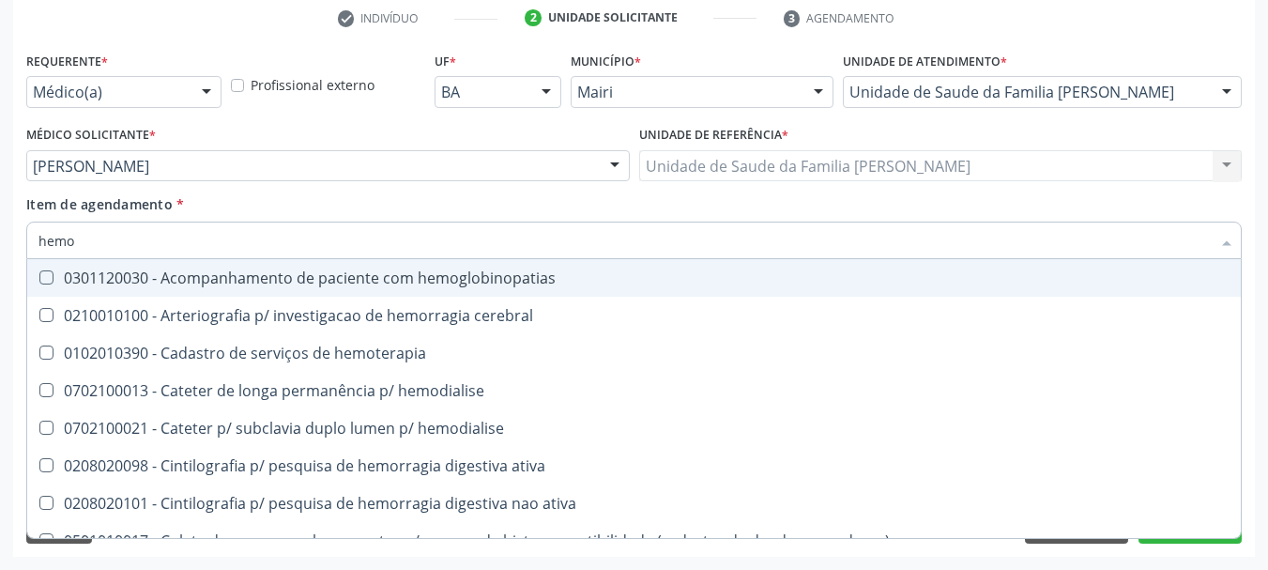
type input "hemog"
checkbox tardio\) "true"
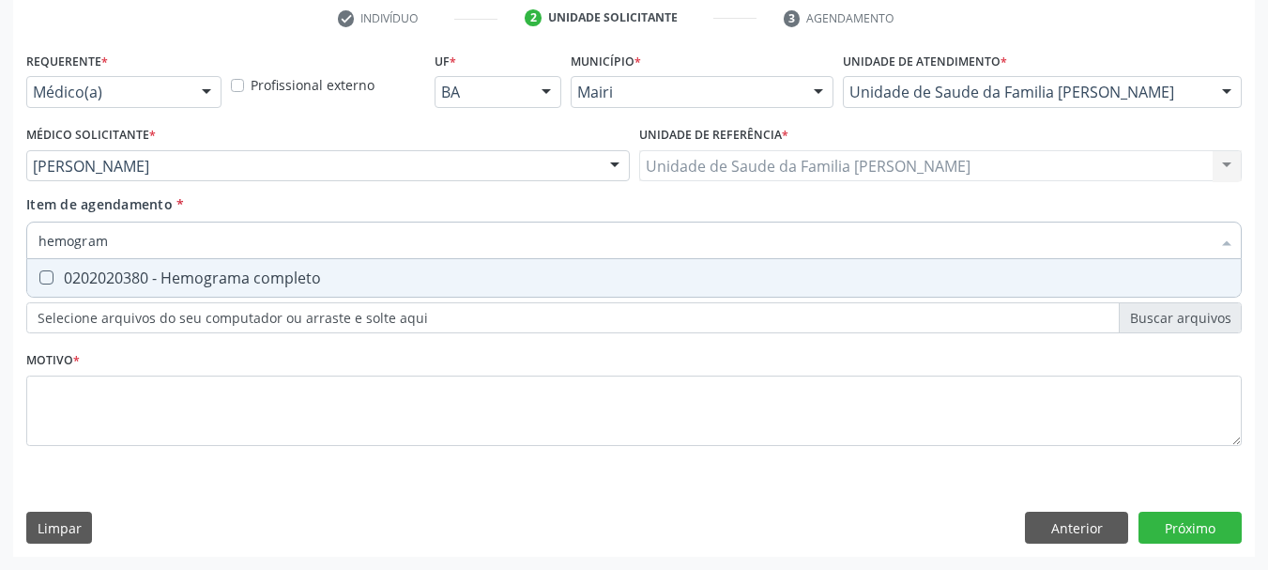
type input "hemograma"
click at [84, 279] on div "0202020380 - Hemograma completo" at bounding box center [633, 277] width 1191 height 15
checkbox completo "true"
drag, startPoint x: 126, startPoint y: 233, endPoint x: 0, endPoint y: 250, distance: 126.9
click at [0, 250] on div "Acompanhamento Acompanhe a situação das marcações correntes e finalizadas Relat…" at bounding box center [634, 156] width 1268 height 827
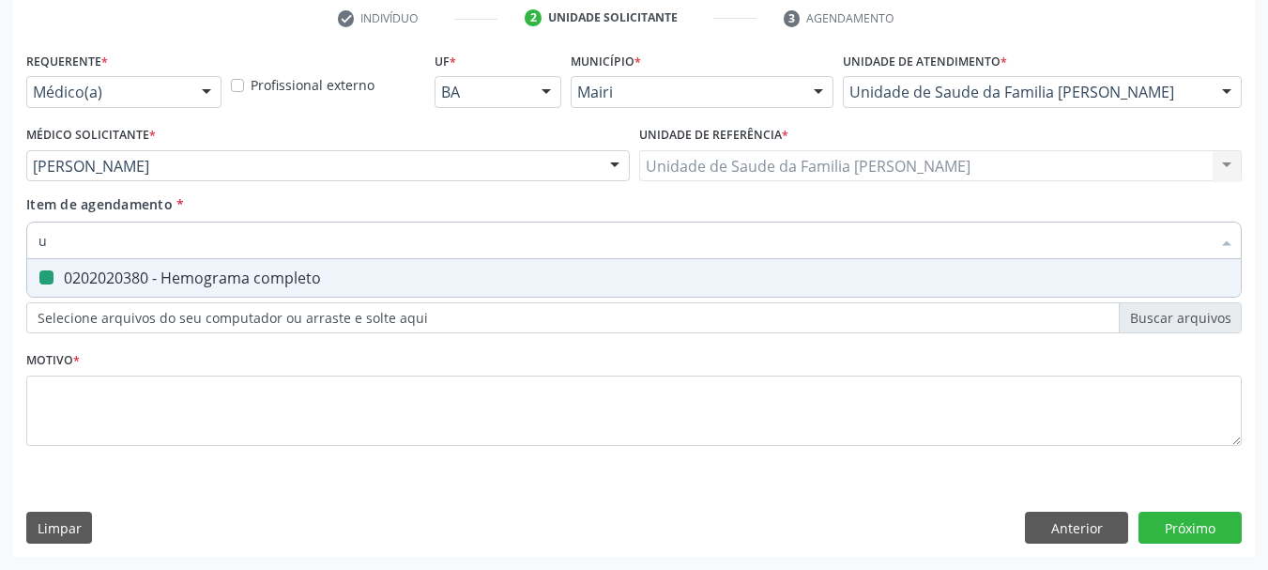
type input "ur"
checkbox completo "false"
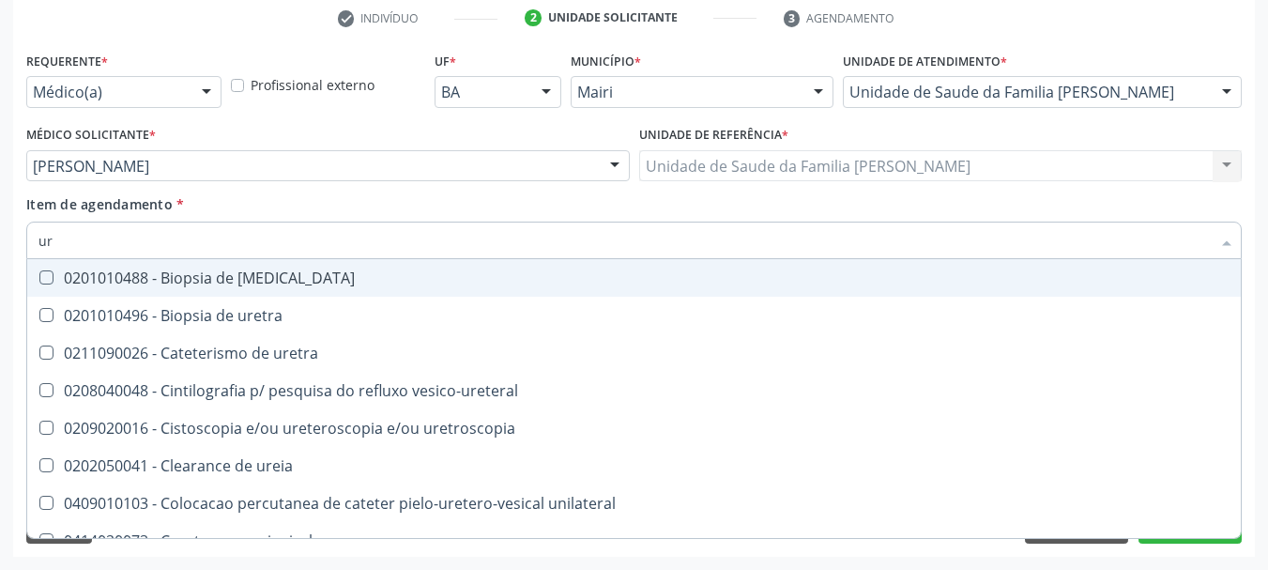
type input "ure"
checkbox bubonica\) "false"
type input "ureia"
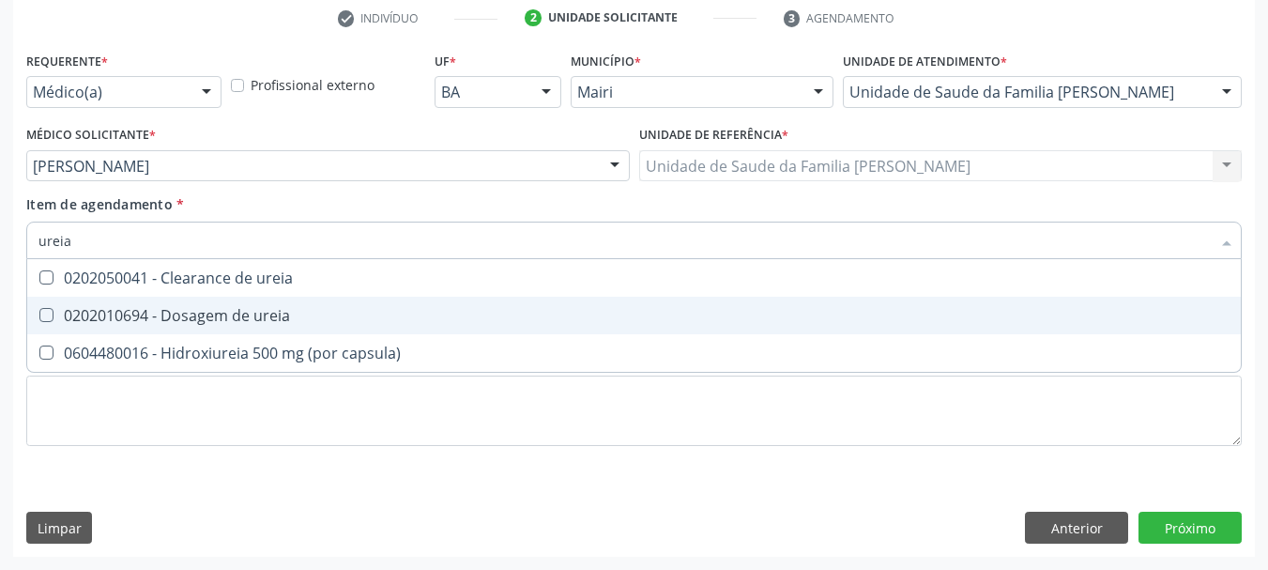
click at [94, 321] on div "0202010694 - Dosagem de ureia" at bounding box center [633, 315] width 1191 height 15
checkbox ureia "true"
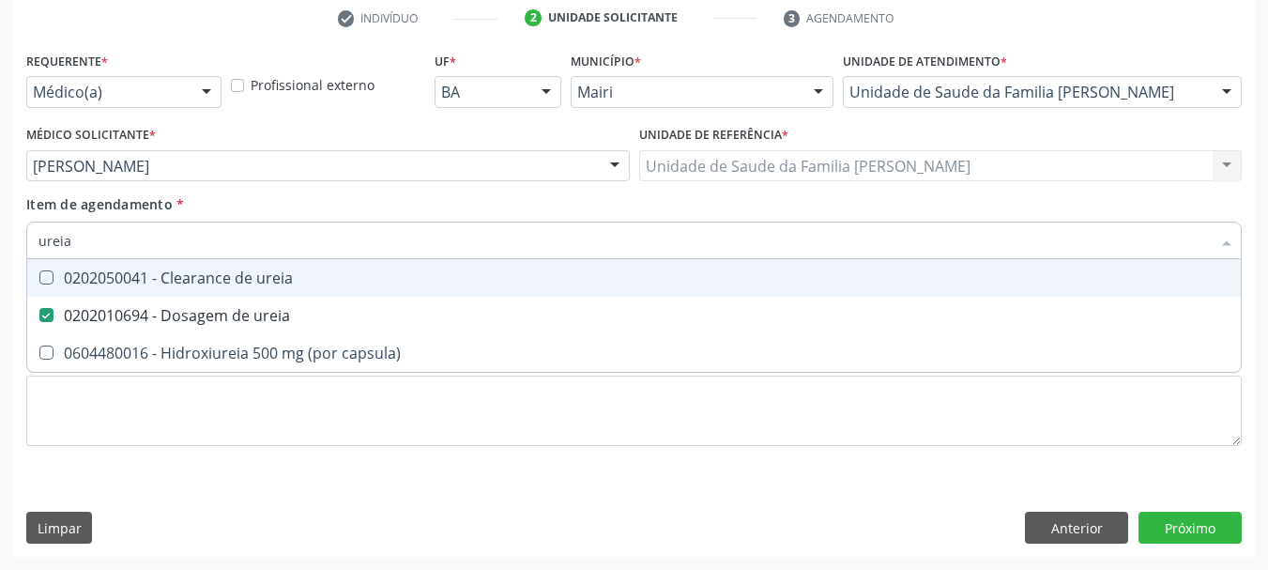
drag, startPoint x: 86, startPoint y: 230, endPoint x: 0, endPoint y: 252, distance: 89.2
click at [0, 252] on div "Acompanhamento Acompanhe a situação das marcações correntes e finalizadas Relat…" at bounding box center [634, 156] width 1268 height 827
type input "tg"
checkbox ureia "false"
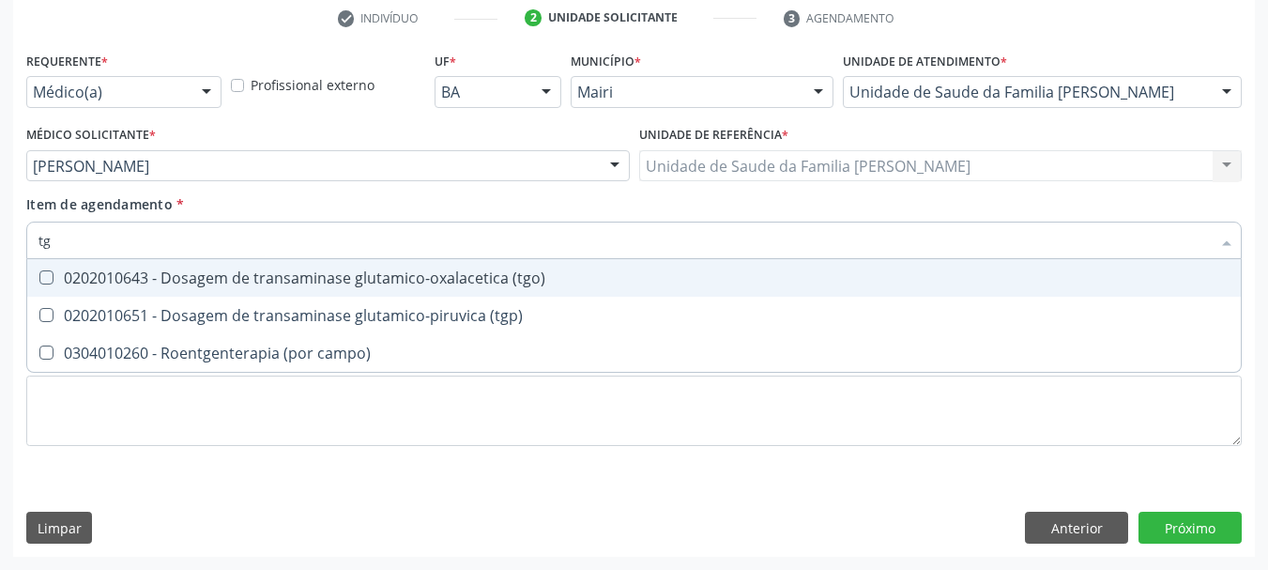
type input "tgo"
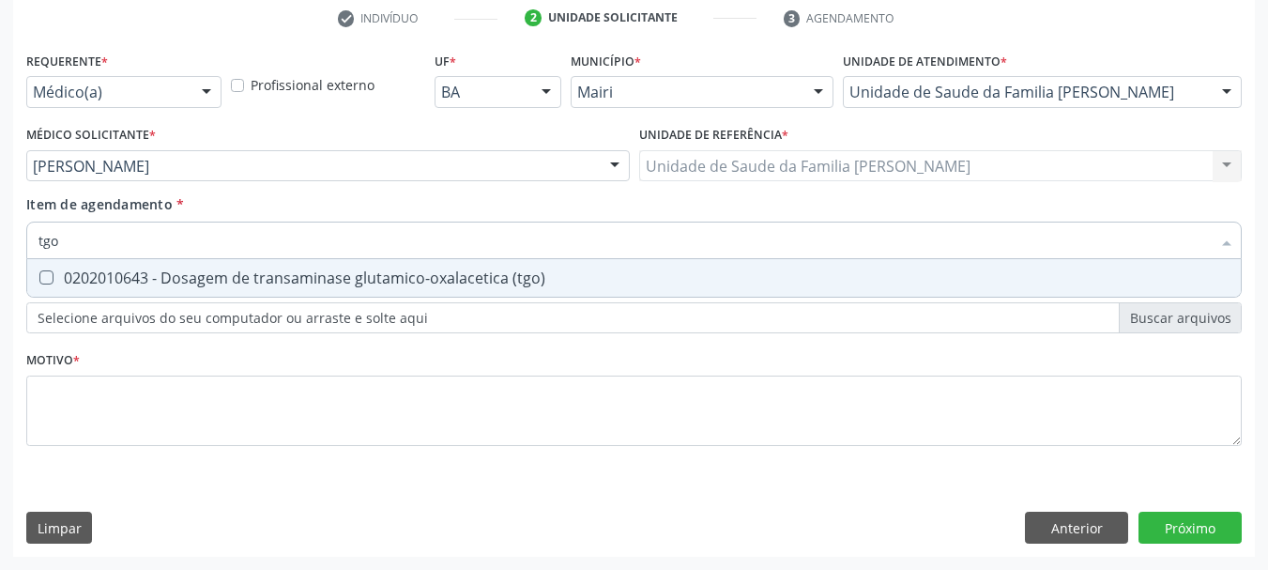
click at [67, 271] on div "0202010643 - Dosagem de transaminase glutamico-oxalacetica (tgo)" at bounding box center [633, 277] width 1191 height 15
checkbox \(tgo\) "true"
drag, startPoint x: 69, startPoint y: 245, endPoint x: 0, endPoint y: 248, distance: 69.5
click at [0, 246] on div "Acompanhamento Acompanhe a situação das marcações correntes e finalizadas Relat…" at bounding box center [634, 156] width 1268 height 827
type input "t"
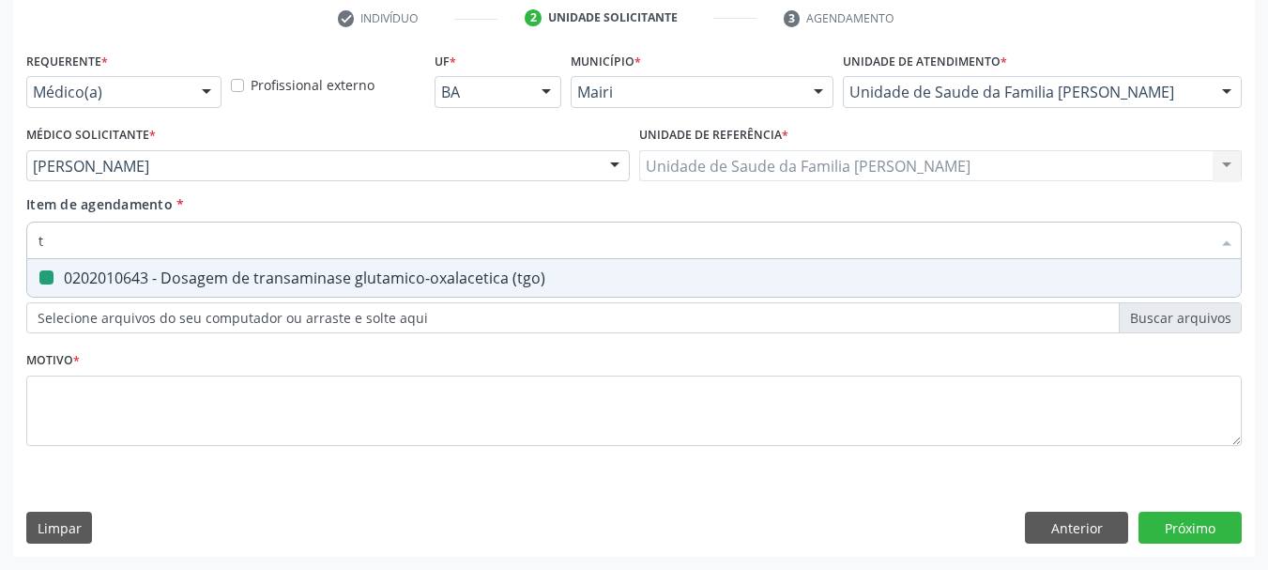
checkbox \(tgo\) "false"
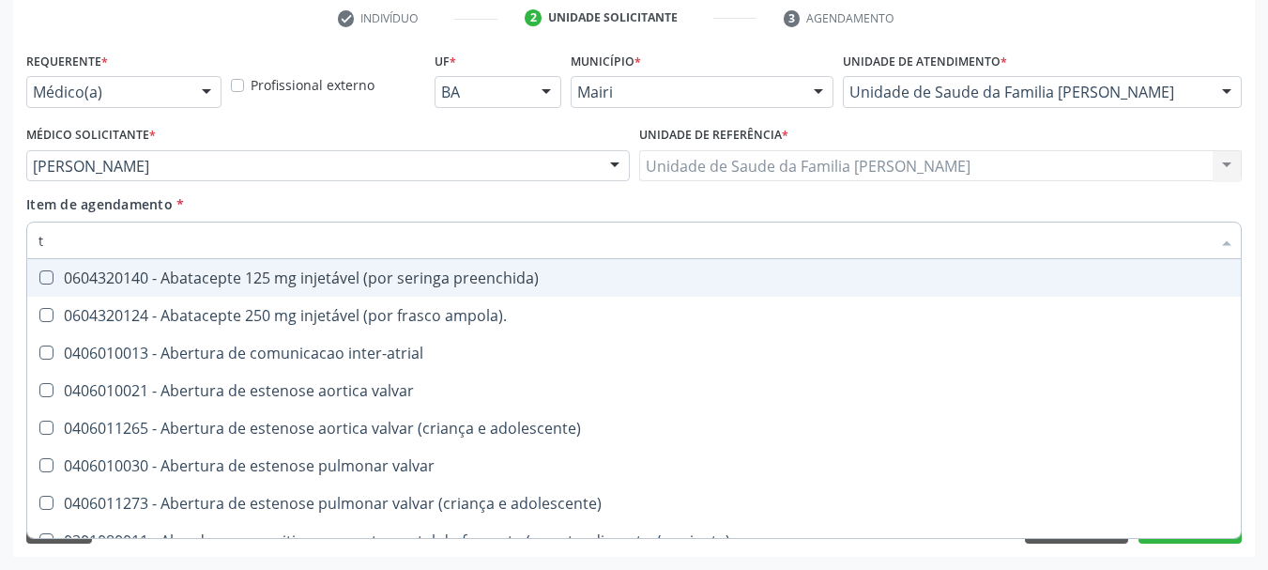
type input "tg"
checkbox preenchida\) "true"
type input "tgp"
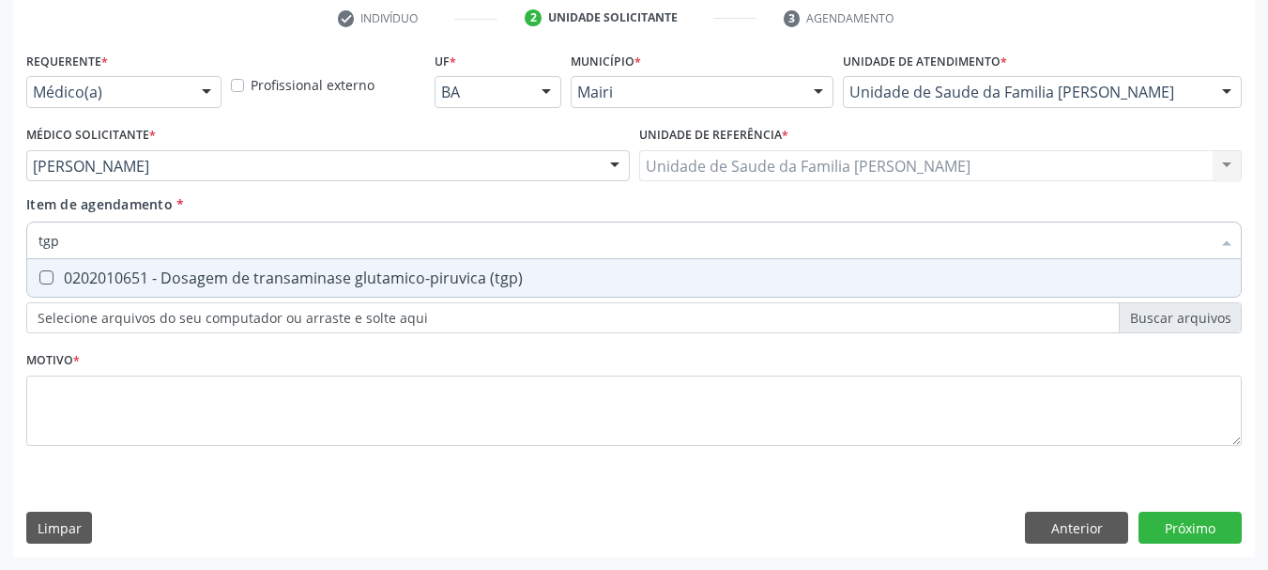
click at [98, 263] on span "0202010651 - Dosagem de transaminase glutamico-piruvica (tgp)" at bounding box center [633, 278] width 1213 height 38
checkbox \(tgp\) "true"
drag, startPoint x: 71, startPoint y: 234, endPoint x: 42, endPoint y: 243, distance: 30.6
click at [42, 243] on input "tgp" at bounding box center [624, 240] width 1172 height 38
type input "t"
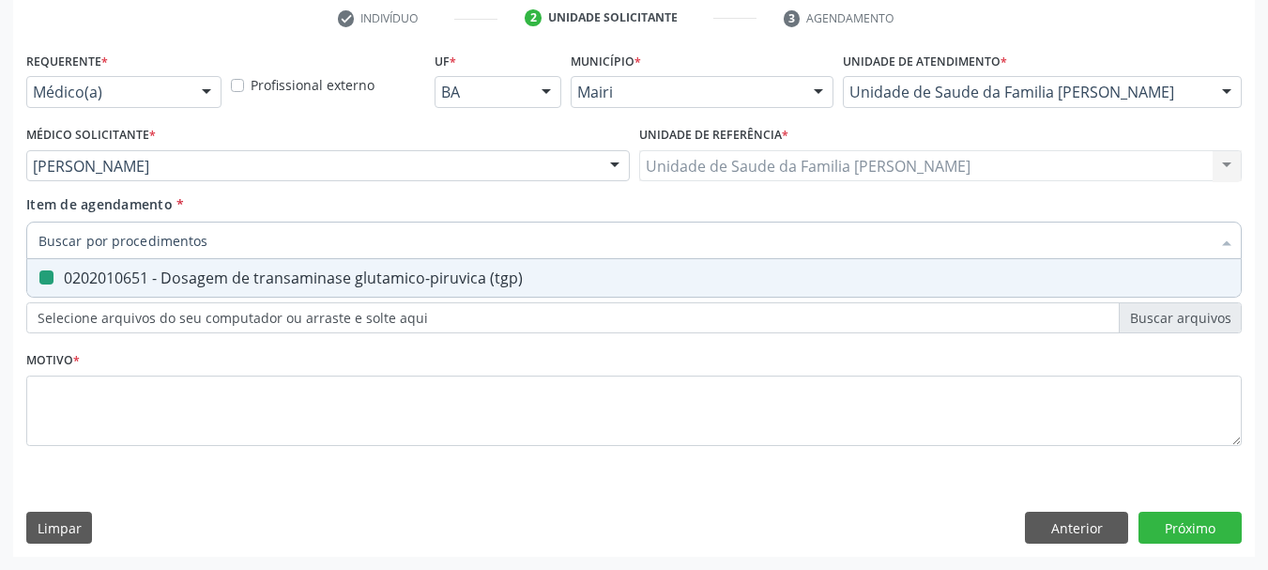
checkbox \(tgp\) "false"
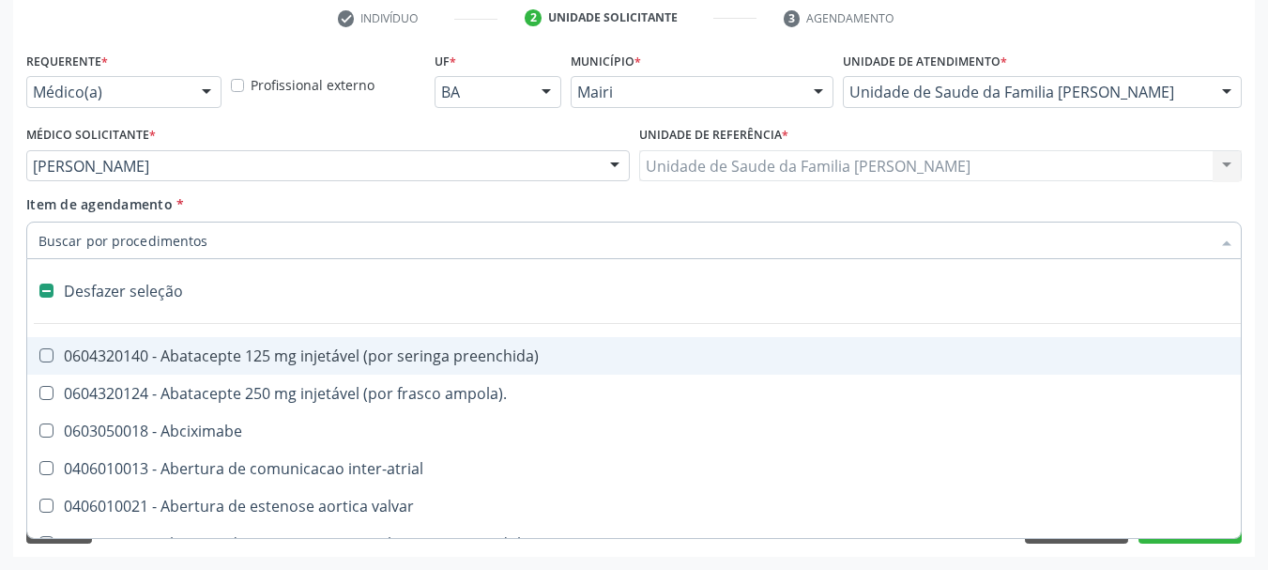
click at [17, 276] on div "Requerente * Médico(a) Médico(a) Enfermeiro(a) Paciente Nenhum resultado encont…" at bounding box center [633, 302] width 1241 height 510
checkbox ampola\)\ "true"
checkbox Abciximabe "true"
checkbox inter-atrial "true"
checkbox valvar "true"
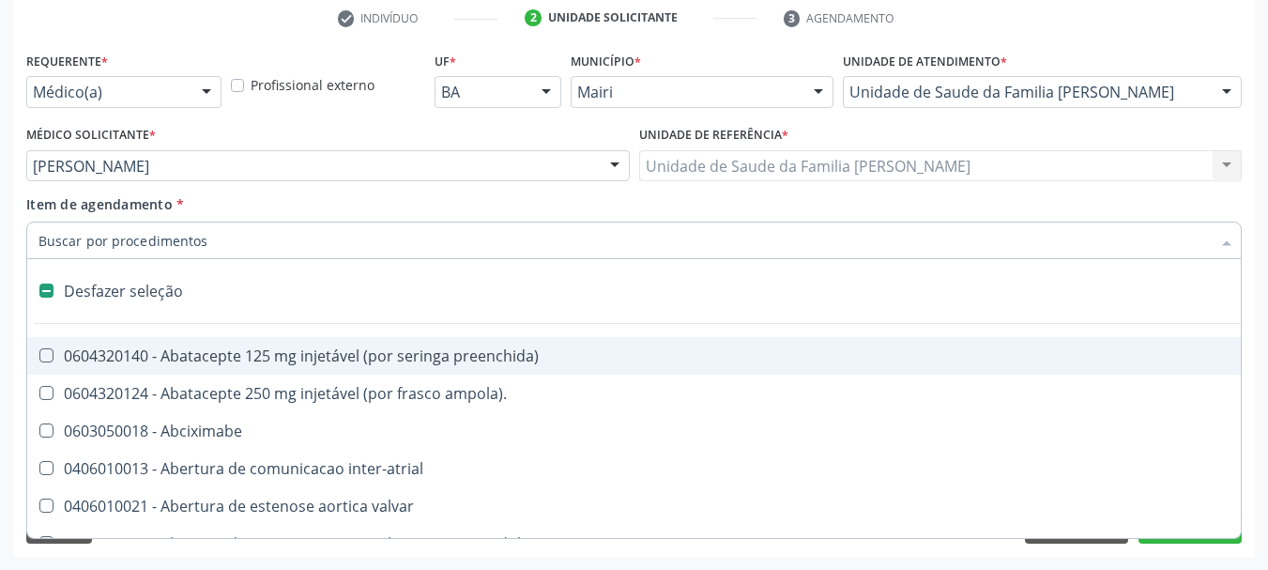
checkbox adolescente\) "true"
checkbox valvar "true"
checkbox adolescente\) "true"
checkbox paciente\) "true"
checkbox dente\) "true"
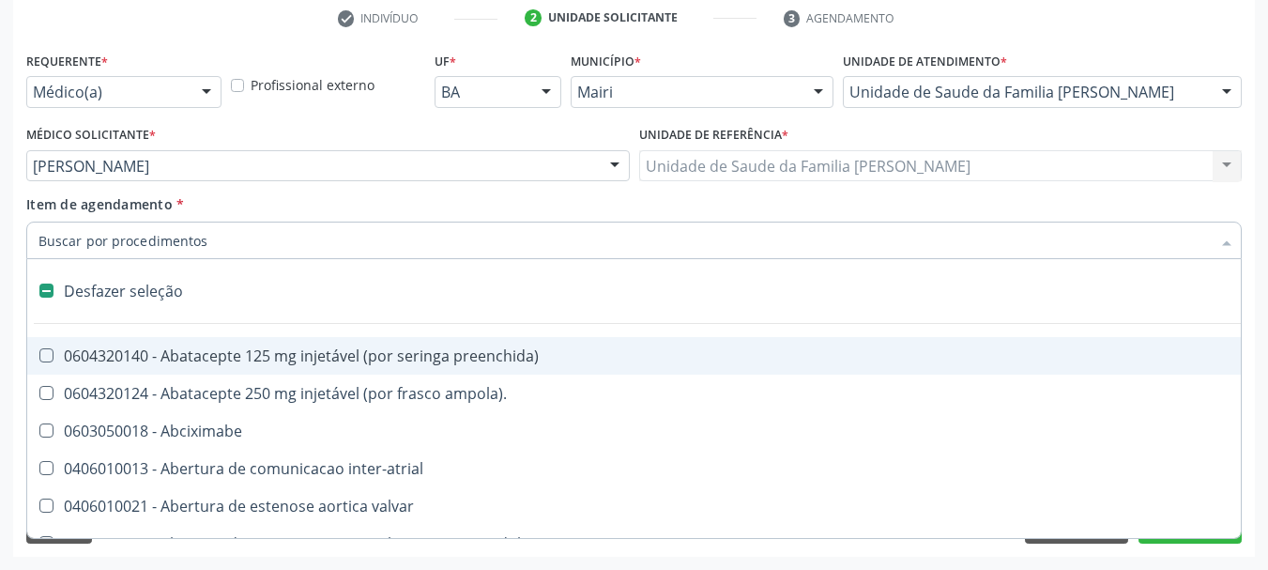
checkbox comprimido\) "true"
checkbox \(dornic\) "true"
checkbox derrames "true"
checkbox capsula\) "true"
checkbox urina "false"
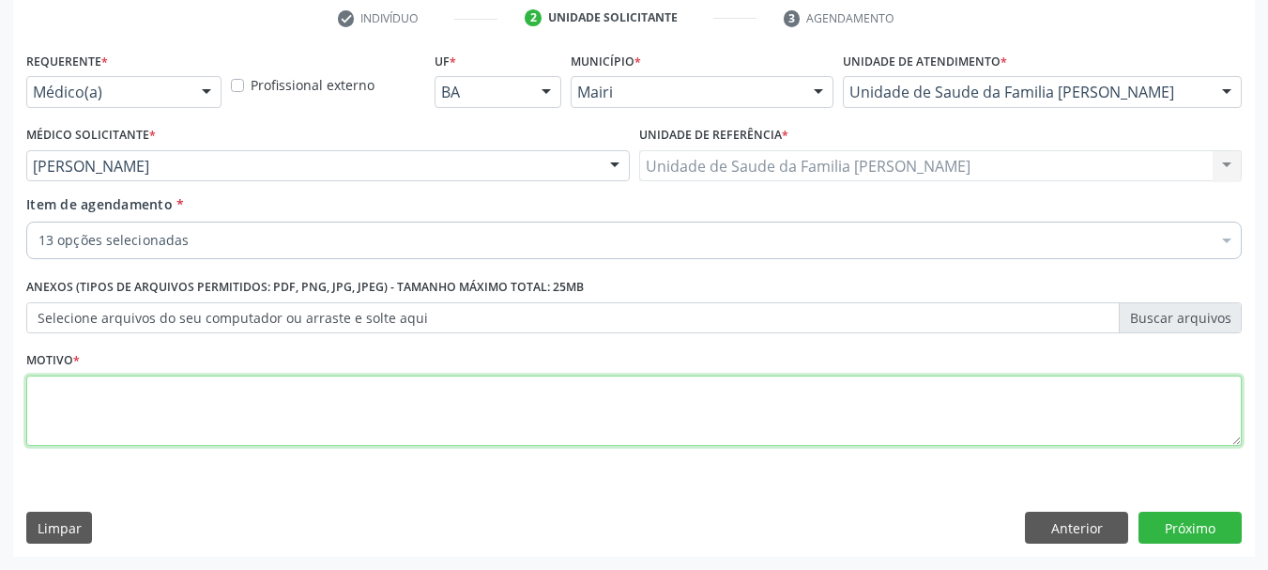
click at [111, 416] on textarea at bounding box center [633, 410] width 1215 height 71
type textarea "HAS"
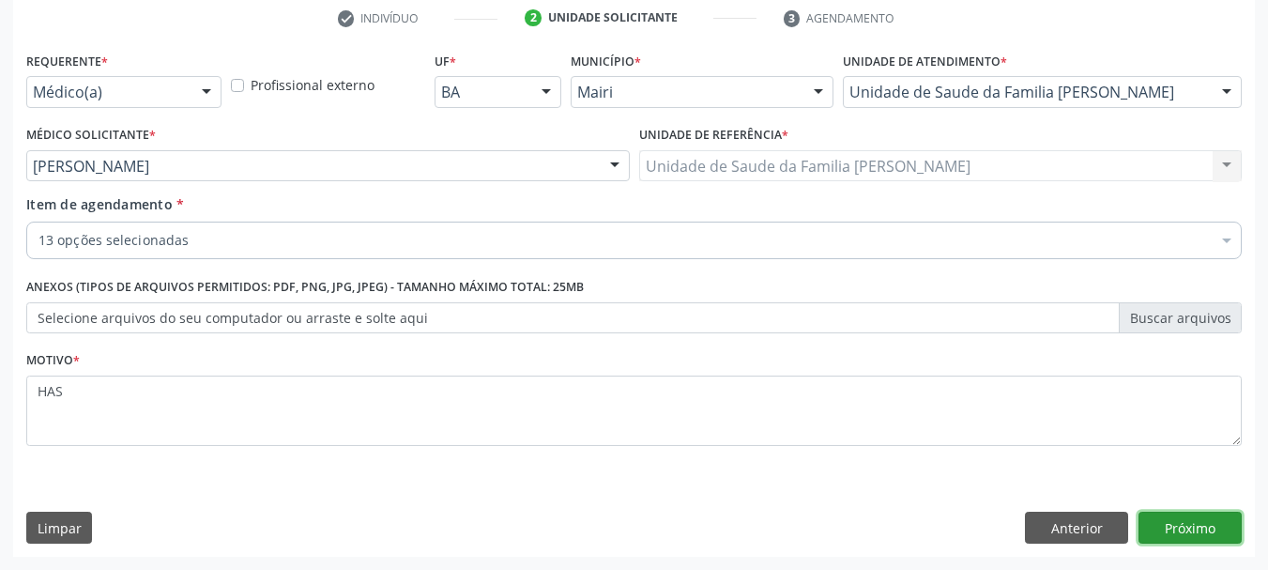
click at [1203, 527] on button "Próximo" at bounding box center [1189, 527] width 103 height 32
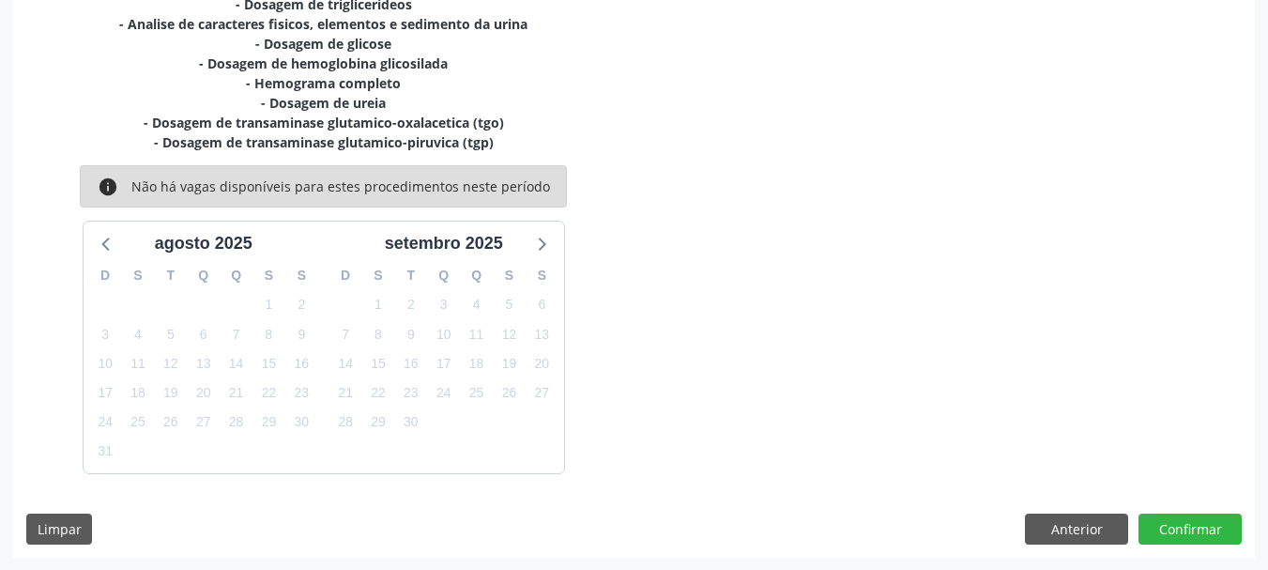
scroll to position [539, 0]
click at [1191, 522] on button "Confirmar" at bounding box center [1189, 528] width 103 height 32
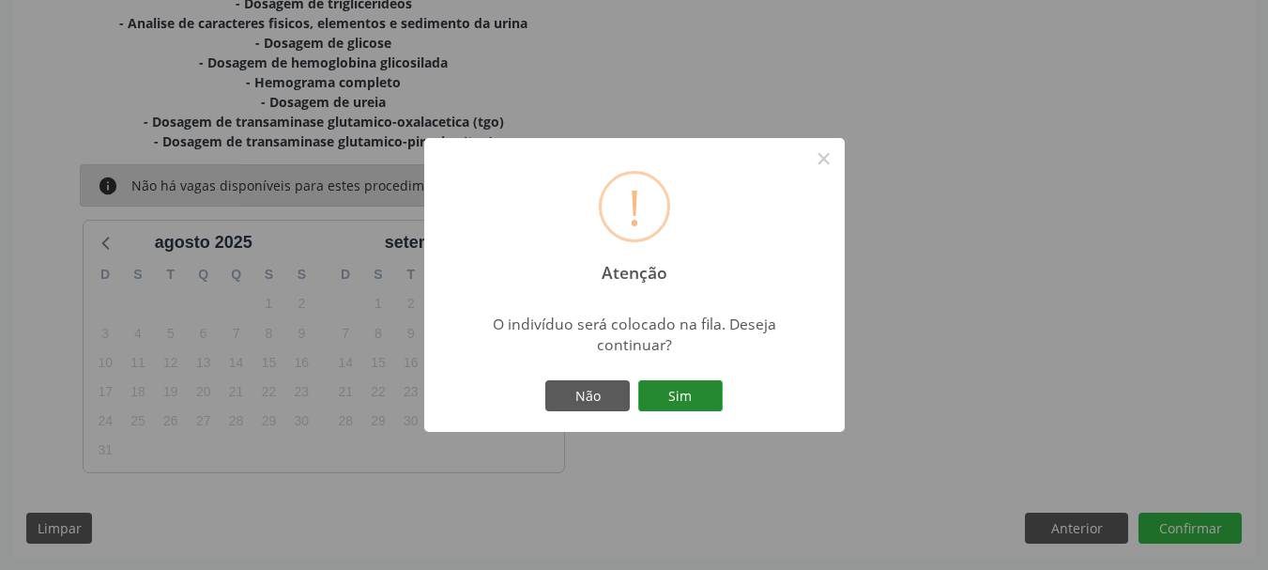
click at [669, 382] on button "Sim" at bounding box center [680, 396] width 84 height 32
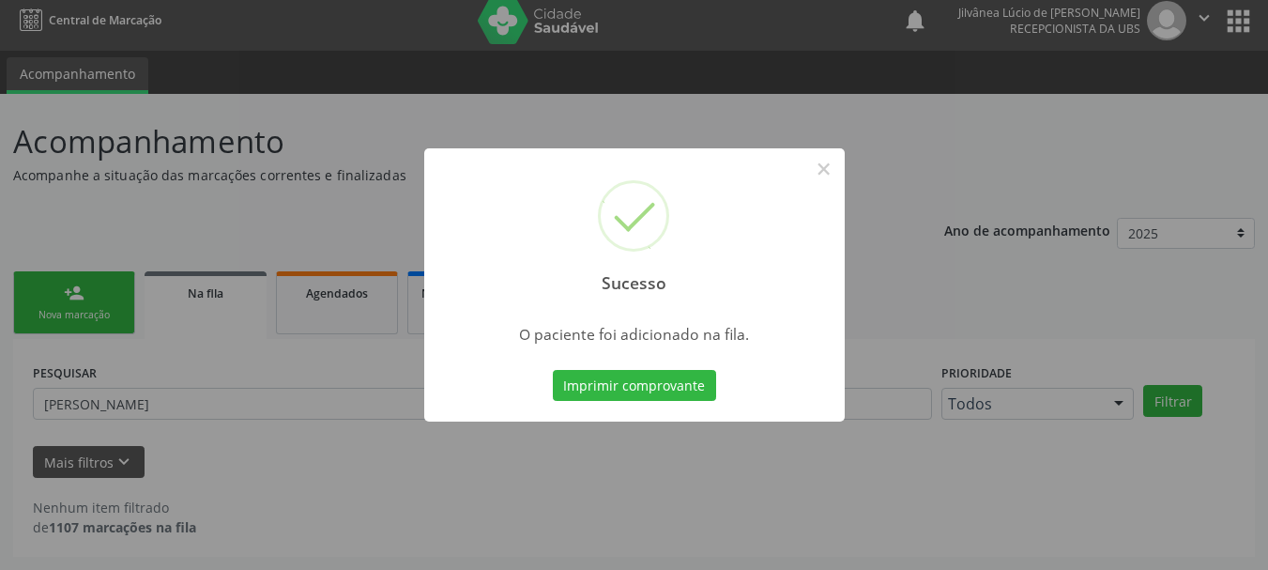
scroll to position [9, 0]
click at [831, 177] on button "×" at bounding box center [824, 169] width 32 height 32
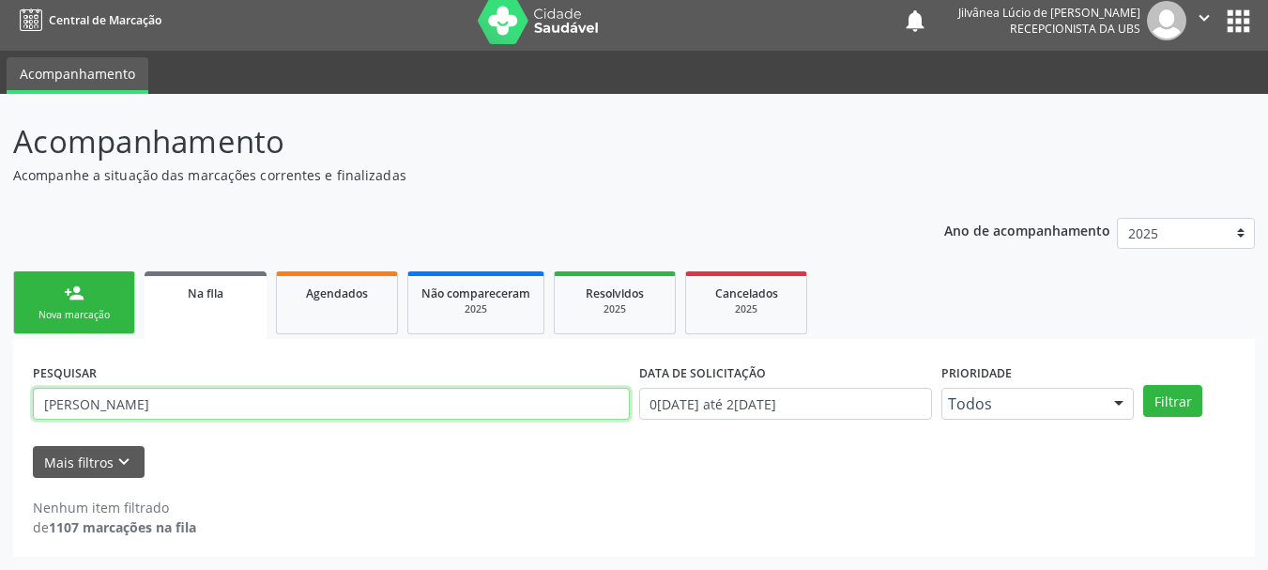
drag, startPoint x: 223, startPoint y: 403, endPoint x: 0, endPoint y: 427, distance: 224.7
click at [0, 427] on div "Acompanhamento Acompanhe a situação das marcações correntes e finalizadas Relat…" at bounding box center [634, 332] width 1268 height 476
type input "edinalva"
click at [1143, 385] on button "Filtrar" at bounding box center [1172, 401] width 59 height 32
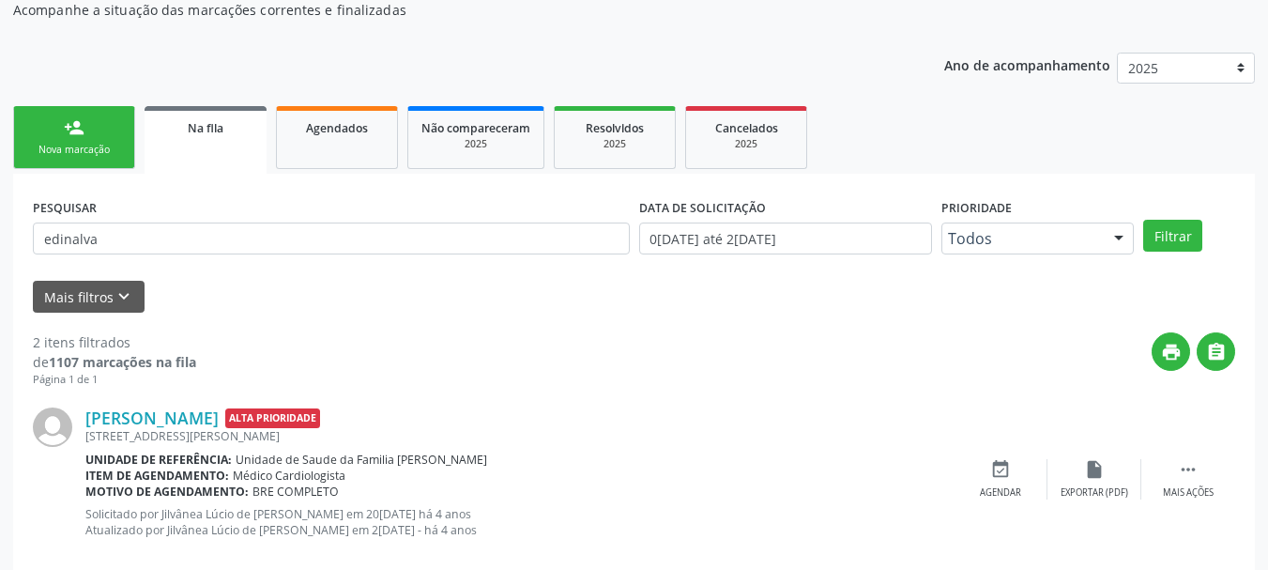
scroll to position [377, 0]
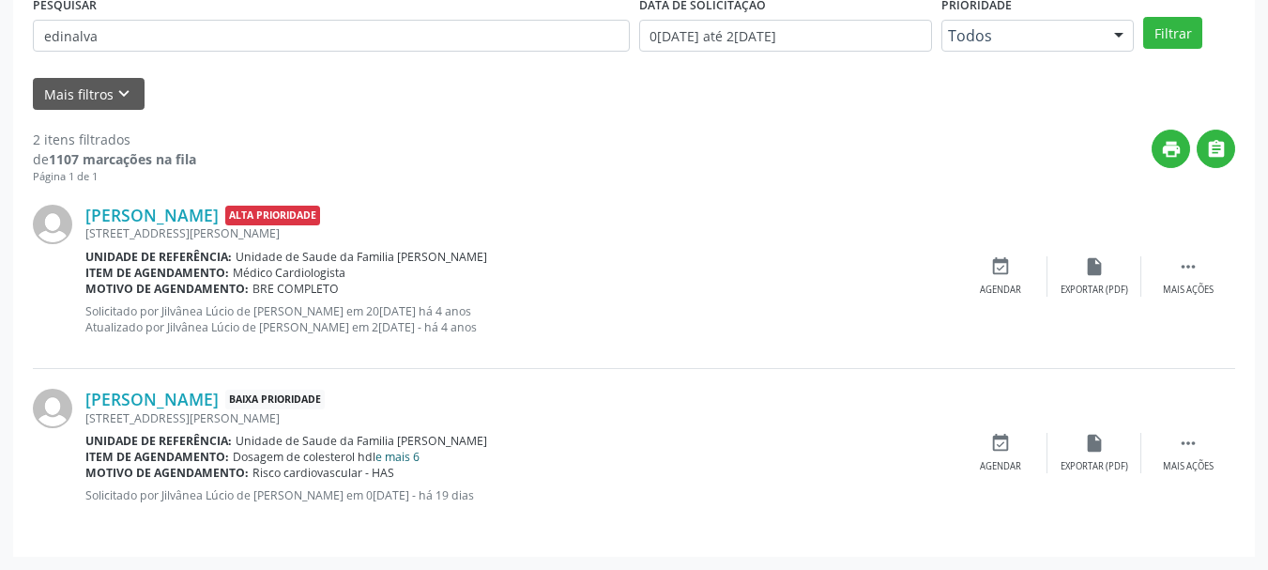
click at [399, 461] on link "e mais 6" at bounding box center [397, 457] width 44 height 16
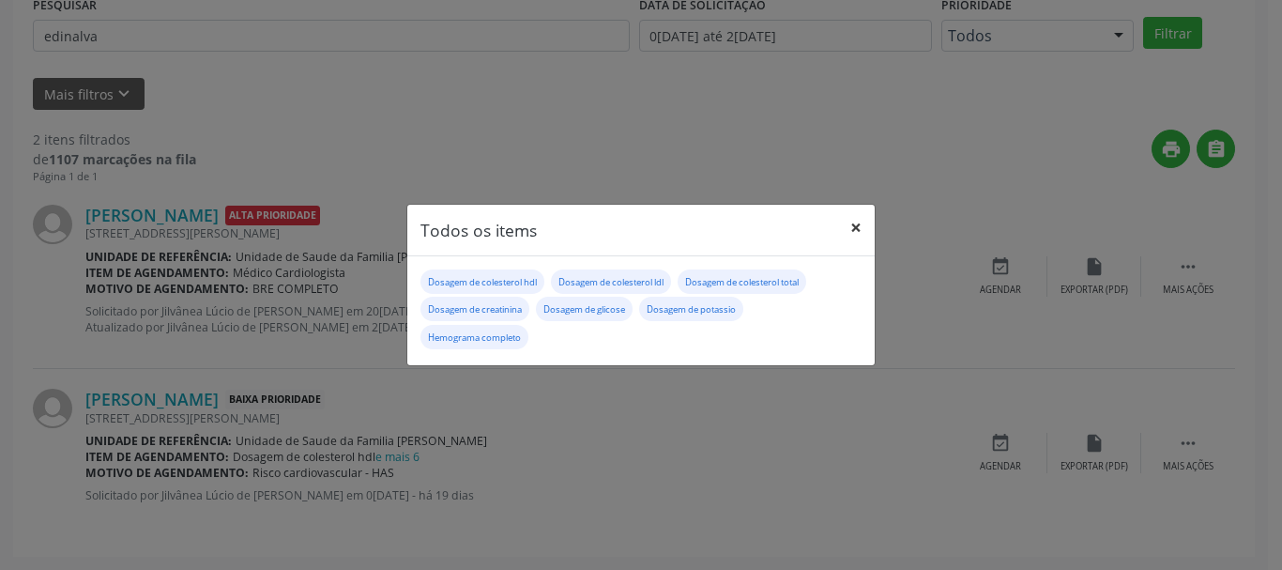
click at [845, 225] on button "×" at bounding box center [856, 228] width 38 height 46
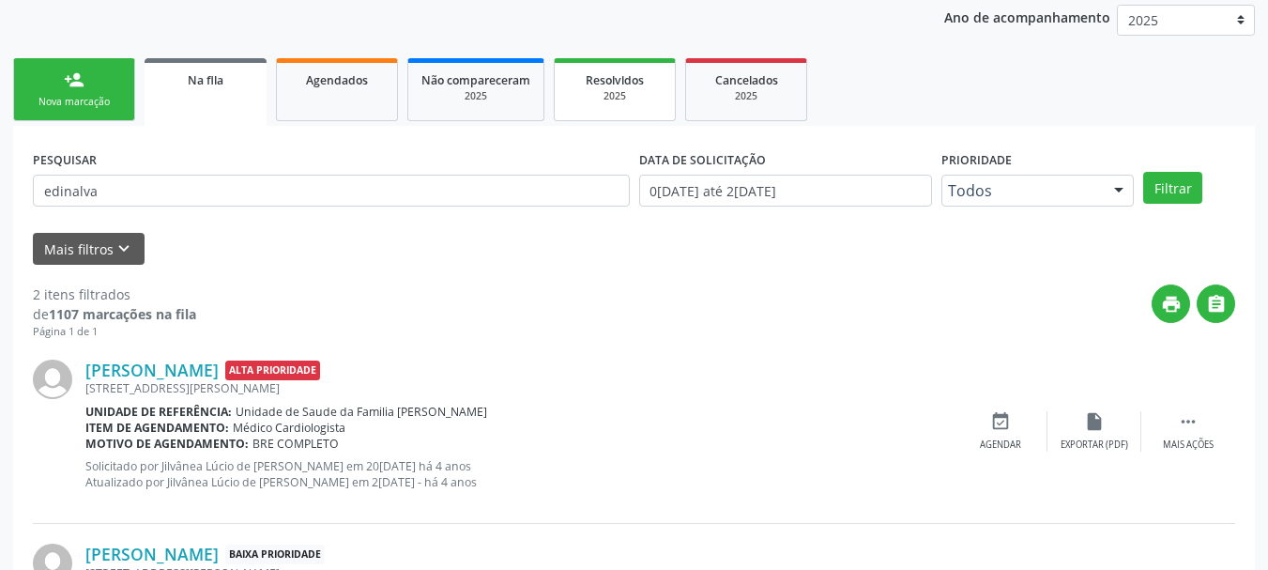
scroll to position [96, 0]
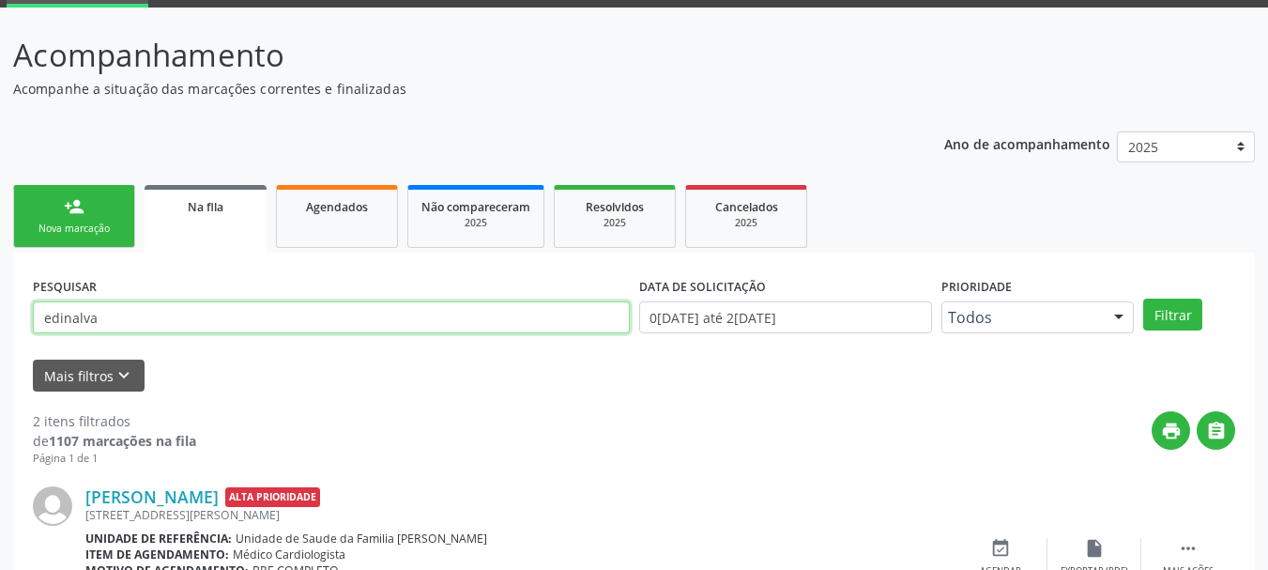
drag, startPoint x: 160, startPoint y: 306, endPoint x: 0, endPoint y: 434, distance: 204.3
click at [0, 434] on div "Acompanhamento Acompanhe a situação das marcações correntes e finalizadas Relat…" at bounding box center [634, 430] width 1268 height 844
click at [1143, 298] on button "Filtrar" at bounding box center [1172, 314] width 59 height 32
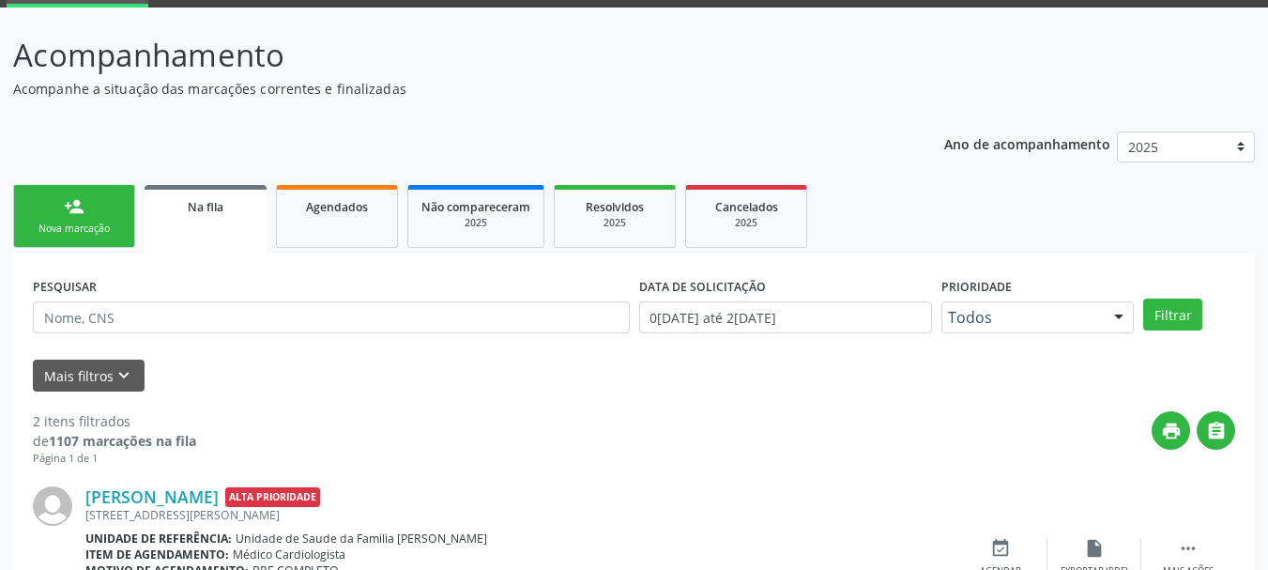
scroll to position [69, 0]
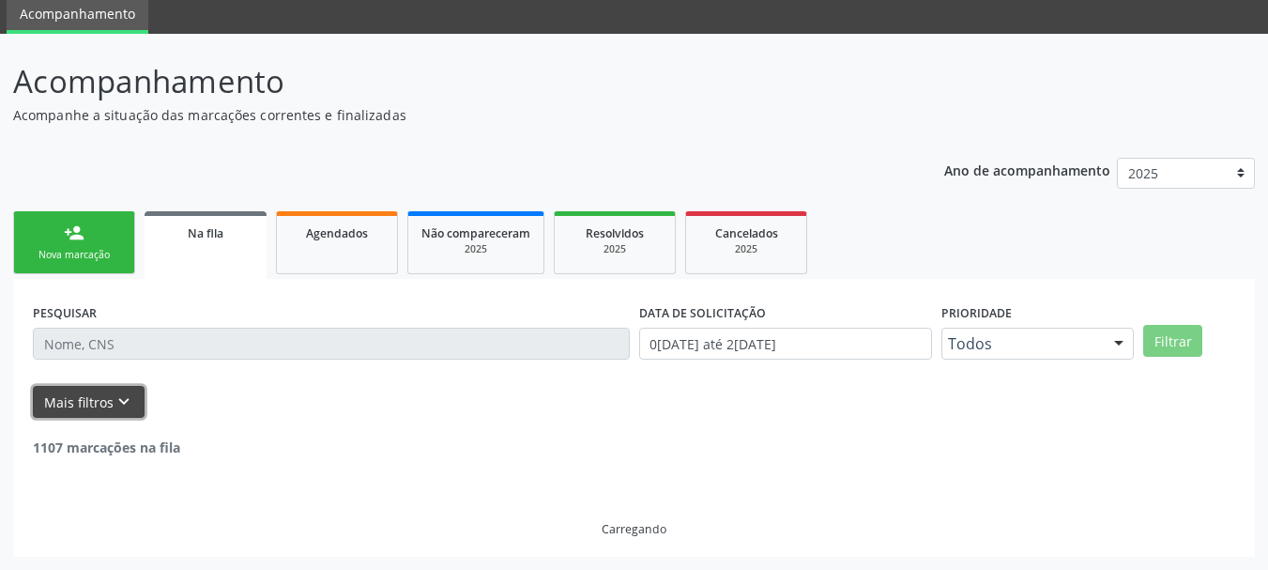
click at [108, 409] on button "Mais filtros keyboard_arrow_down" at bounding box center [89, 402] width 112 height 33
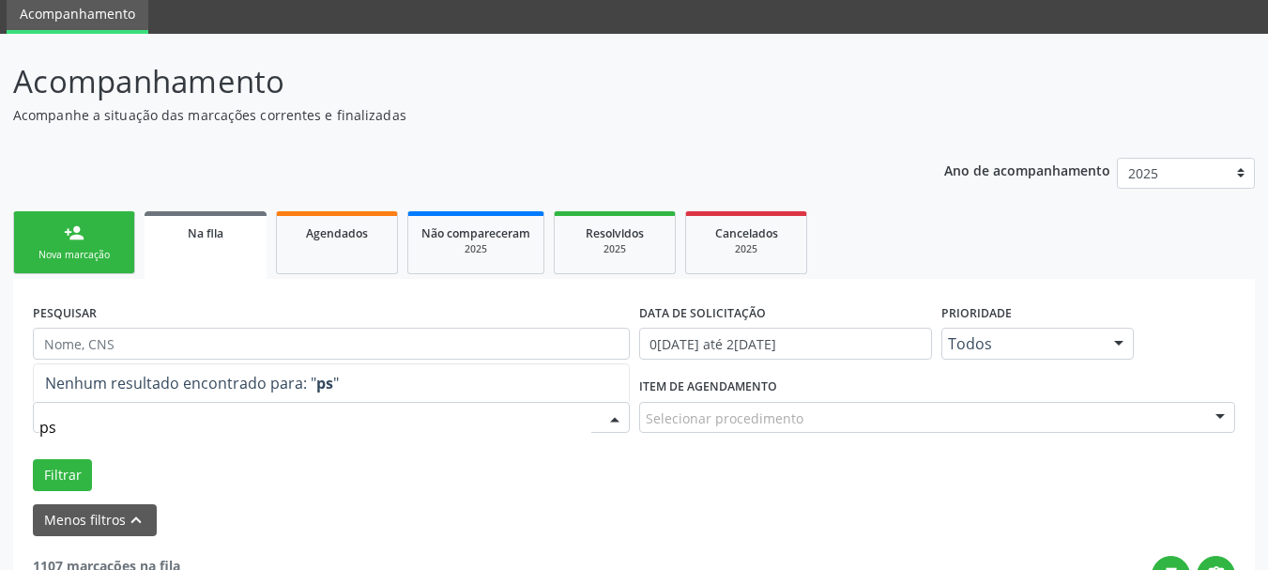
type input "p"
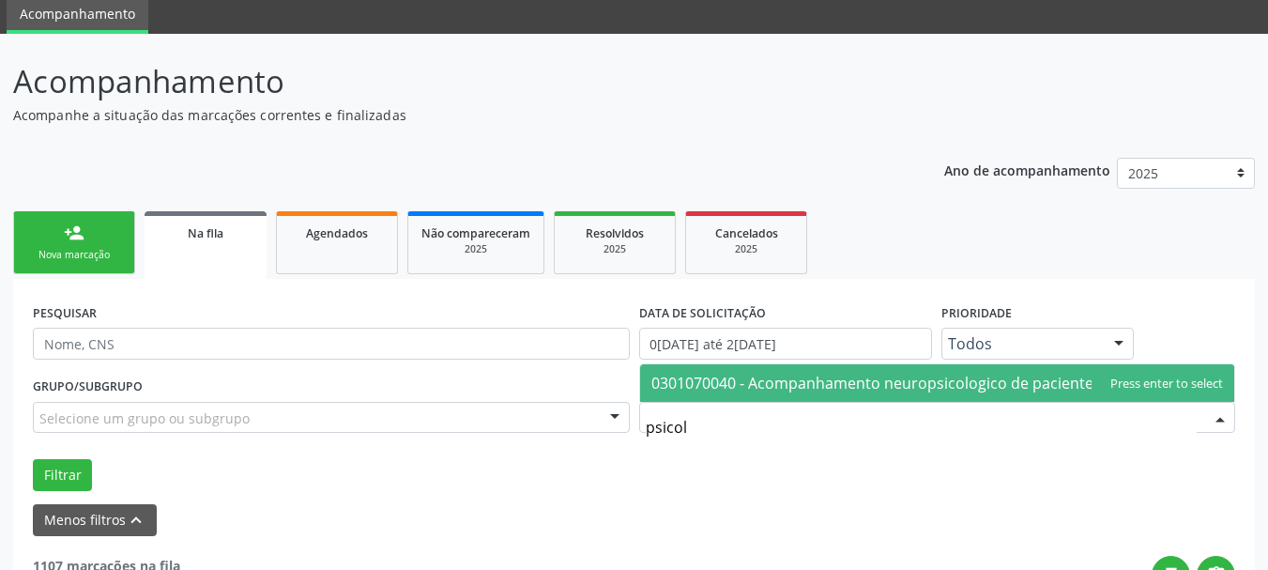
type input "psicolo"
click at [698, 397] on span "0301070040 - Acompanhamento neuropsicologico de paciente em reabilitacao" at bounding box center [937, 383] width 595 height 38
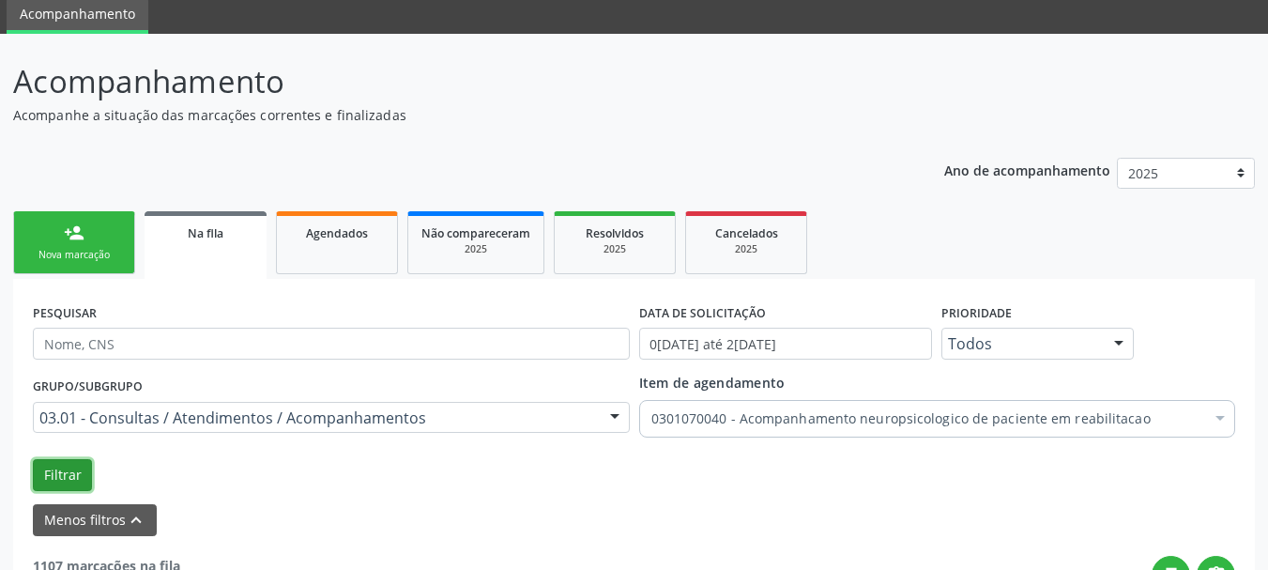
click at [58, 481] on button "Filtrar" at bounding box center [62, 475] width 59 height 32
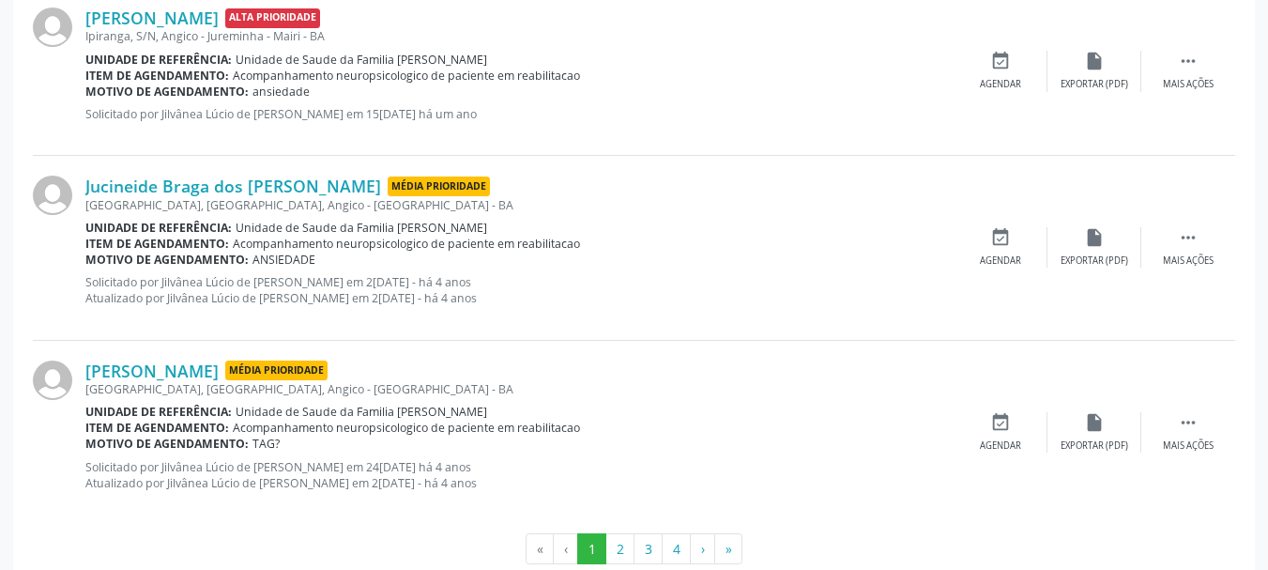
scroll to position [2831, 0]
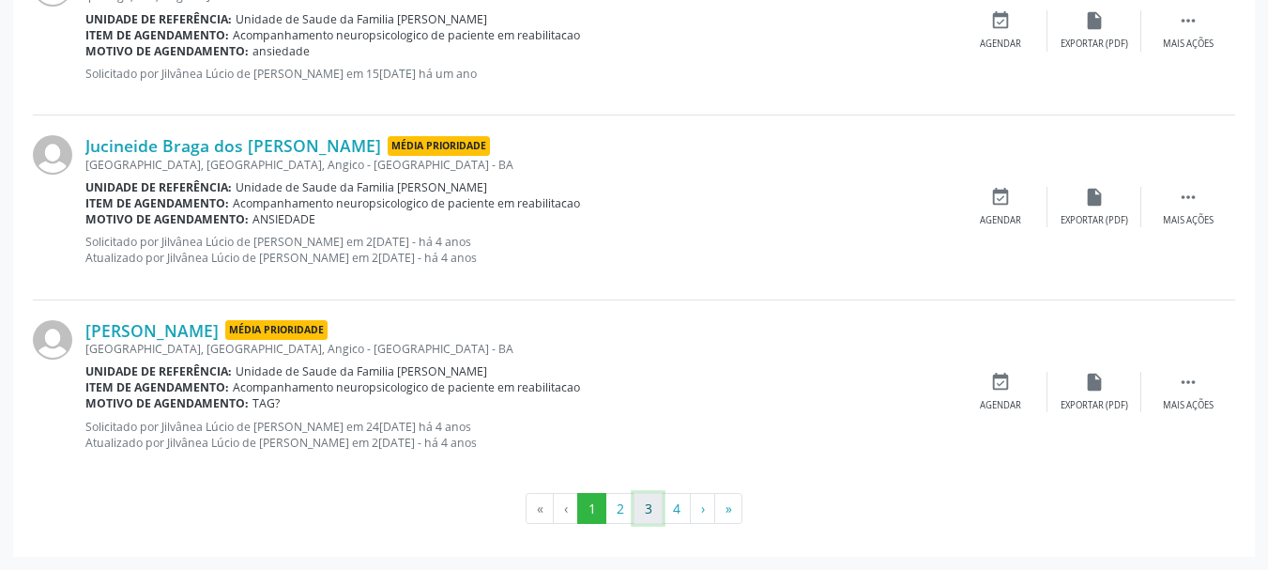
click at [643, 511] on button "3" at bounding box center [647, 509] width 29 height 32
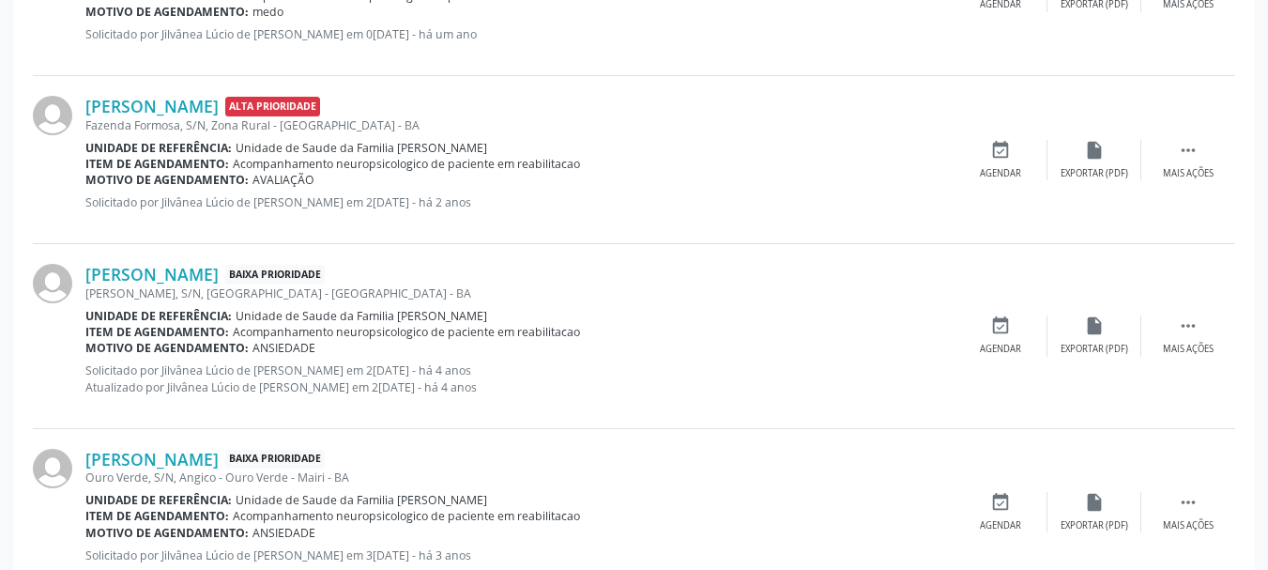
scroll to position [2751, 0]
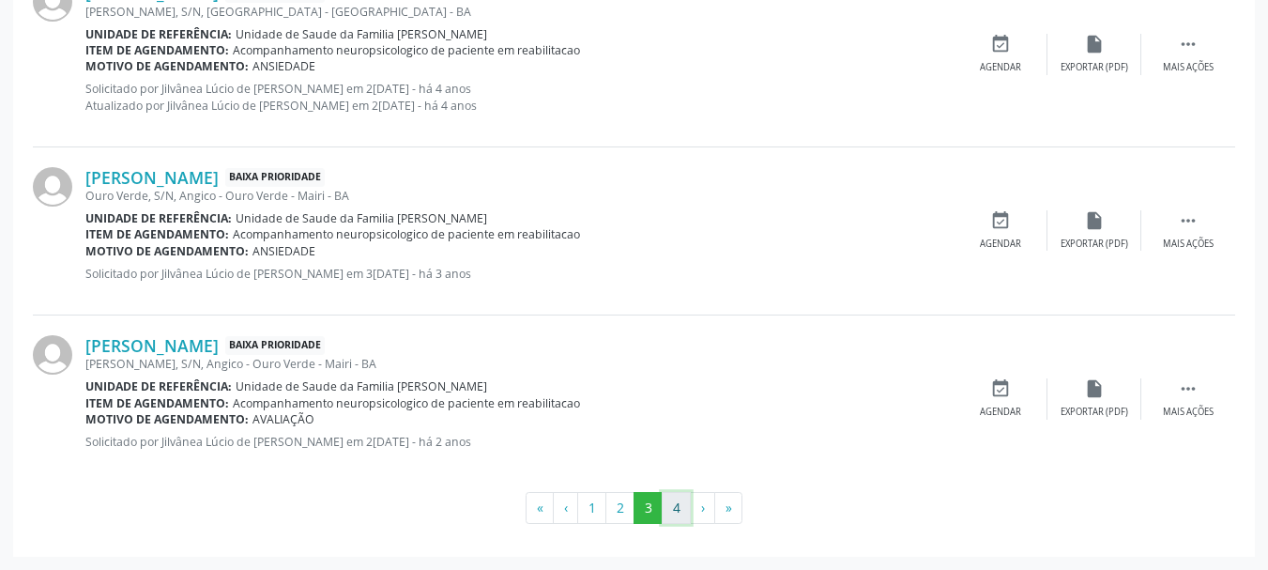
click at [686, 510] on button "4" at bounding box center [676, 508] width 29 height 32
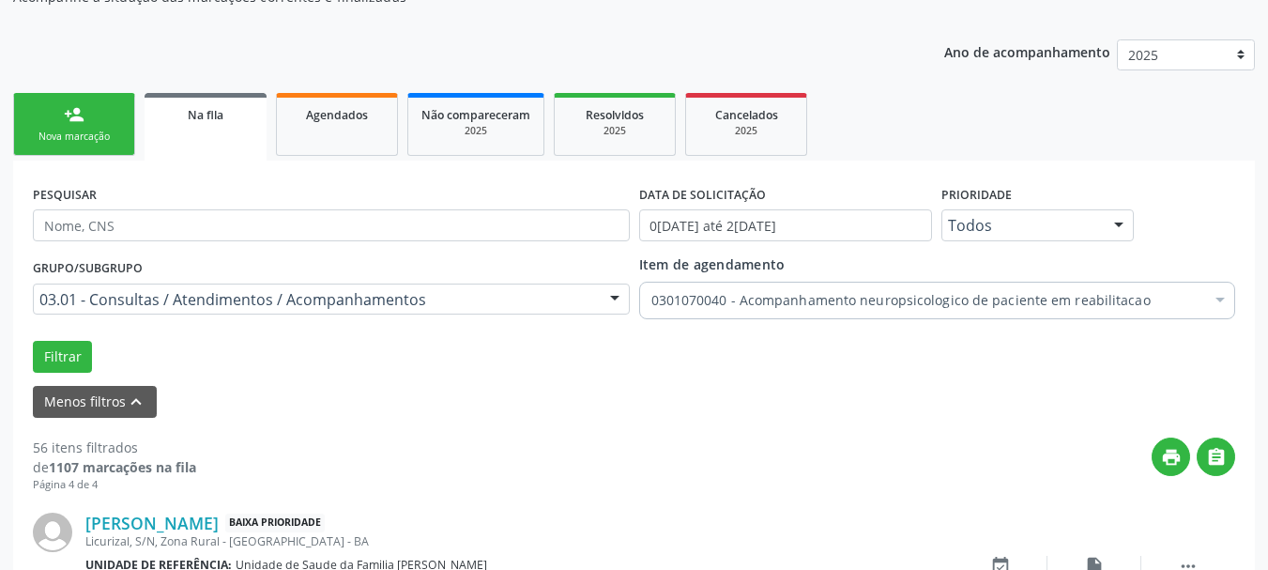
scroll to position [2047, 0]
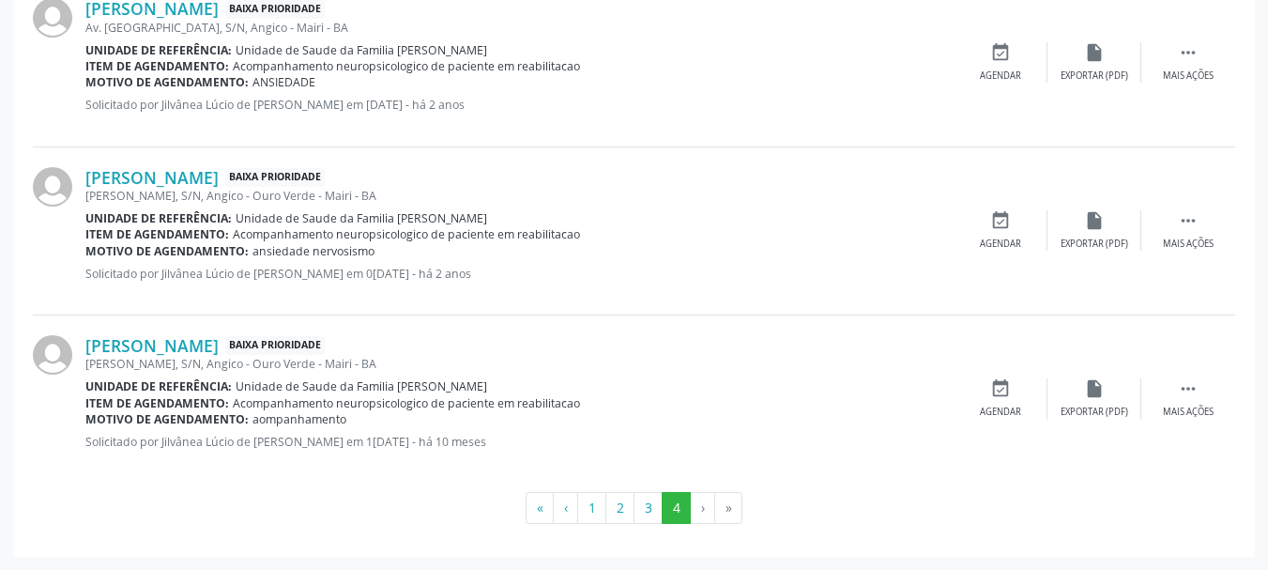
click at [729, 508] on li "»" at bounding box center [728, 508] width 27 height 32
click at [699, 513] on li "›" at bounding box center [703, 508] width 24 height 32
click at [704, 500] on li "›" at bounding box center [703, 508] width 24 height 32
click at [721, 511] on li "»" at bounding box center [728, 508] width 27 height 32
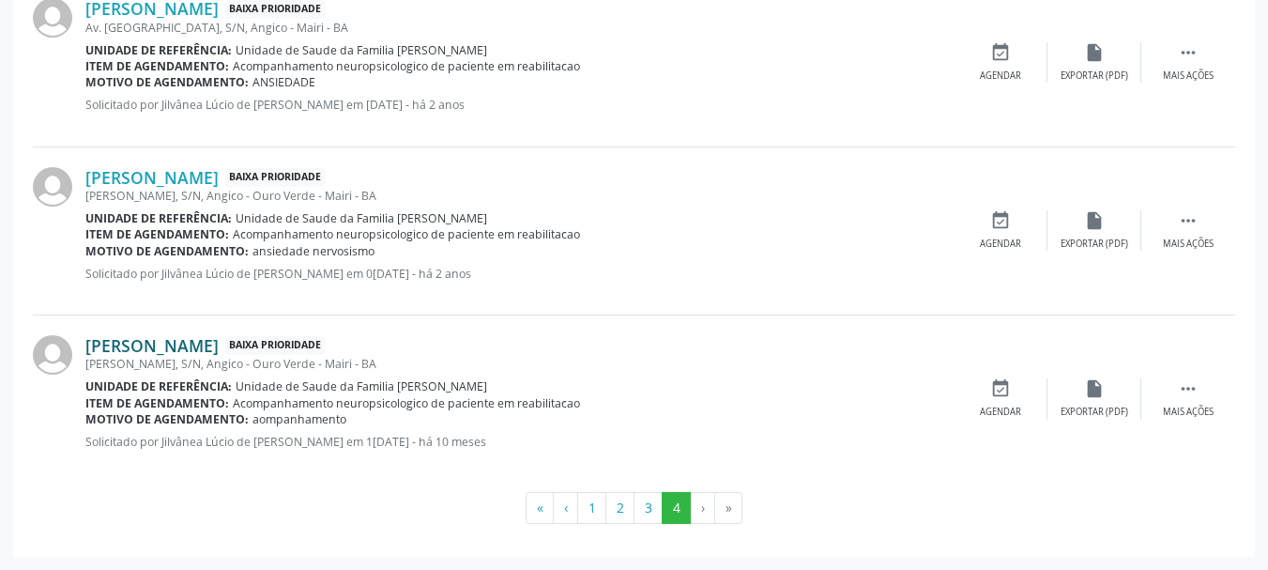
click at [160, 346] on link "[PERSON_NAME]" at bounding box center [151, 345] width 133 height 21
